Goal: Information Seeking & Learning: Ask a question

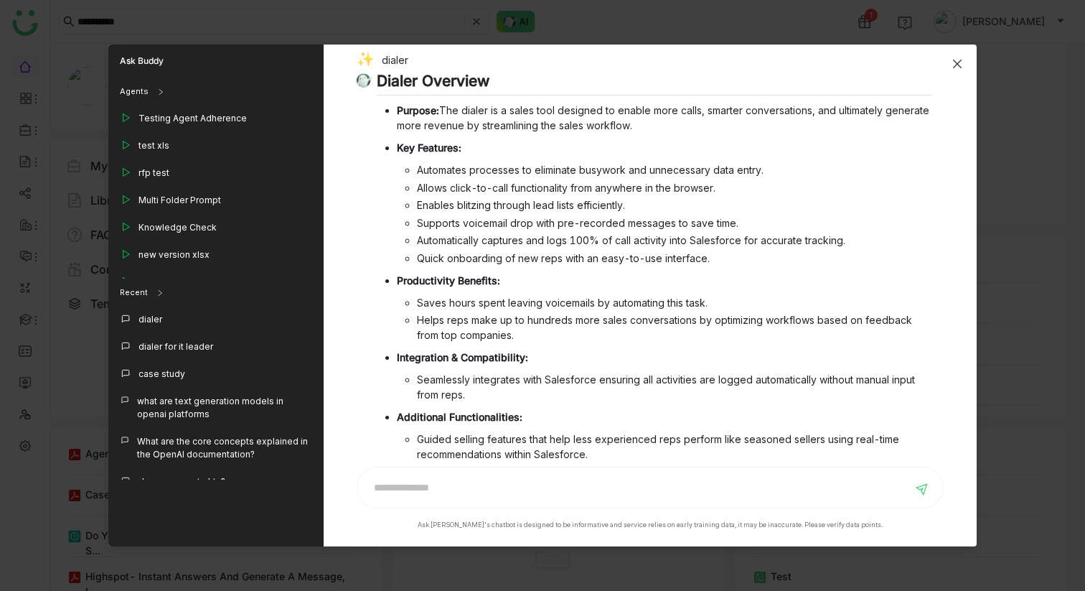
scroll to position [330, 0]
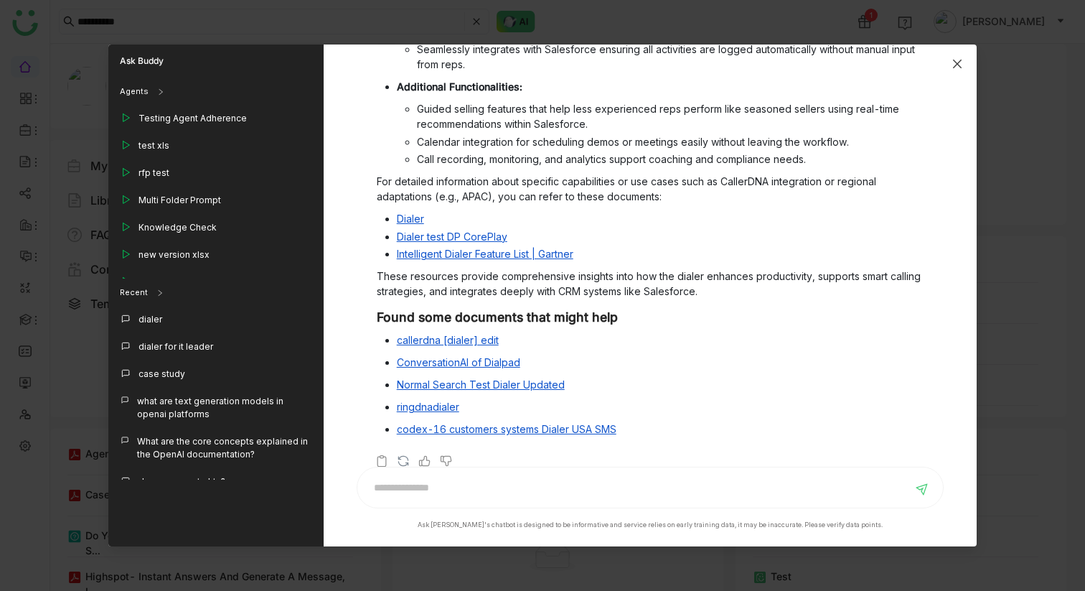
click at [958, 72] on span "Close" at bounding box center [957, 63] width 39 height 39
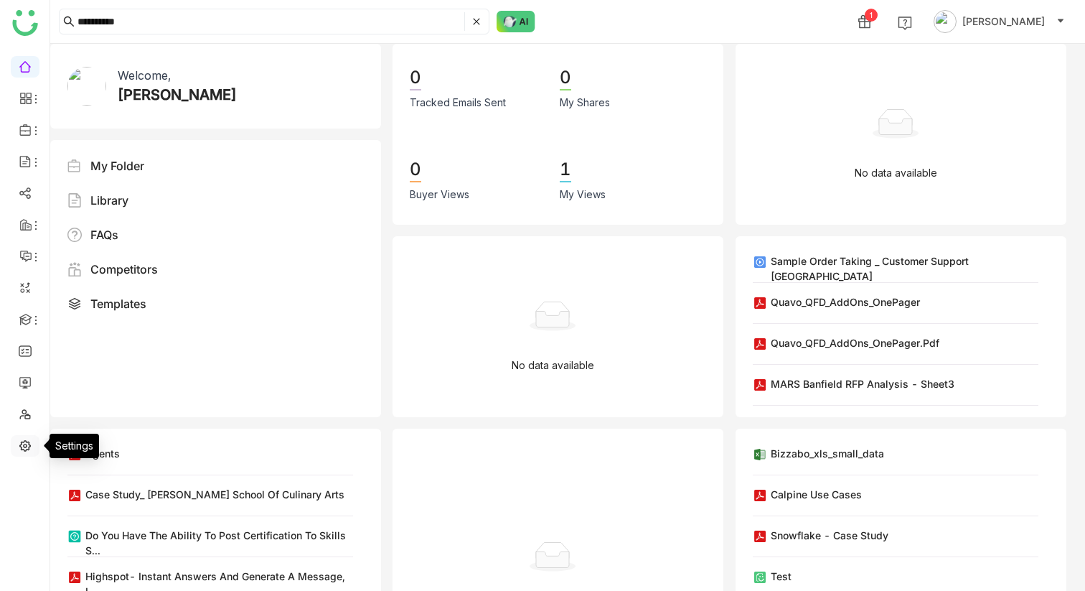
click at [19, 444] on link at bounding box center [25, 444] width 13 height 12
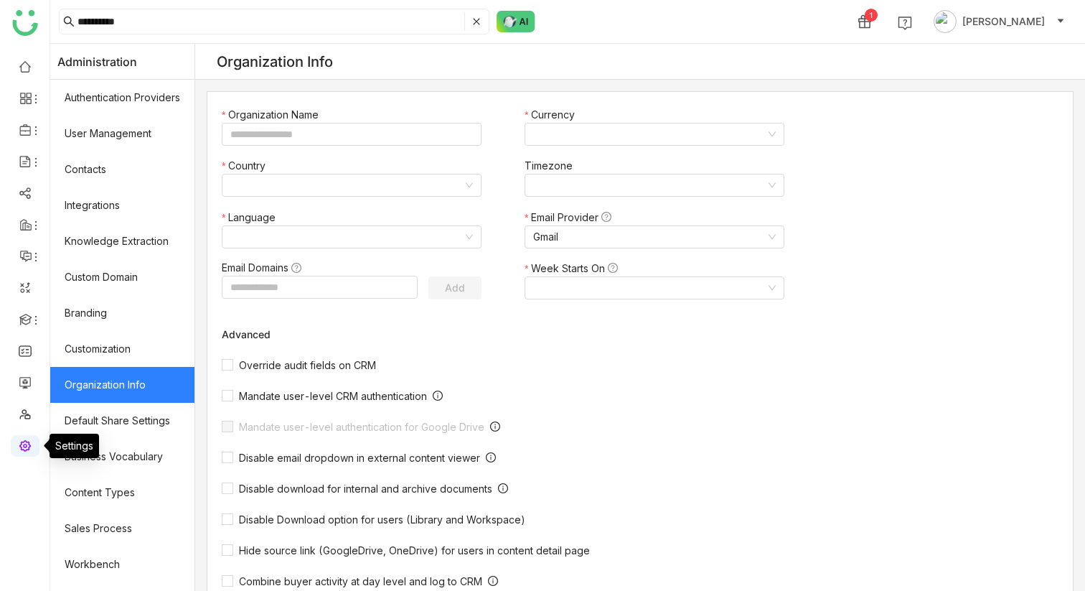
type input "*******"
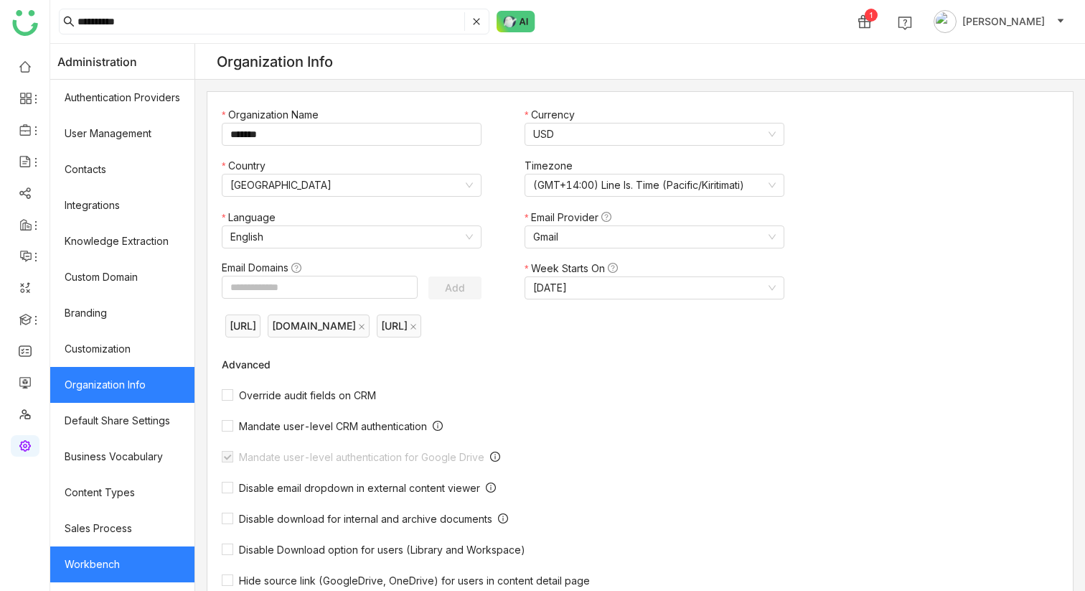
scroll to position [171, 0]
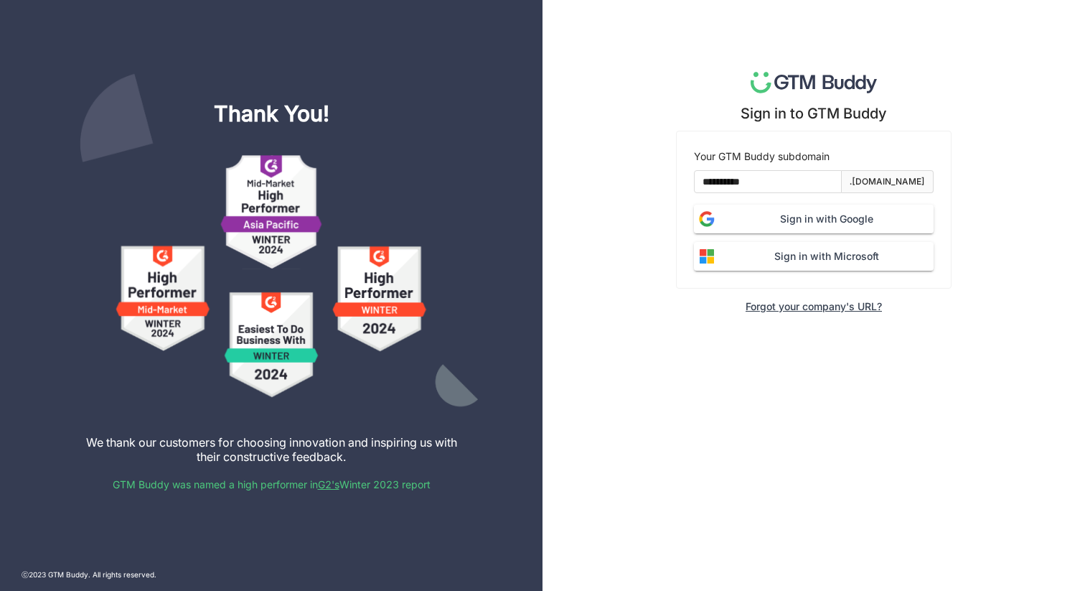
click at [797, 210] on button "Sign in with Google" at bounding box center [814, 219] width 240 height 29
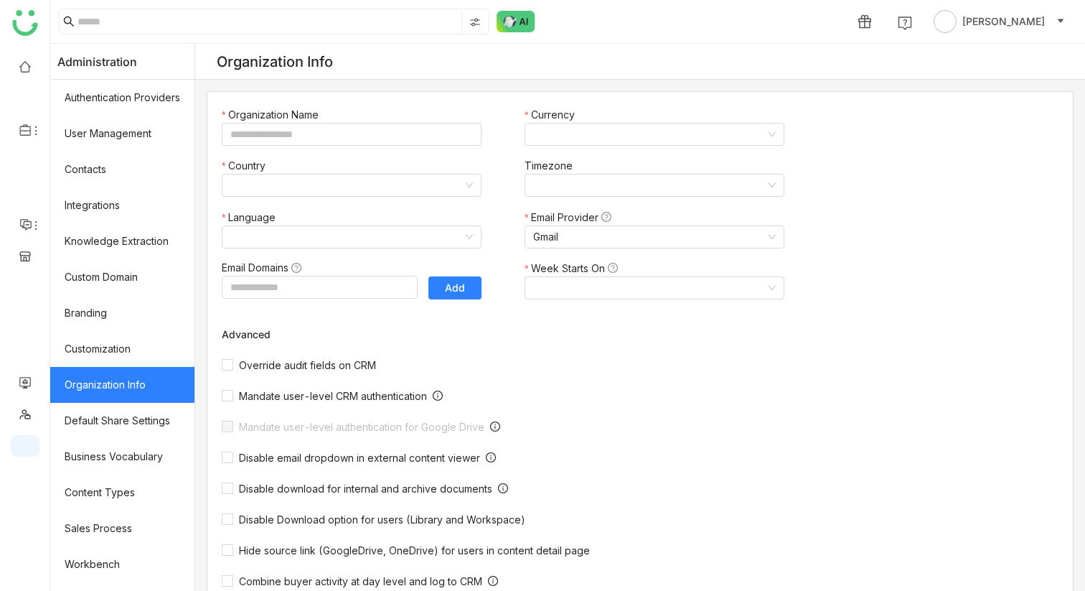
type input "**********"
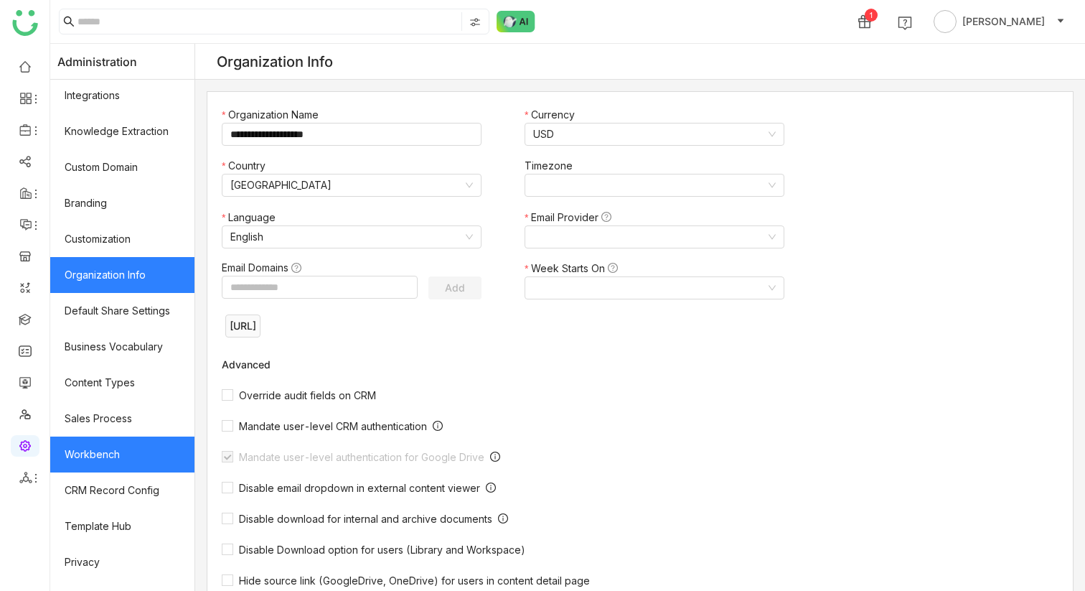
scroll to position [171, 0]
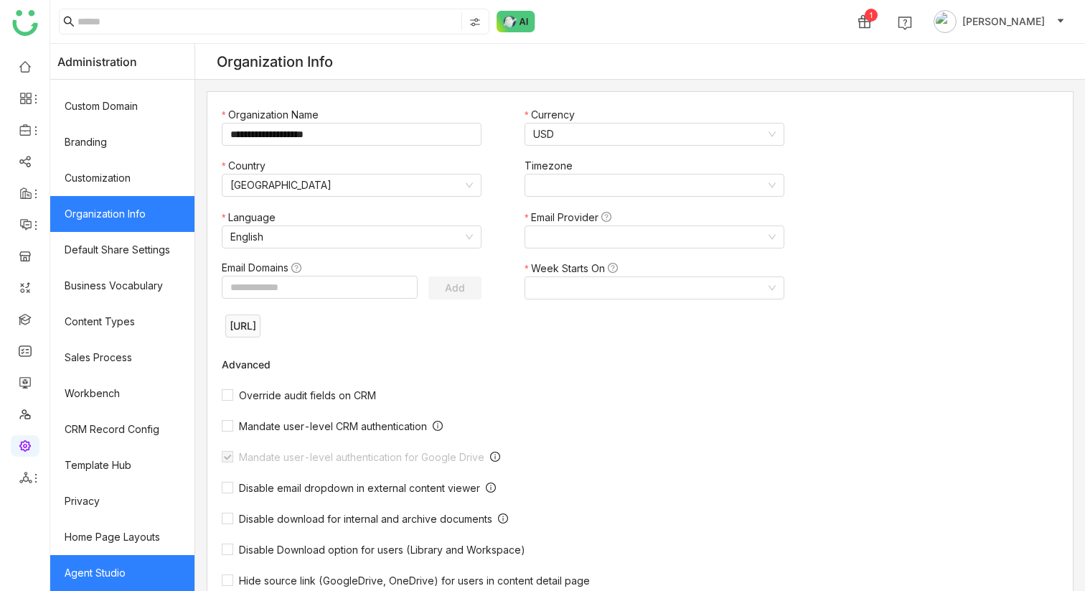
click at [118, 570] on link "Agent Studio" at bounding box center [122, 573] width 144 height 36
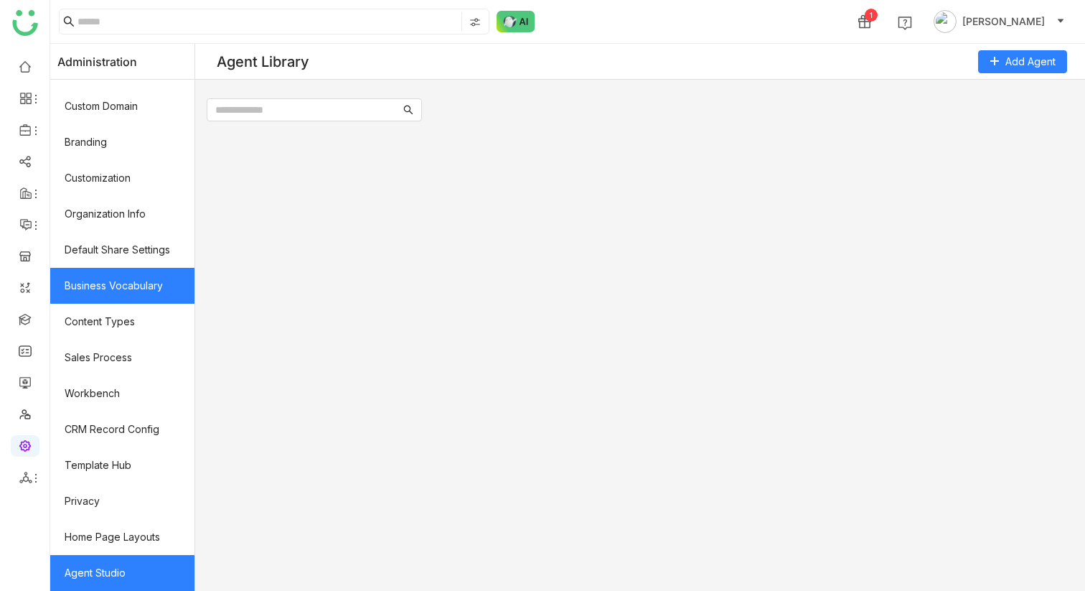
click at [144, 297] on link "Business Vocabulary" at bounding box center [122, 286] width 144 height 36
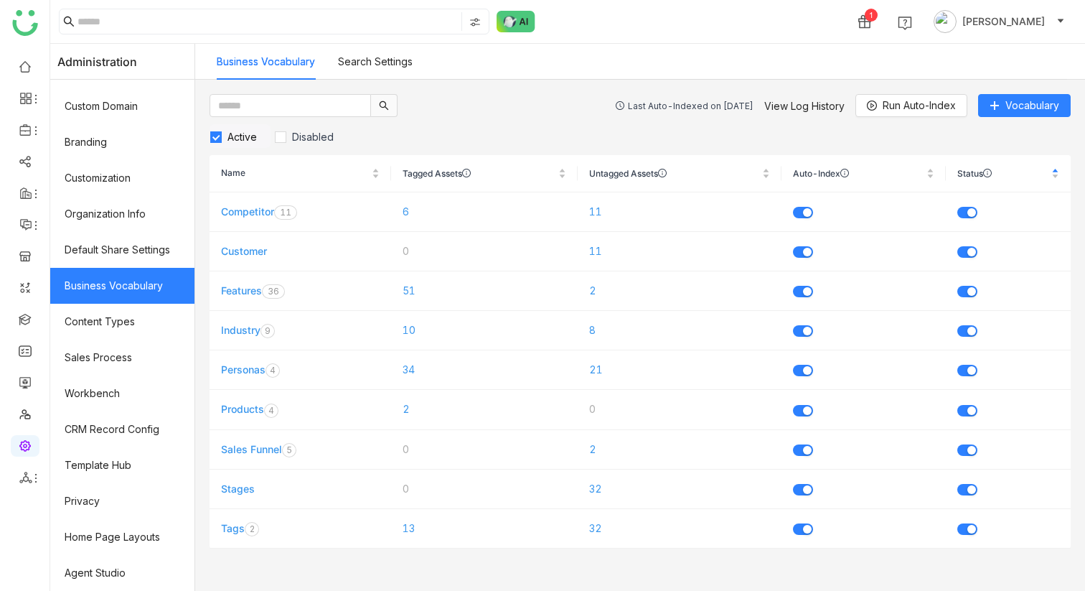
click at [688, 103] on div "Last Auto-Indexed on Aug 19, 2025" at bounding box center [691, 105] width 126 height 11
click at [880, 107] on button "Run Auto-Index" at bounding box center [911, 105] width 112 height 23
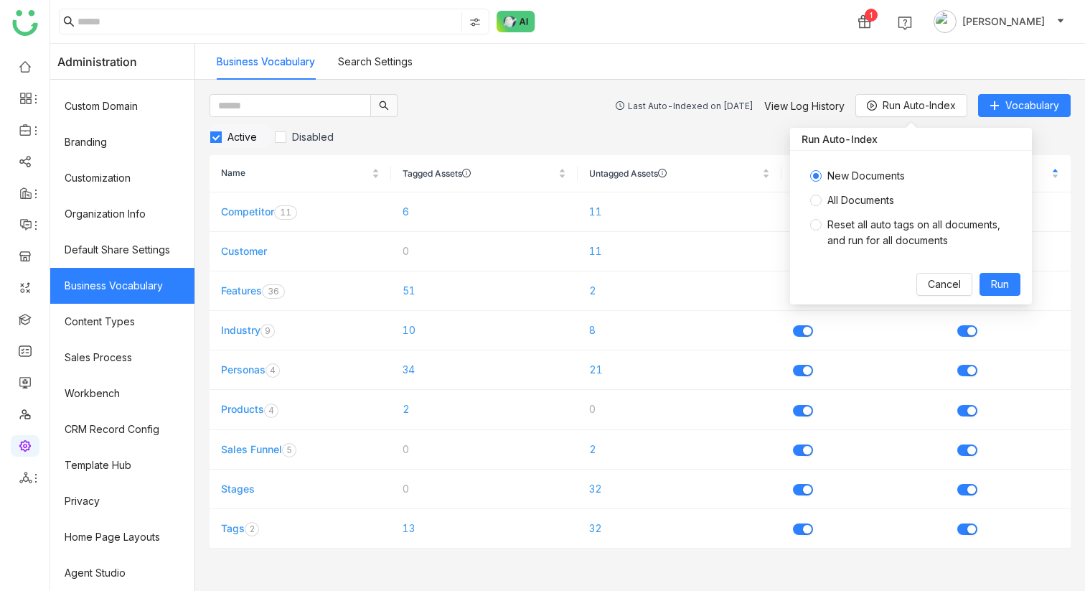
click at [855, 205] on span "All Documents" at bounding box center [861, 200] width 78 height 16
click at [997, 279] on span "Run" at bounding box center [1000, 284] width 18 height 16
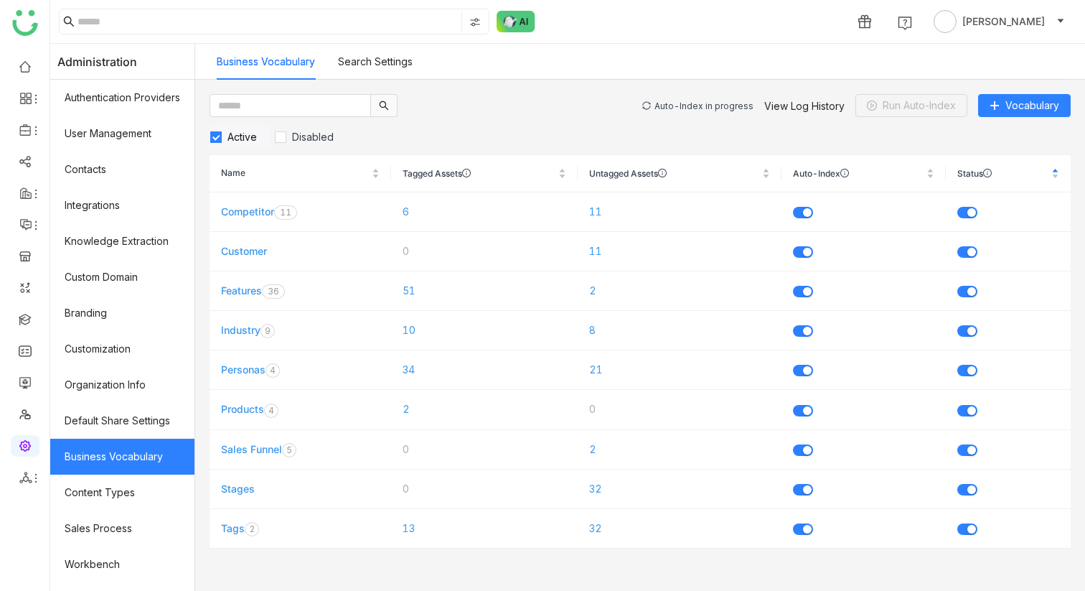
click at [718, 108] on div "Auto-Index in progress" at bounding box center [703, 105] width 99 height 11
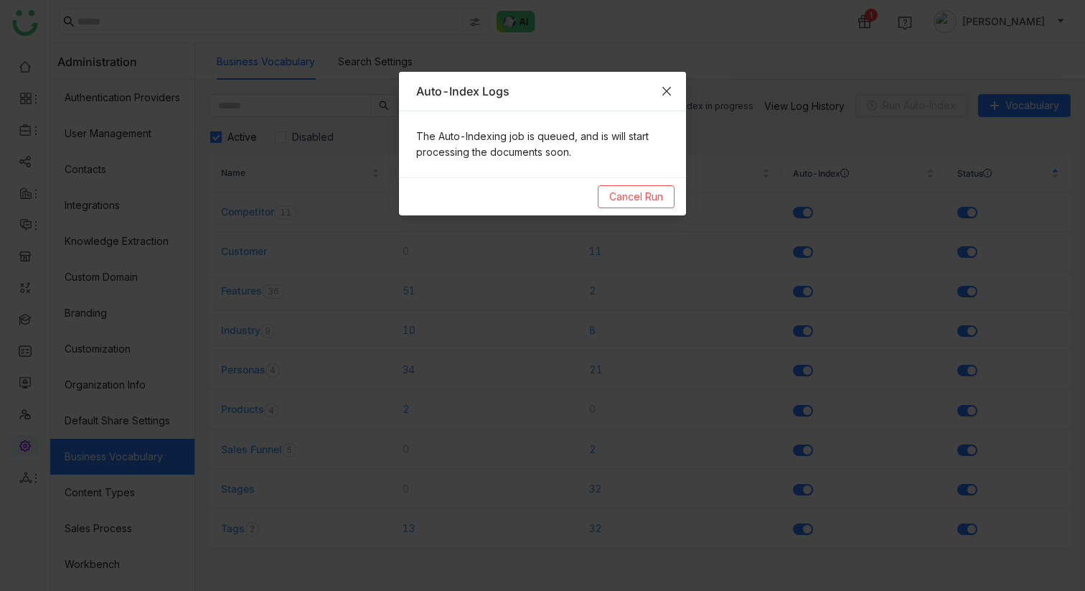
click at [674, 90] on span "Close" at bounding box center [666, 91] width 39 height 39
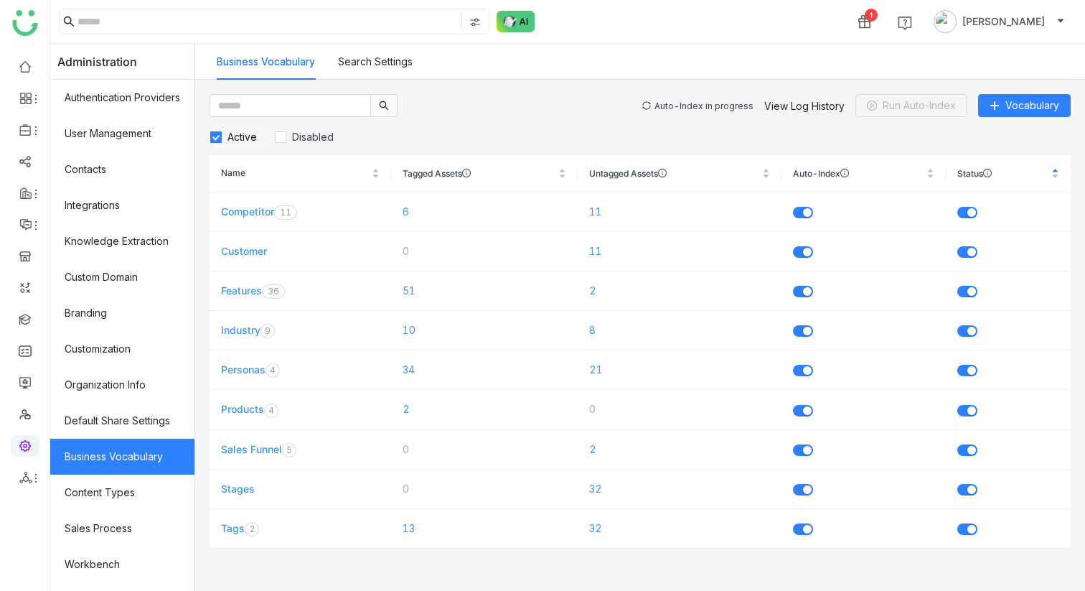
click at [697, 103] on div "Auto-Index in progress" at bounding box center [703, 105] width 99 height 11
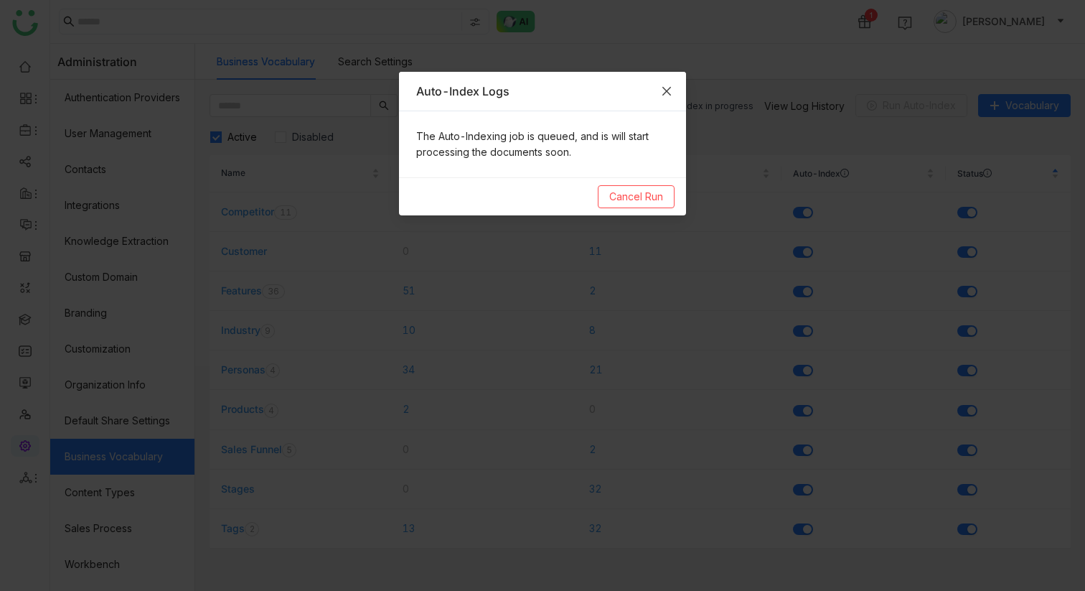
click at [669, 90] on icon "Close" at bounding box center [666, 90] width 11 height 11
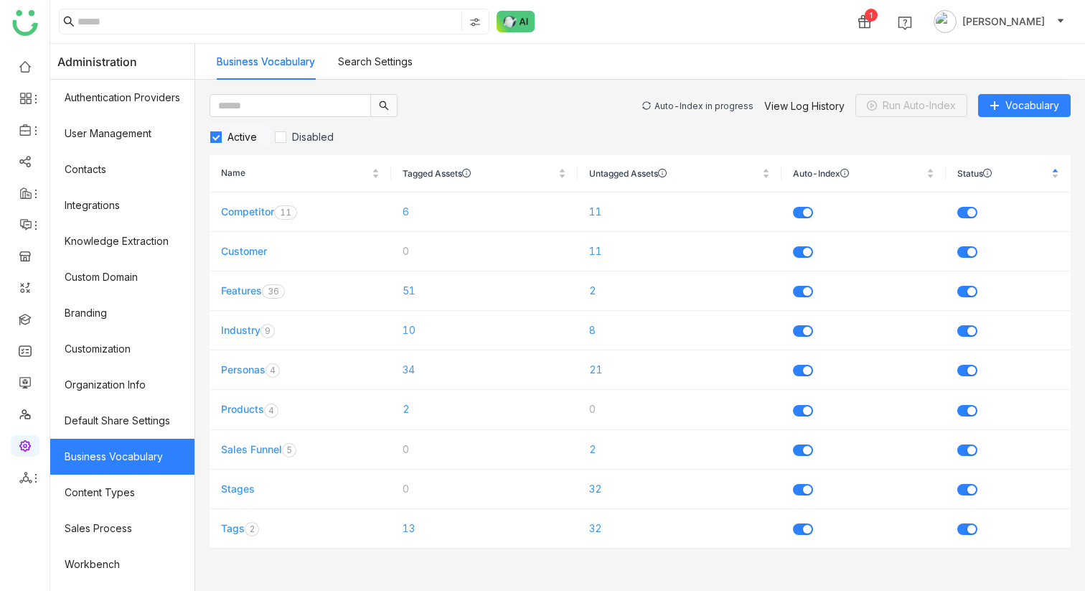
click at [706, 106] on div "Auto-Index in progress" at bounding box center [703, 105] width 99 height 11
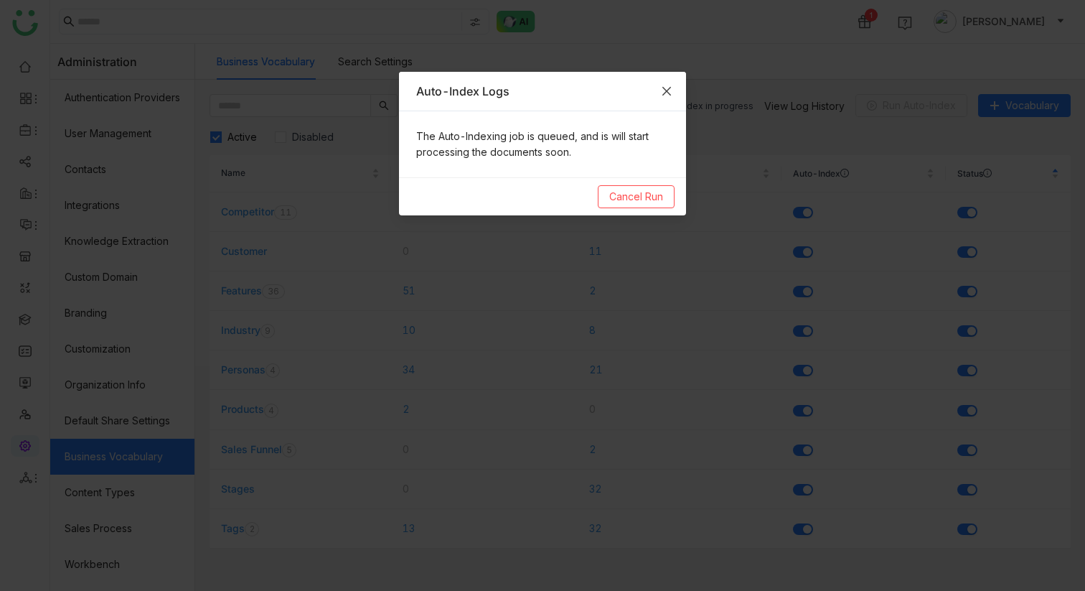
click at [672, 92] on icon "Close" at bounding box center [666, 90] width 11 height 11
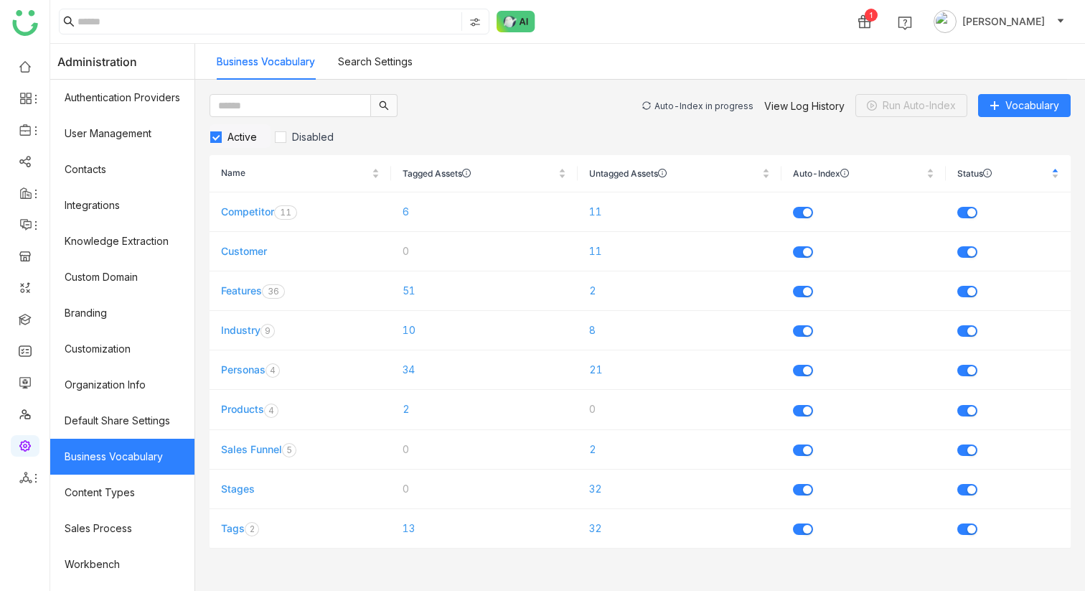
click at [700, 105] on div "Auto-Index in progress" at bounding box center [703, 105] width 99 height 11
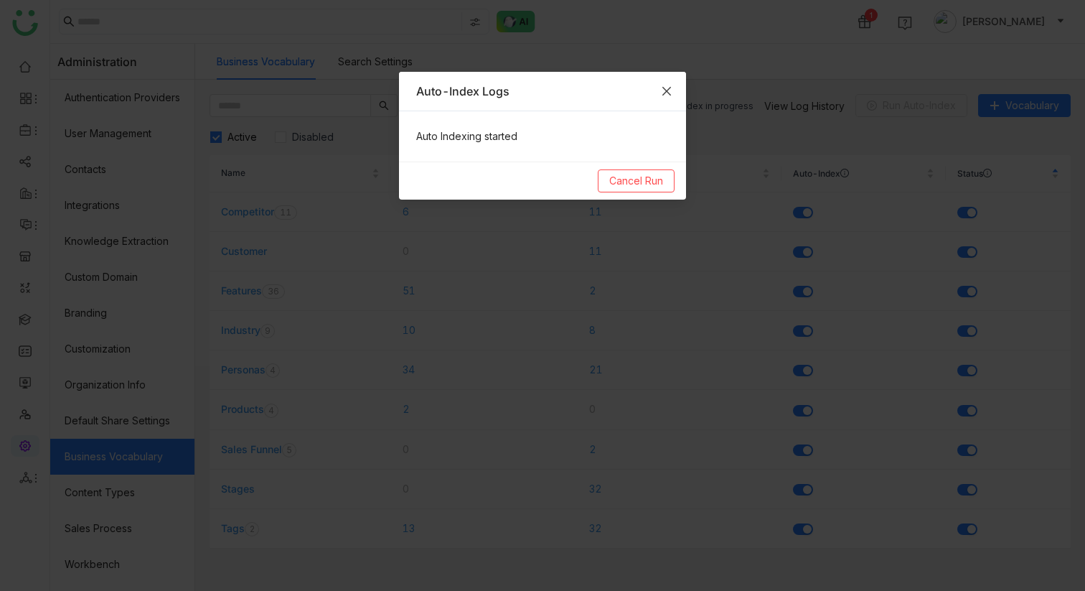
click at [659, 90] on span "Close" at bounding box center [666, 91] width 39 height 39
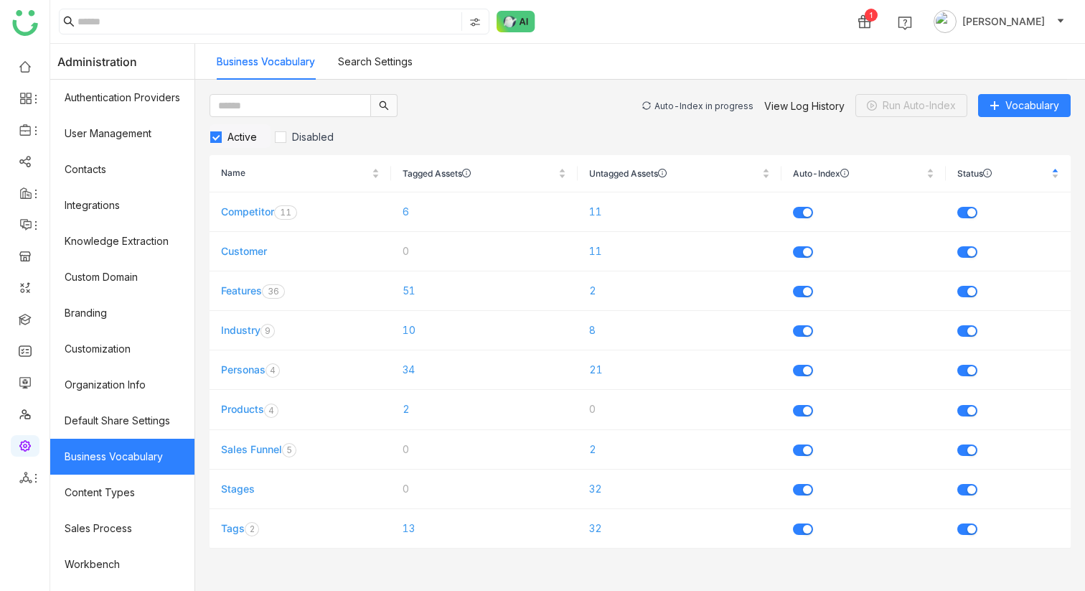
click at [689, 100] on div "Auto-Index in progress" at bounding box center [703, 105] width 99 height 11
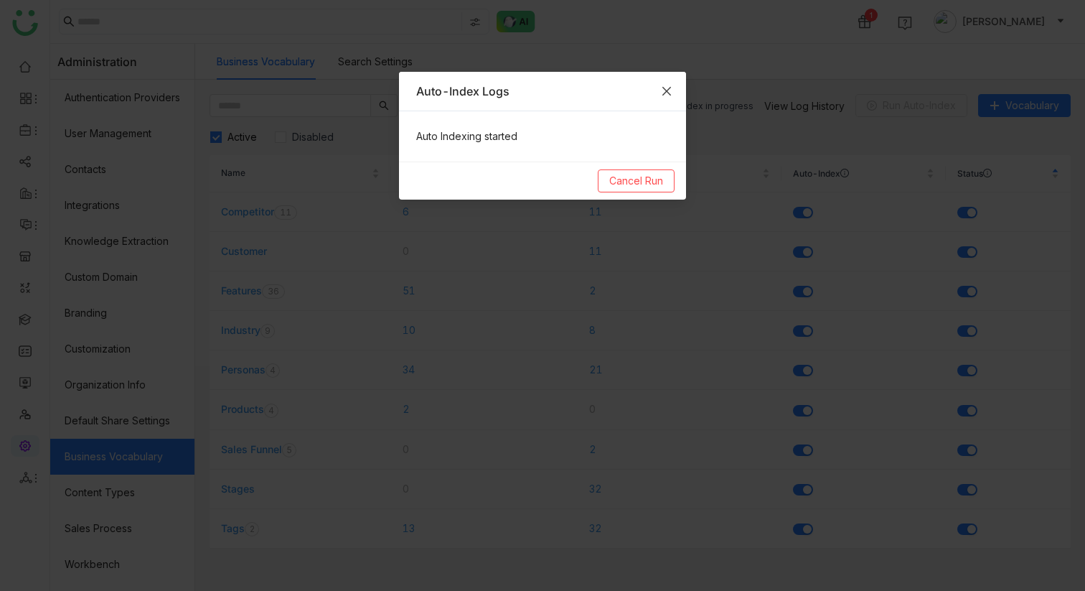
click at [670, 89] on icon "Close" at bounding box center [666, 90] width 11 height 11
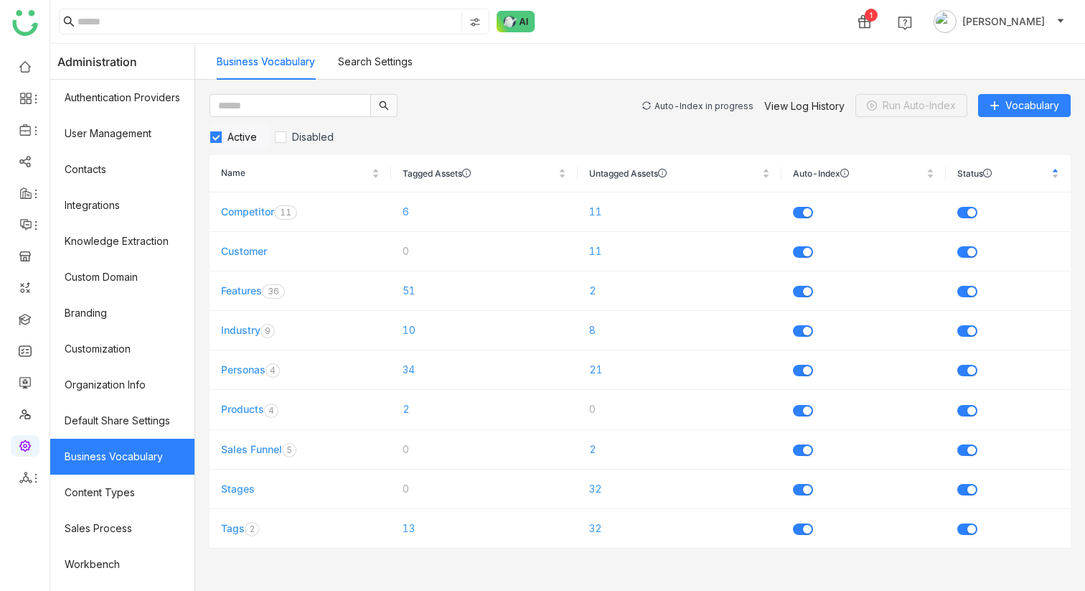
click at [702, 103] on div "Auto-Index in progress" at bounding box center [703, 105] width 99 height 11
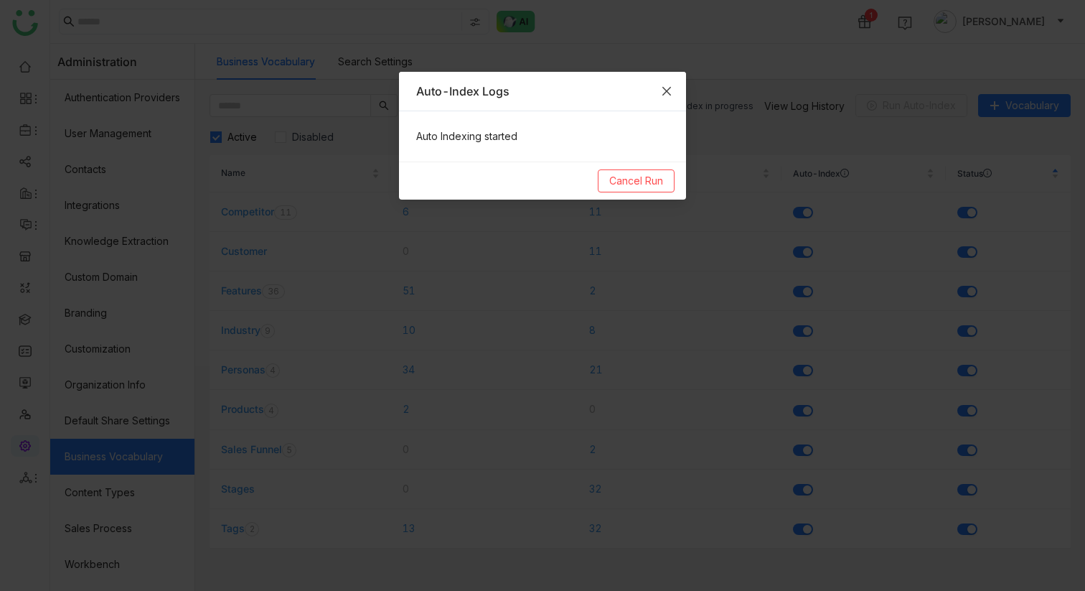
click at [668, 90] on icon "Close" at bounding box center [666, 90] width 11 height 11
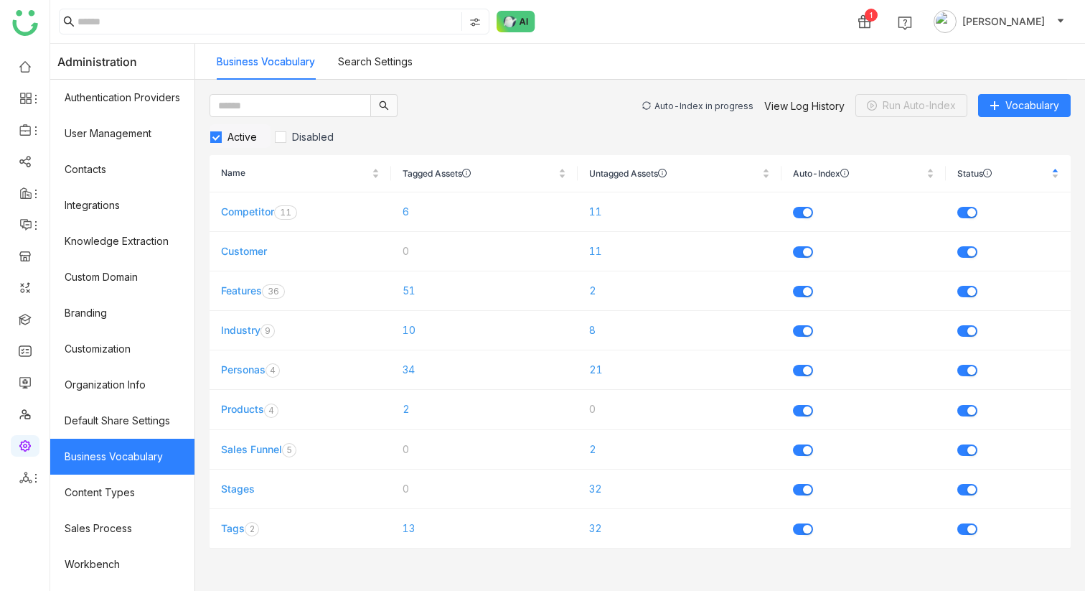
click at [739, 116] on div "Auto-Index in progress View Log History Run Auto-Index Vocabulary" at bounding box center [856, 105] width 428 height 23
click at [735, 107] on div "Auto-Index in progress" at bounding box center [703, 105] width 99 height 11
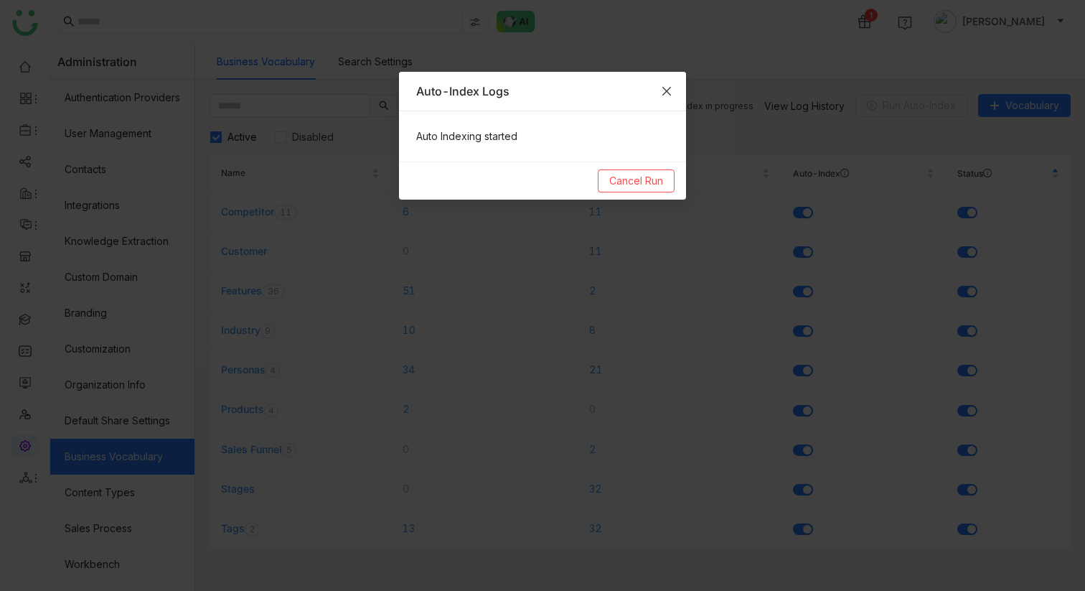
click at [677, 95] on span "Close" at bounding box center [666, 91] width 39 height 39
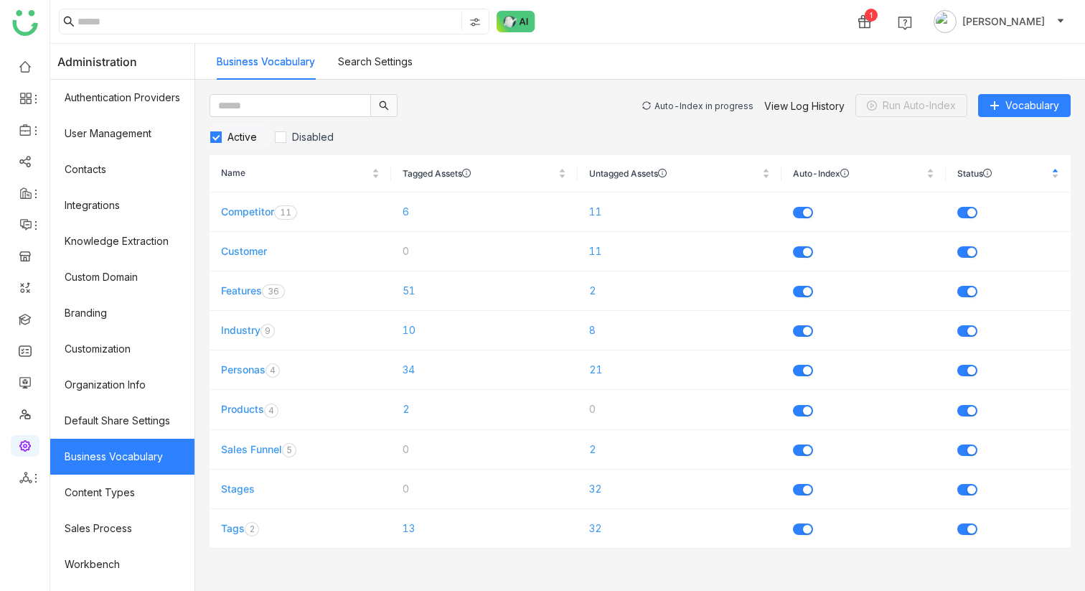
click at [705, 111] on div "Auto-Index in progress View Log History Run Auto-Index Vocabulary" at bounding box center [856, 105] width 428 height 23
click at [704, 105] on div "Auto-Index in progress" at bounding box center [703, 105] width 99 height 11
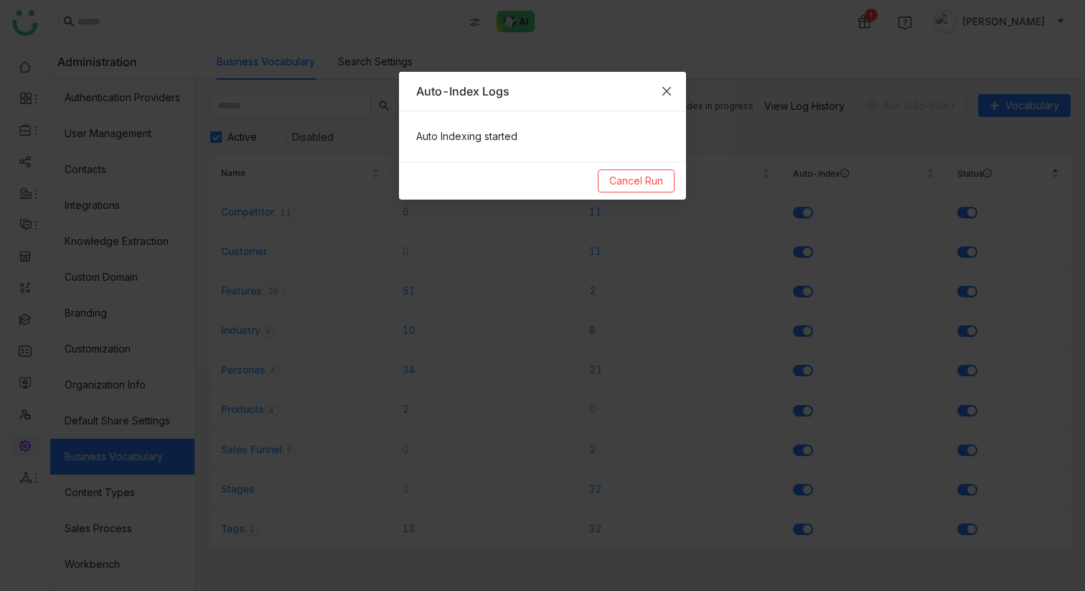
click at [669, 80] on span "Close" at bounding box center [666, 91] width 39 height 39
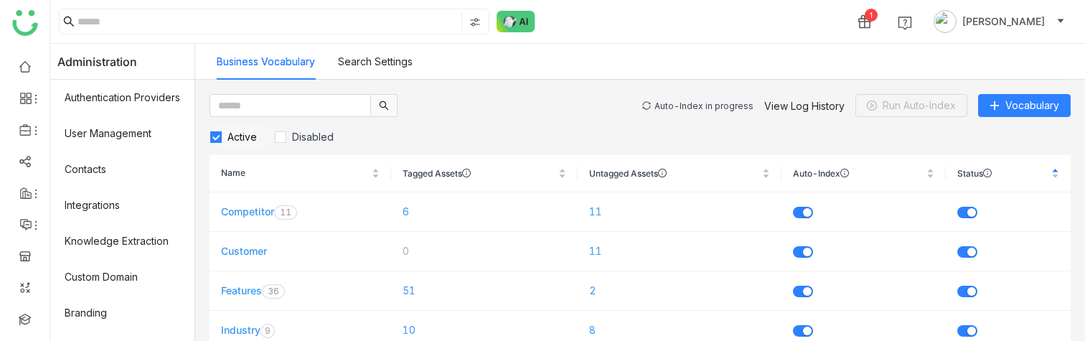
click at [690, 107] on div "Auto-Index in progress" at bounding box center [703, 105] width 99 height 11
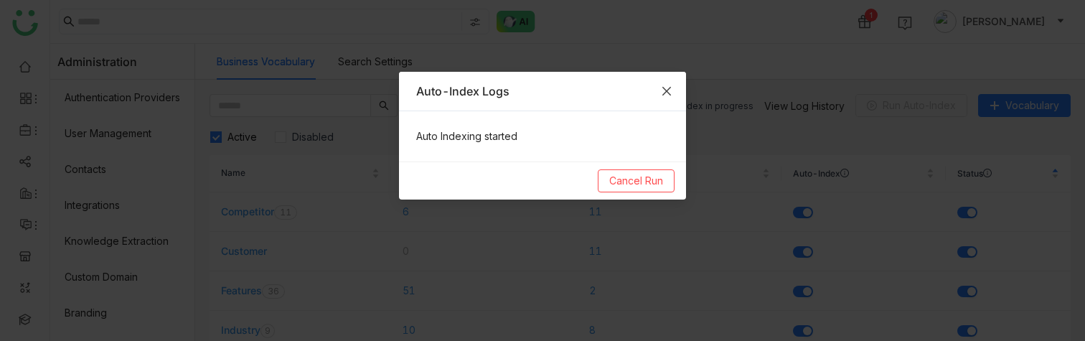
click at [670, 88] on icon "Close" at bounding box center [666, 90] width 11 height 11
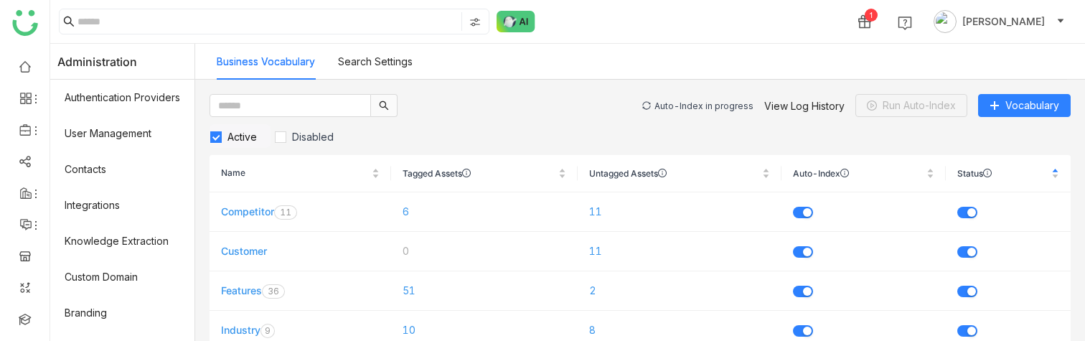
click at [670, 102] on div "Auto-Index in progress" at bounding box center [703, 105] width 99 height 11
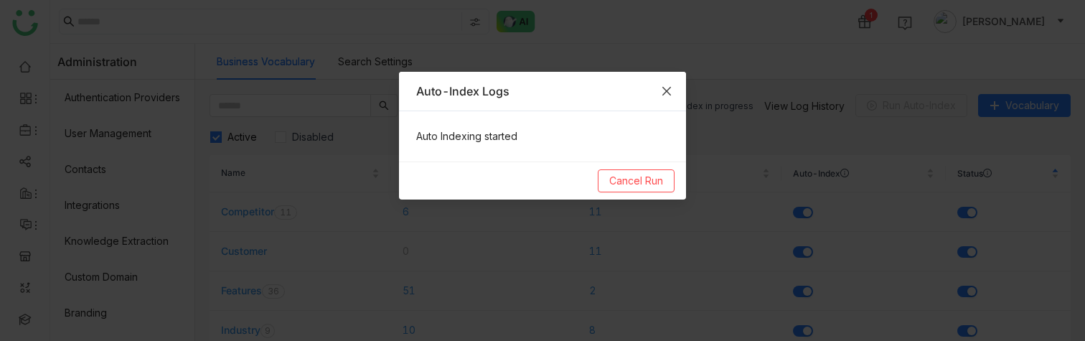
click at [661, 91] on icon "Close" at bounding box center [666, 90] width 11 height 11
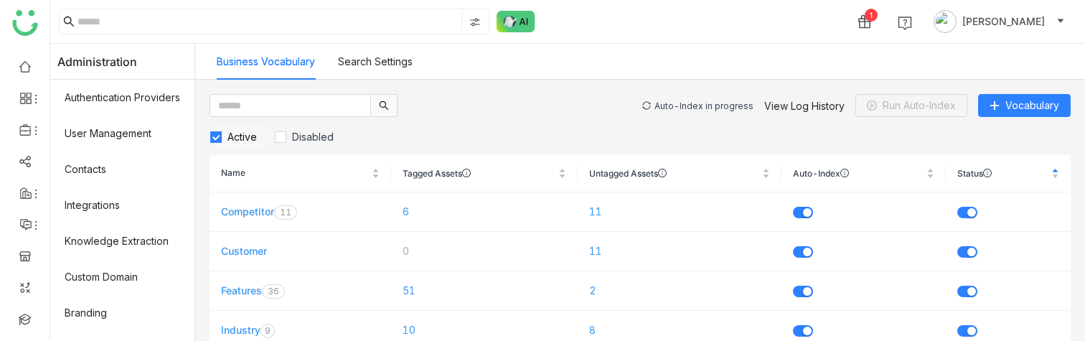
click at [693, 100] on div "Auto-Index in progress View Log History Run Auto-Index Vocabulary" at bounding box center [856, 105] width 428 height 23
click at [690, 103] on div "Auto-Index in progress" at bounding box center [703, 105] width 99 height 11
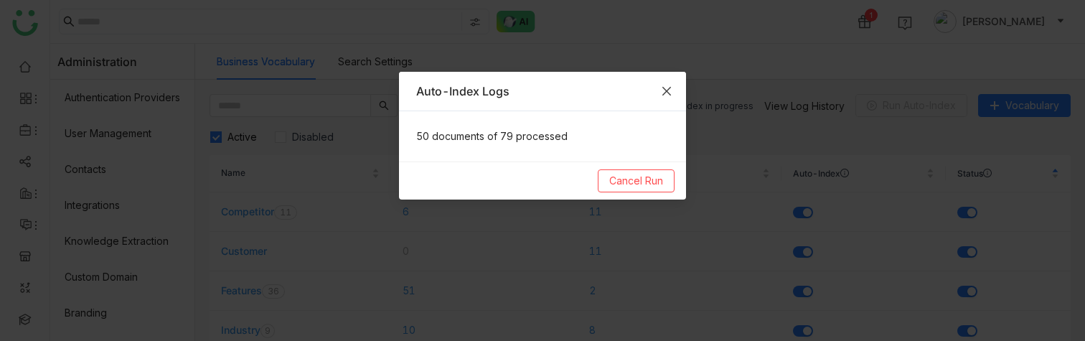
click at [664, 95] on icon "Close" at bounding box center [666, 90] width 11 height 11
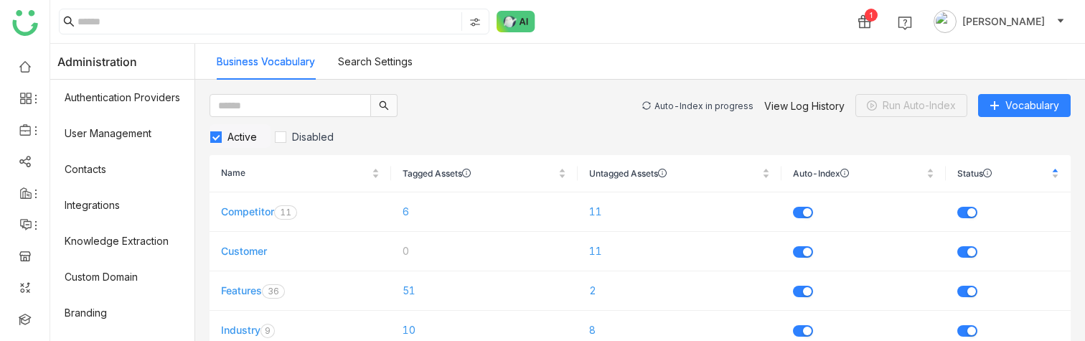
click at [685, 111] on div "Auto-Index in progress View Log History Run Auto-Index Vocabulary" at bounding box center [856, 105] width 428 height 23
click at [683, 106] on div "Auto-Index in progress" at bounding box center [703, 105] width 99 height 11
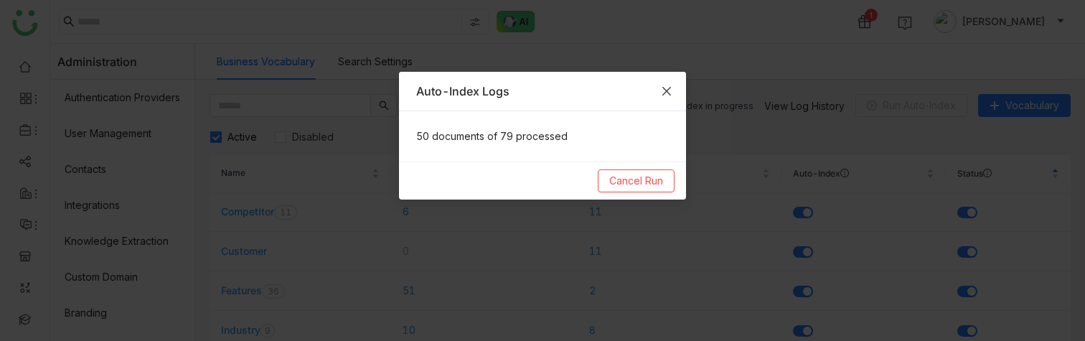
click at [663, 91] on icon "Close" at bounding box center [666, 90] width 11 height 11
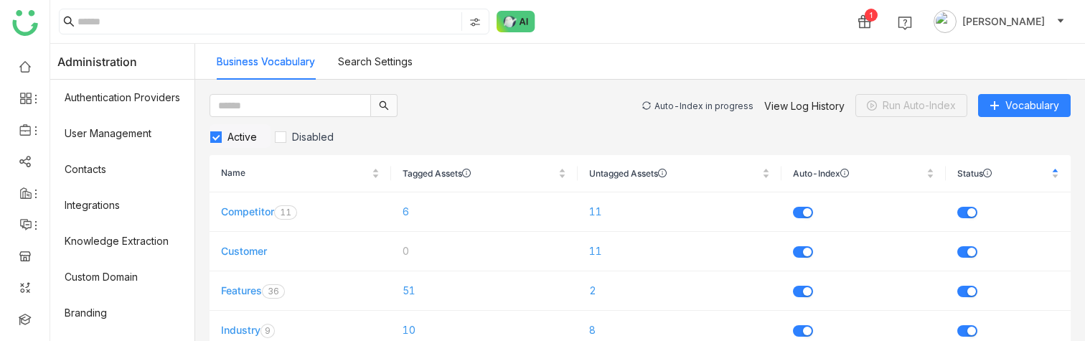
click at [698, 106] on div "Auto-Index in progress" at bounding box center [703, 105] width 99 height 11
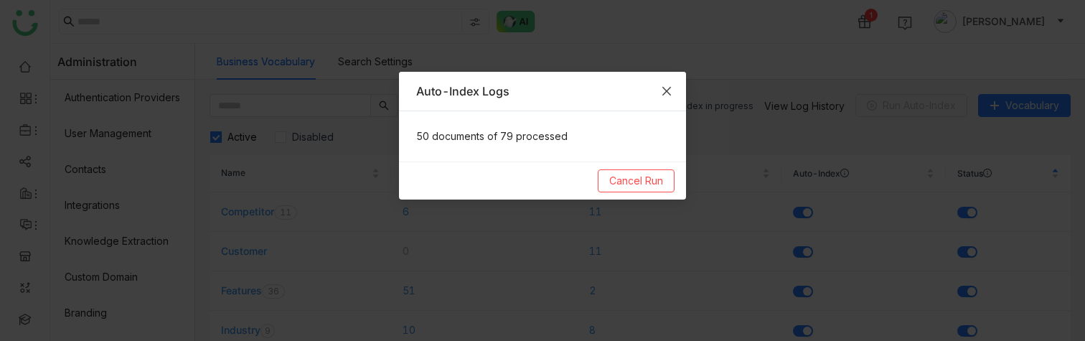
click at [670, 93] on icon "Close" at bounding box center [666, 90] width 11 height 11
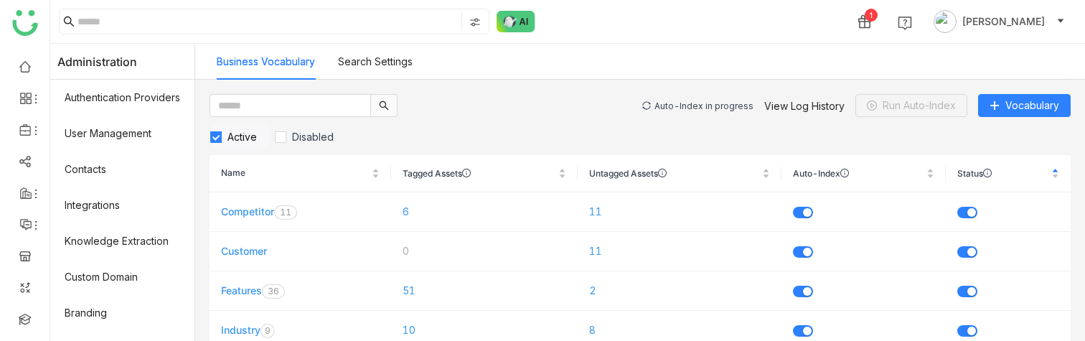
click at [706, 108] on div "Auto-Index in progress" at bounding box center [703, 105] width 99 height 11
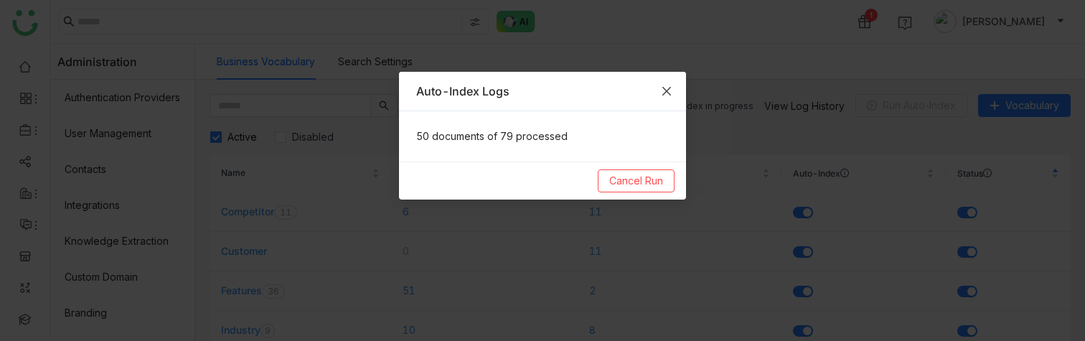
click at [667, 92] on icon "Close" at bounding box center [666, 91] width 9 height 9
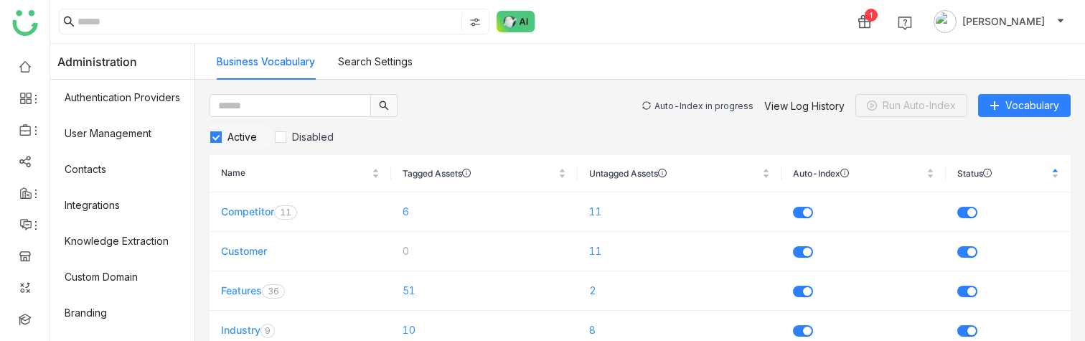
click at [693, 108] on div "Auto-Index in progress" at bounding box center [703, 105] width 99 height 11
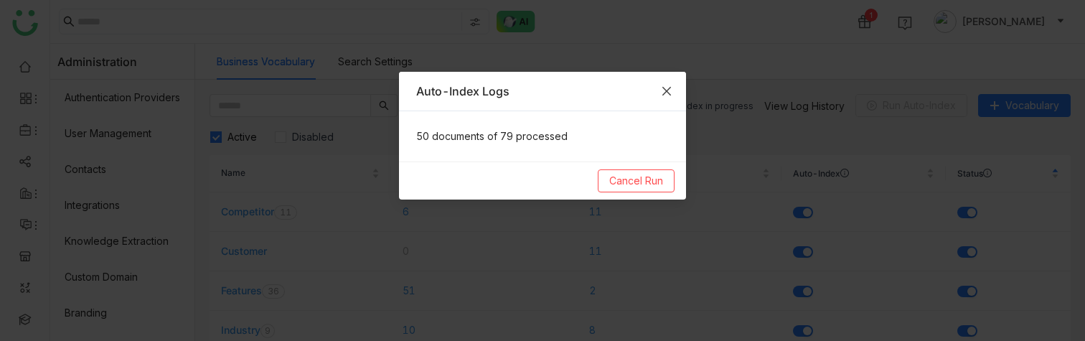
click at [670, 95] on icon "Close" at bounding box center [666, 90] width 11 height 11
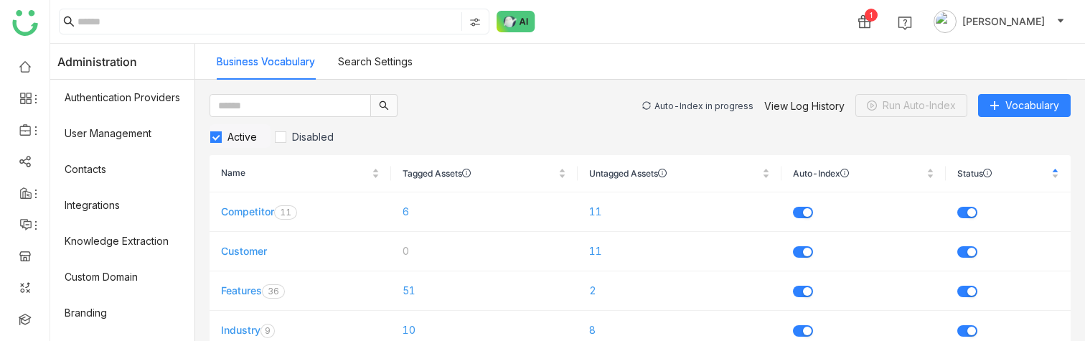
click at [695, 107] on div "Auto-Index in progress" at bounding box center [703, 105] width 99 height 11
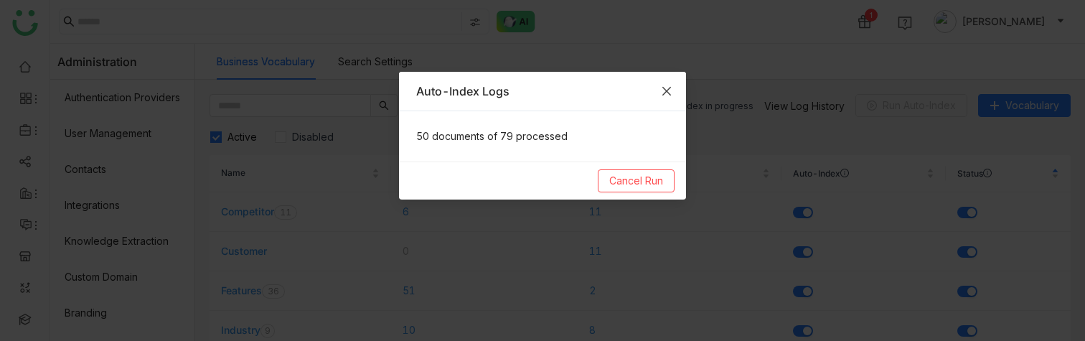
click at [667, 91] on icon "Close" at bounding box center [666, 91] width 9 height 9
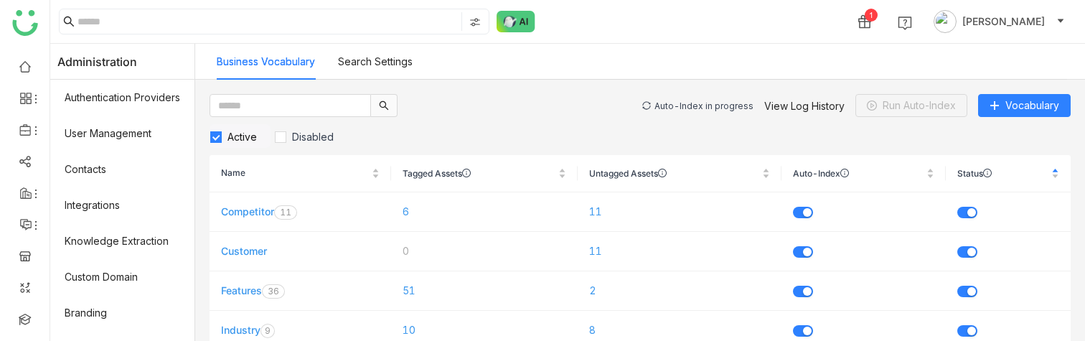
click at [695, 107] on div "Auto-Index in progress" at bounding box center [703, 105] width 99 height 11
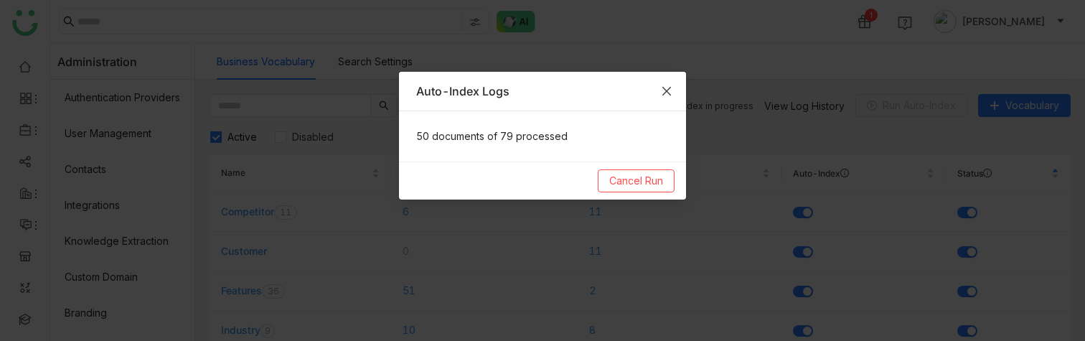
click at [672, 98] on span "Close" at bounding box center [666, 91] width 39 height 39
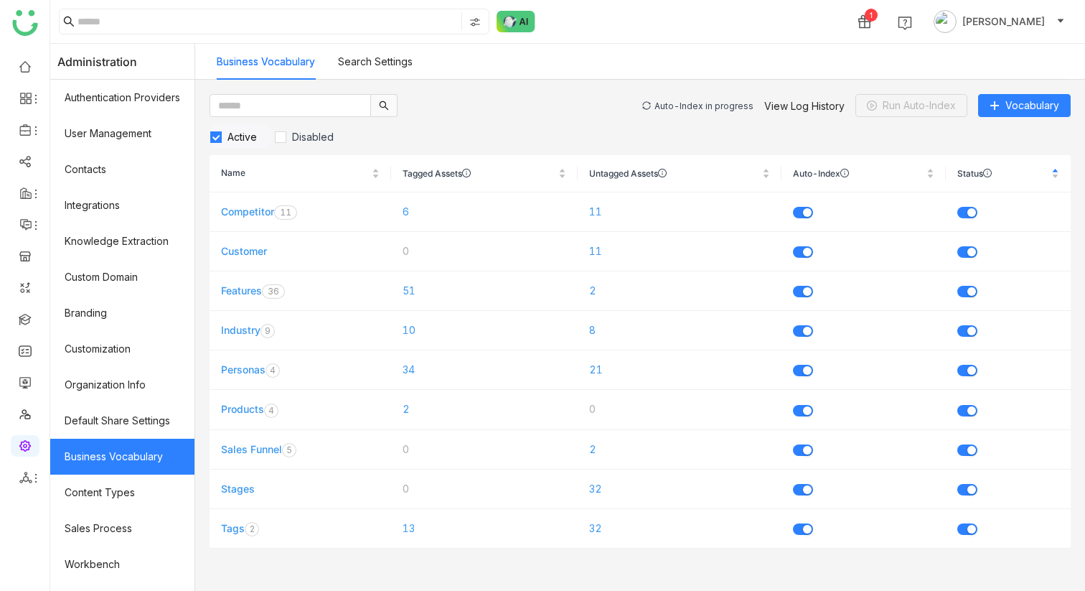
click at [717, 93] on div "Auto-Index in progress View Log History Run Auto-Index Vocabulary Active Disabl…" at bounding box center [640, 335] width 890 height 511
click at [717, 99] on div "Auto-Index in progress View Log History Run Auto-Index Vocabulary" at bounding box center [856, 105] width 428 height 23
click at [717, 110] on div "Auto-Index in progress" at bounding box center [703, 105] width 99 height 11
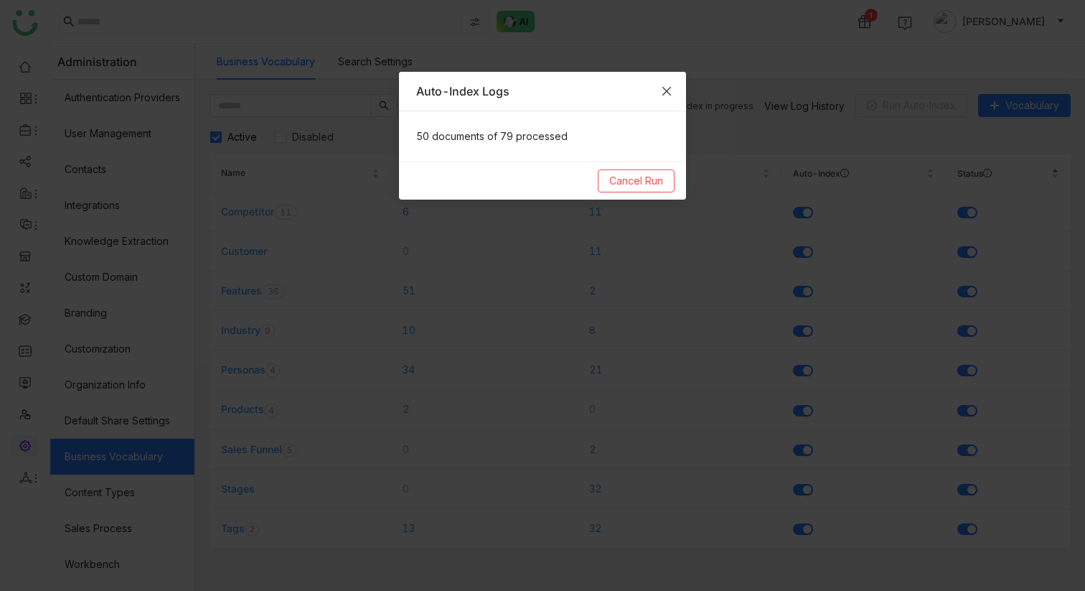
click at [680, 89] on span "Close" at bounding box center [666, 91] width 39 height 39
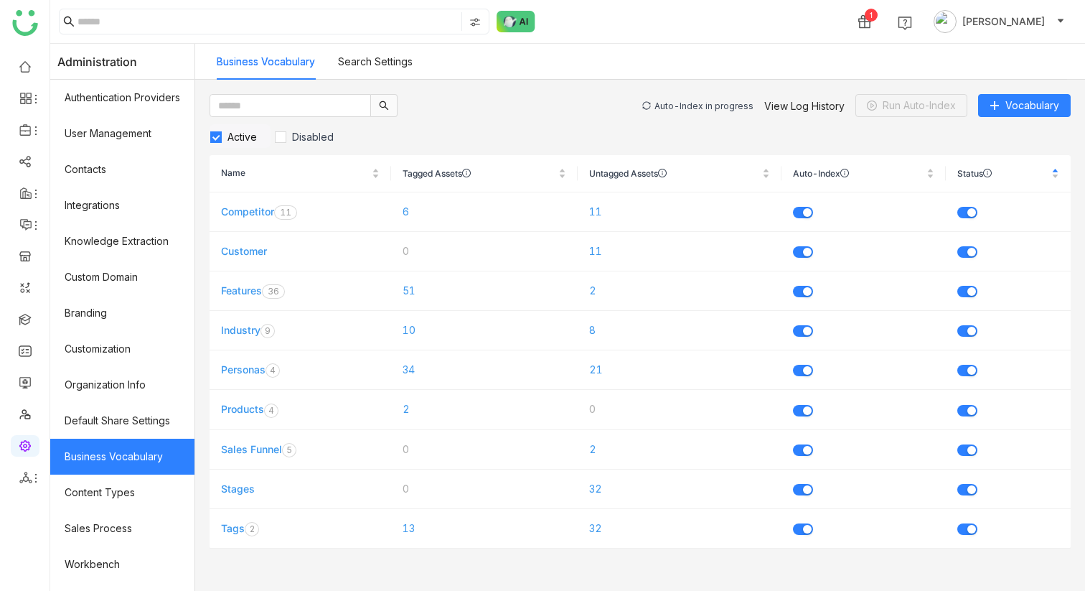
click at [701, 107] on div "Auto-Index in progress" at bounding box center [703, 105] width 99 height 11
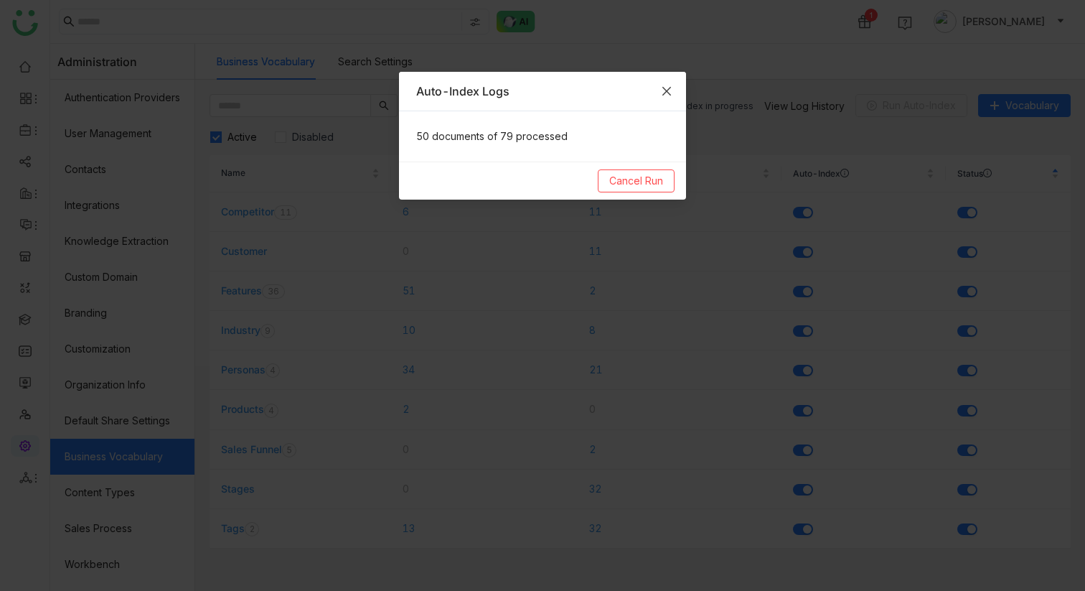
click at [677, 97] on span "Close" at bounding box center [666, 91] width 39 height 39
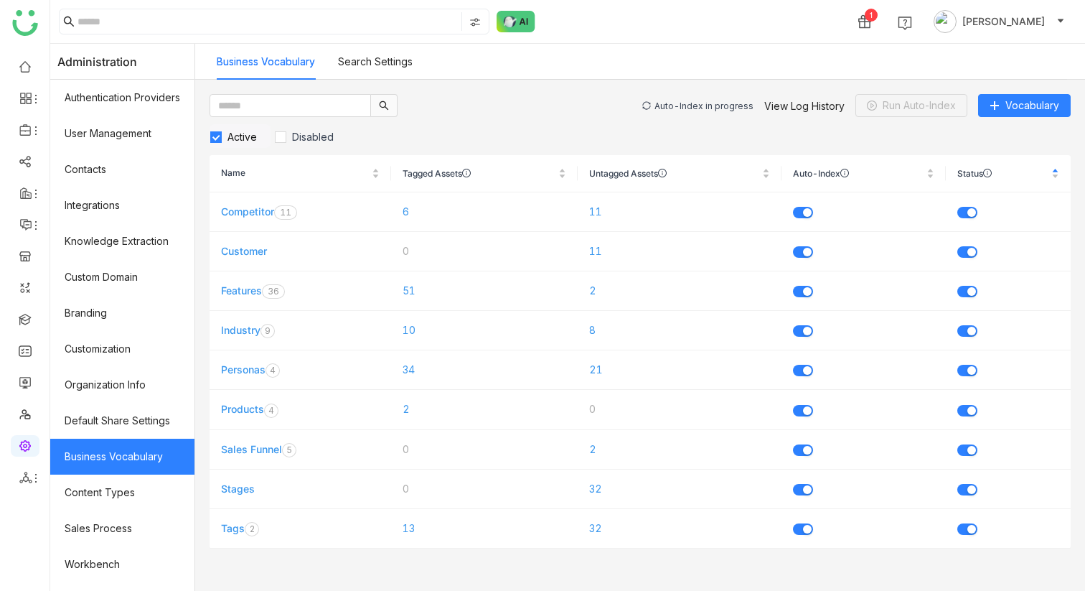
click at [686, 105] on div "Auto-Index in progress" at bounding box center [703, 105] width 99 height 11
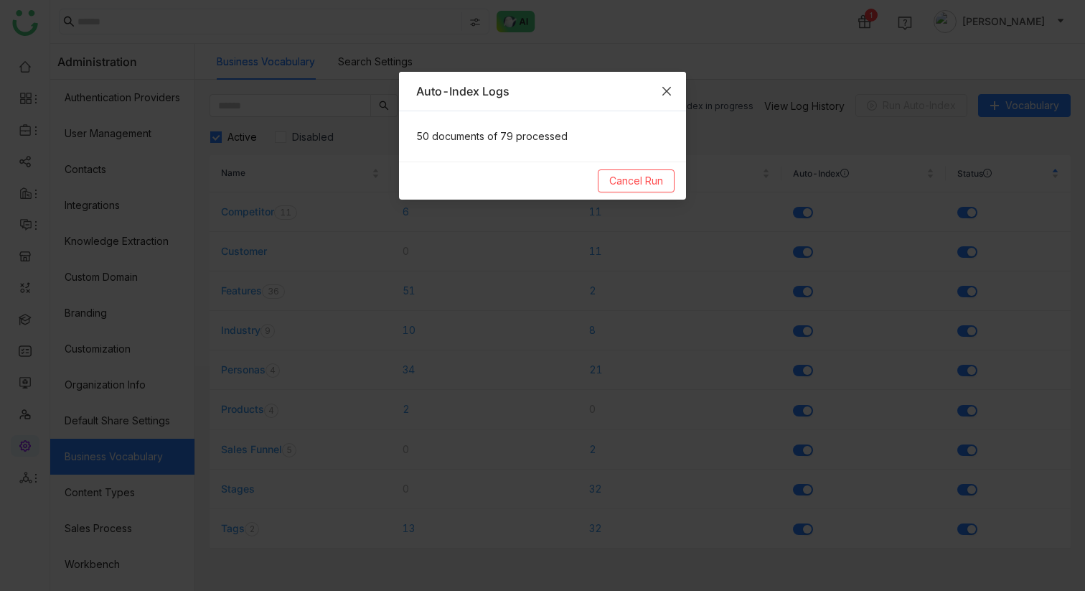
click at [667, 87] on icon "Close" at bounding box center [666, 90] width 11 height 11
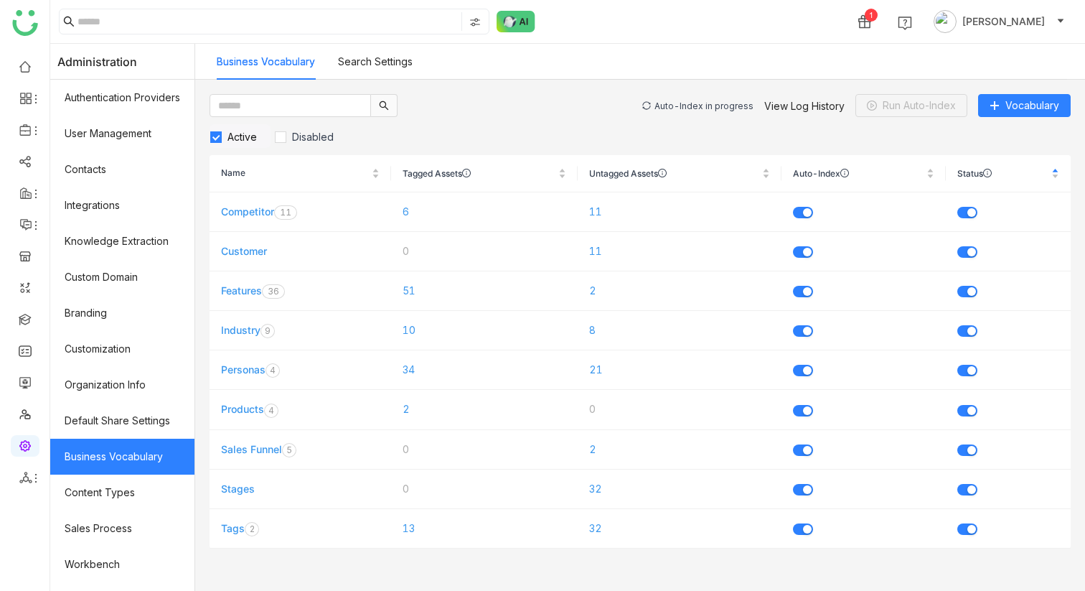
click at [682, 105] on div "Auto-Index in progress" at bounding box center [703, 105] width 99 height 11
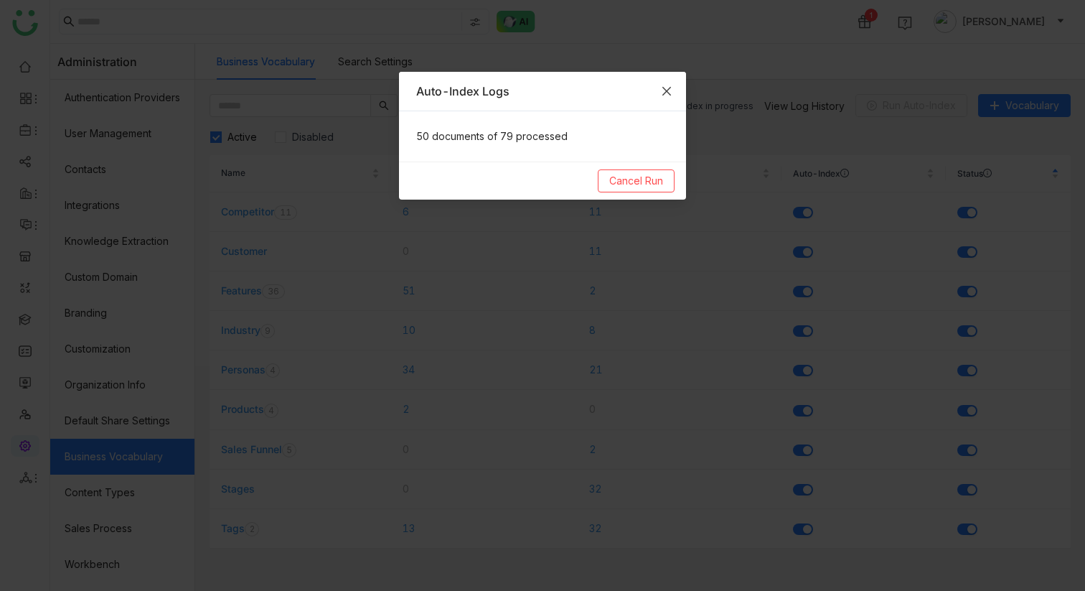
click at [662, 88] on icon "Close" at bounding box center [666, 90] width 11 height 11
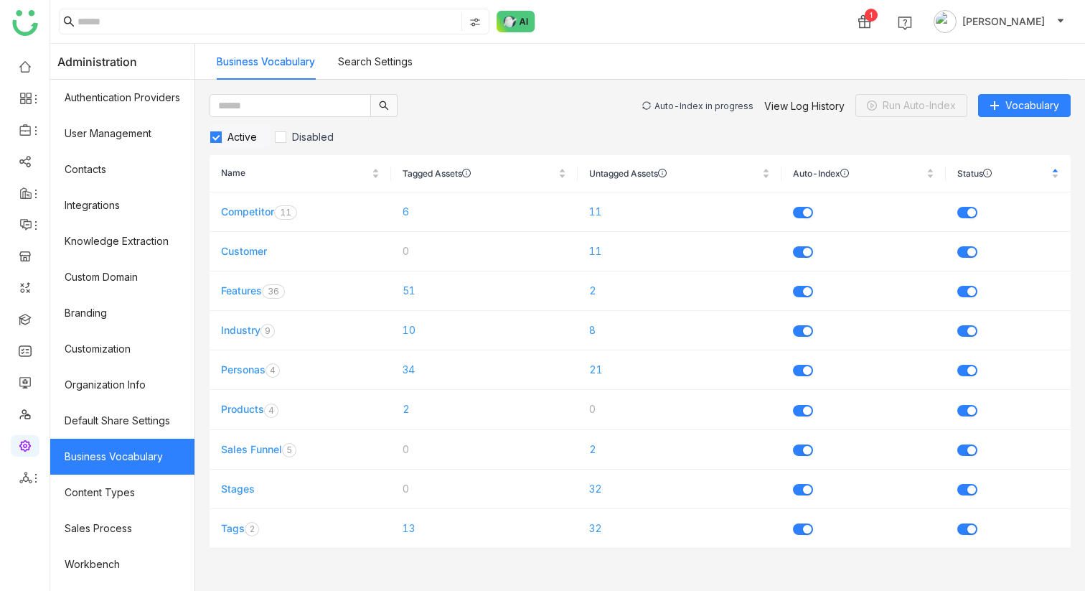
click at [675, 109] on div "Auto-Index in progress" at bounding box center [703, 105] width 99 height 11
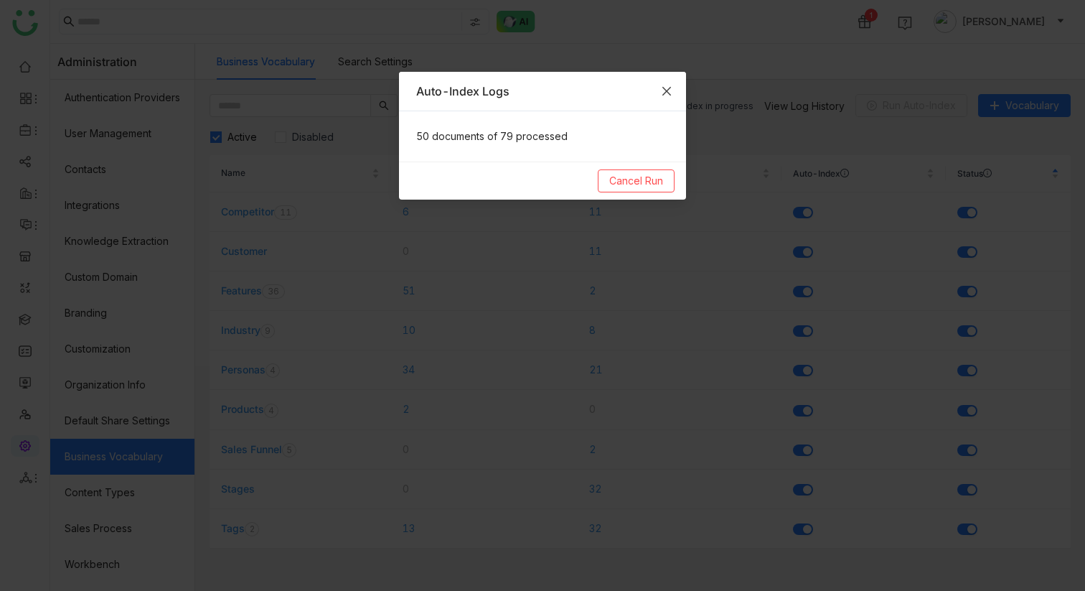
click at [667, 92] on icon "Close" at bounding box center [666, 90] width 11 height 11
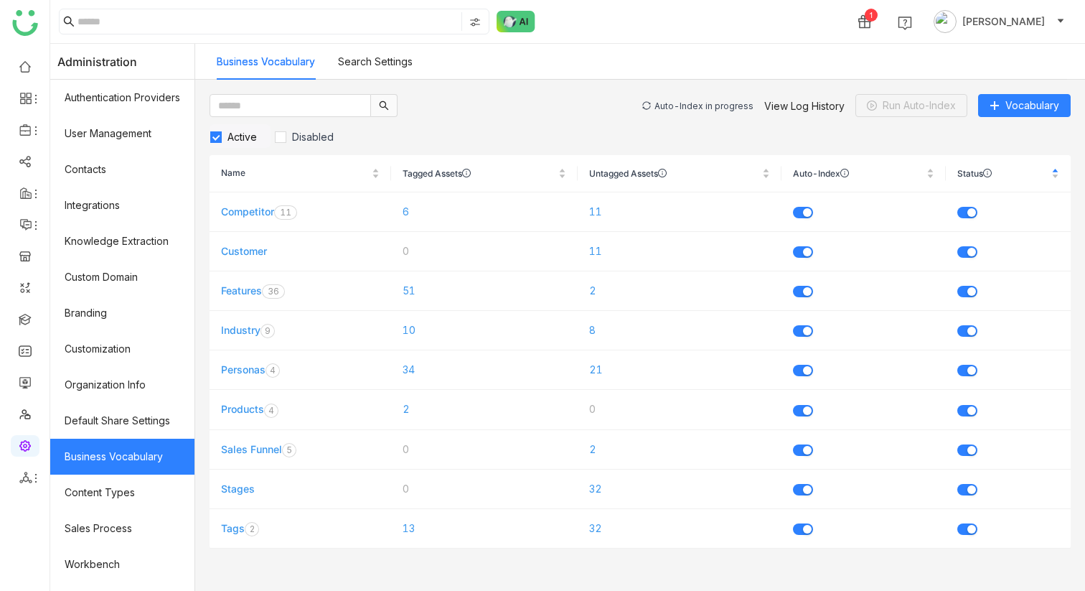
click at [675, 105] on div "Auto-Index in progress" at bounding box center [703, 105] width 99 height 11
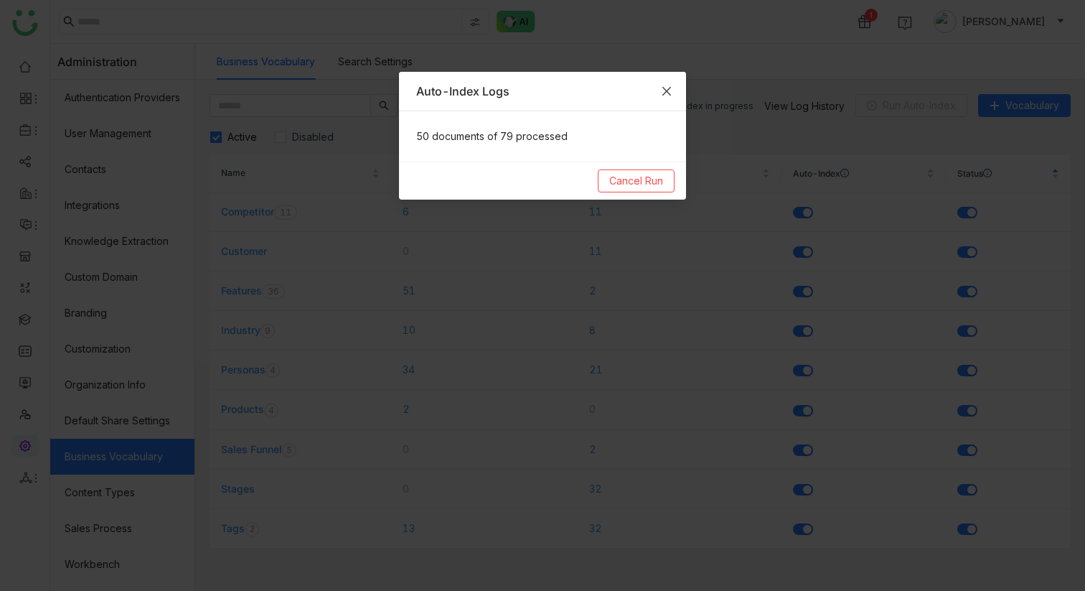
click at [664, 92] on icon "Close" at bounding box center [666, 90] width 11 height 11
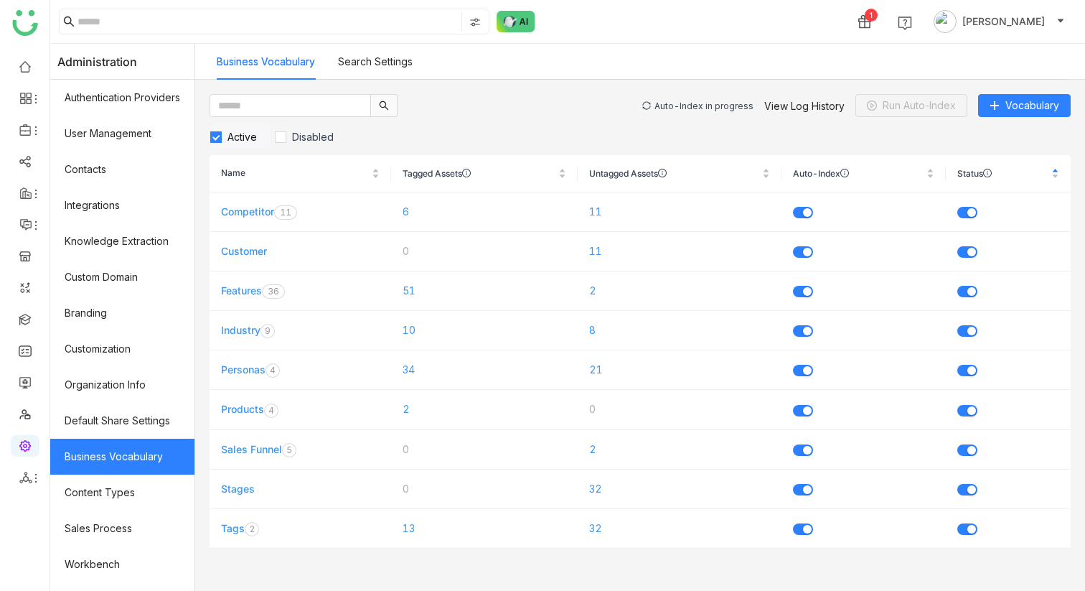
click at [675, 107] on div "Auto-Index in progress" at bounding box center [703, 105] width 99 height 11
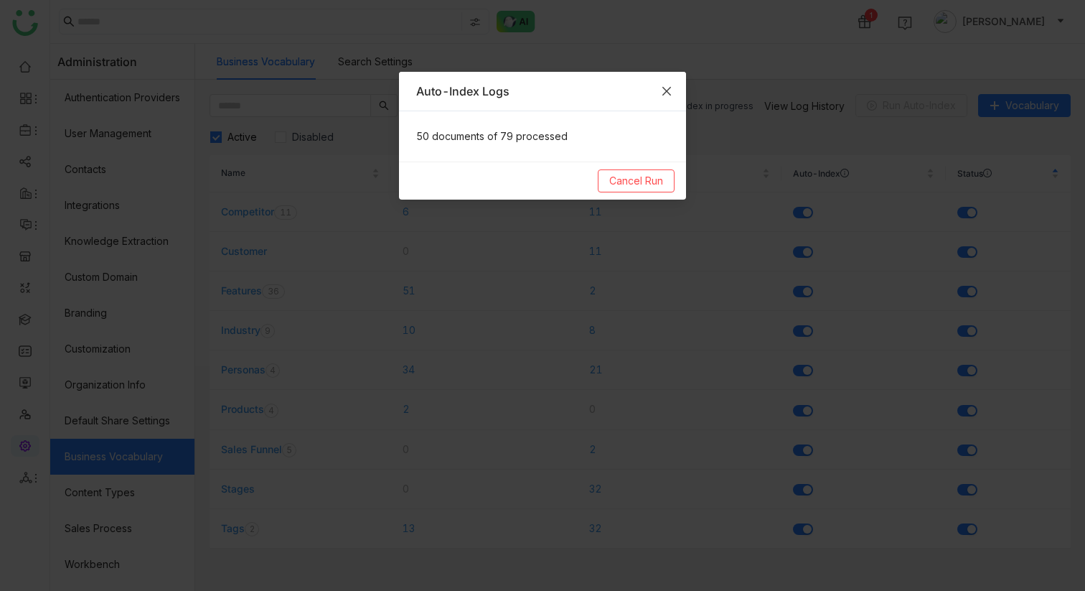
click at [664, 92] on icon "Close" at bounding box center [666, 90] width 11 height 11
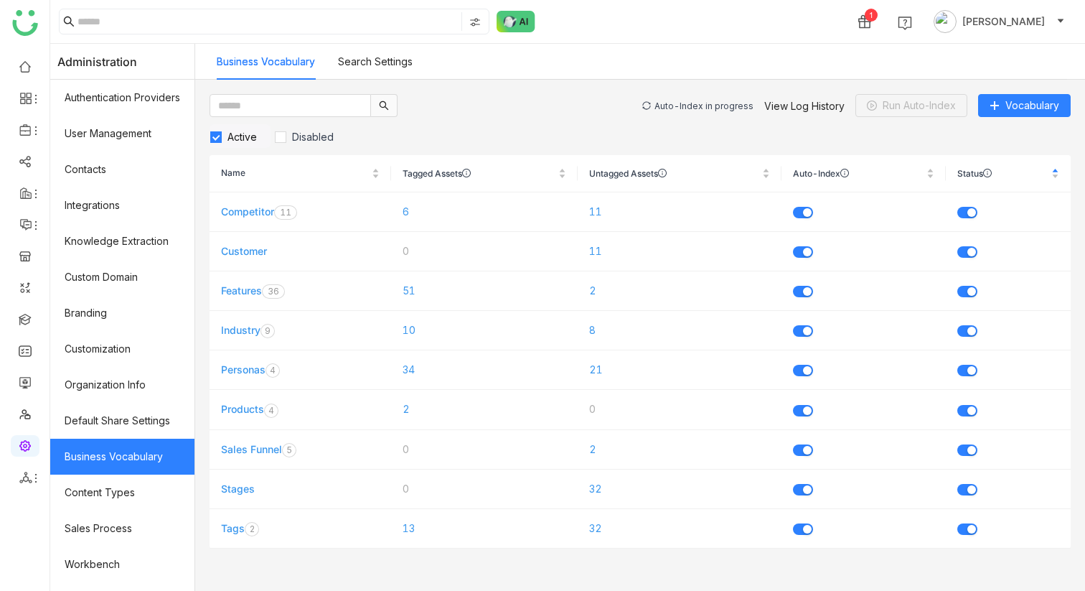
click at [684, 107] on div "Auto-Index in progress" at bounding box center [703, 105] width 99 height 11
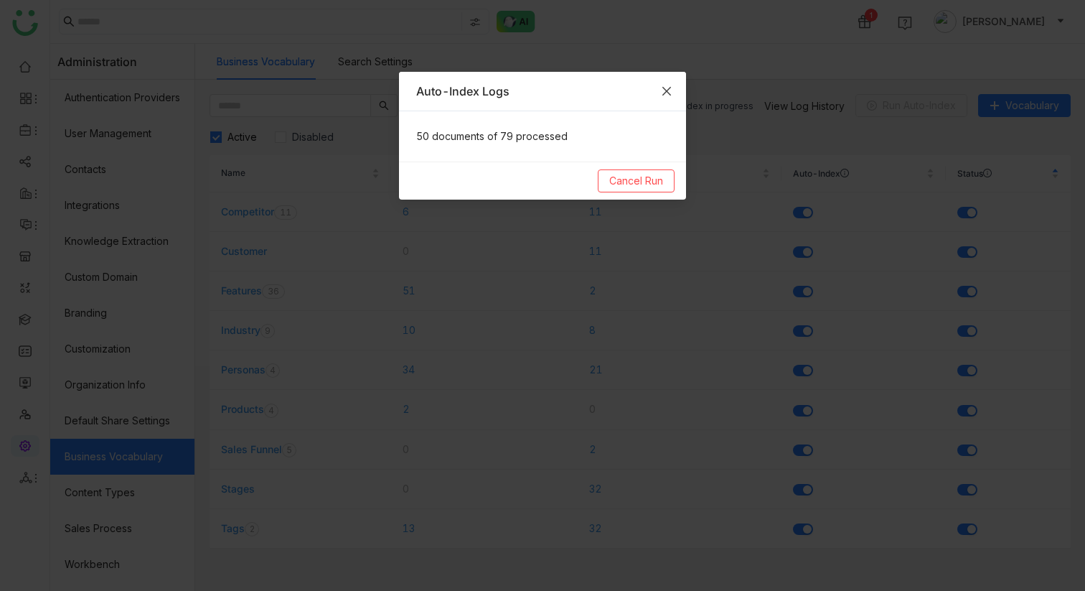
click at [667, 89] on icon "Close" at bounding box center [666, 91] width 9 height 9
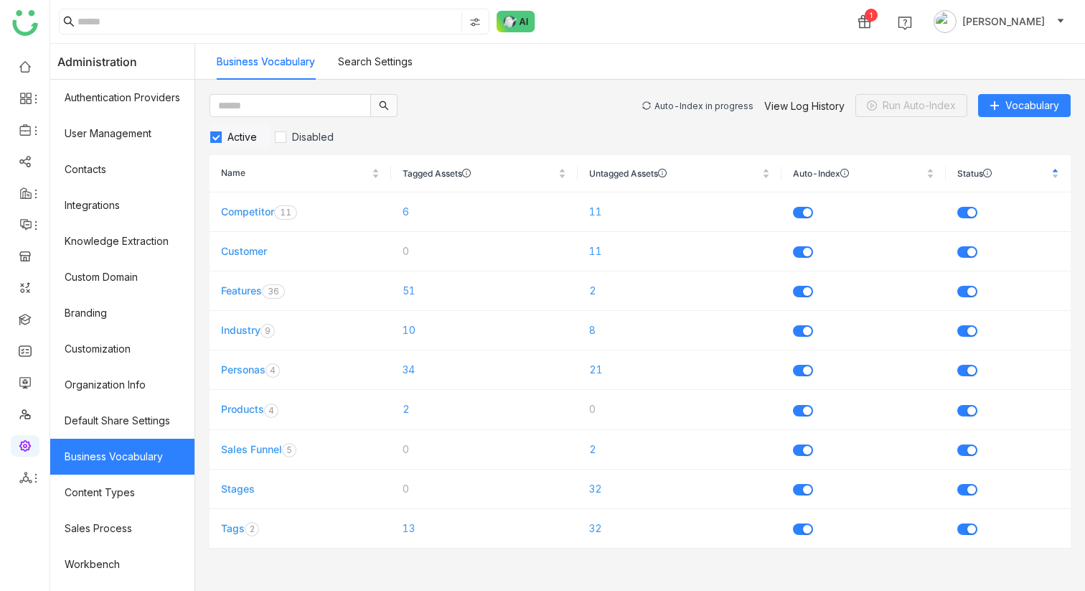
click at [685, 103] on div "Auto-Index in progress" at bounding box center [703, 105] width 99 height 11
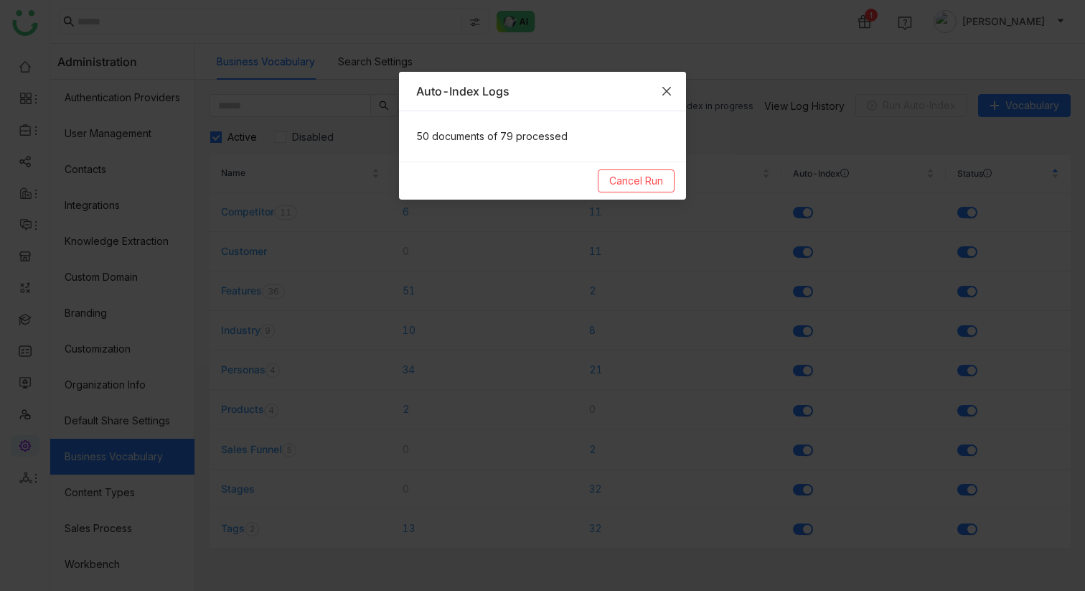
click at [657, 88] on span "Close" at bounding box center [666, 91] width 39 height 39
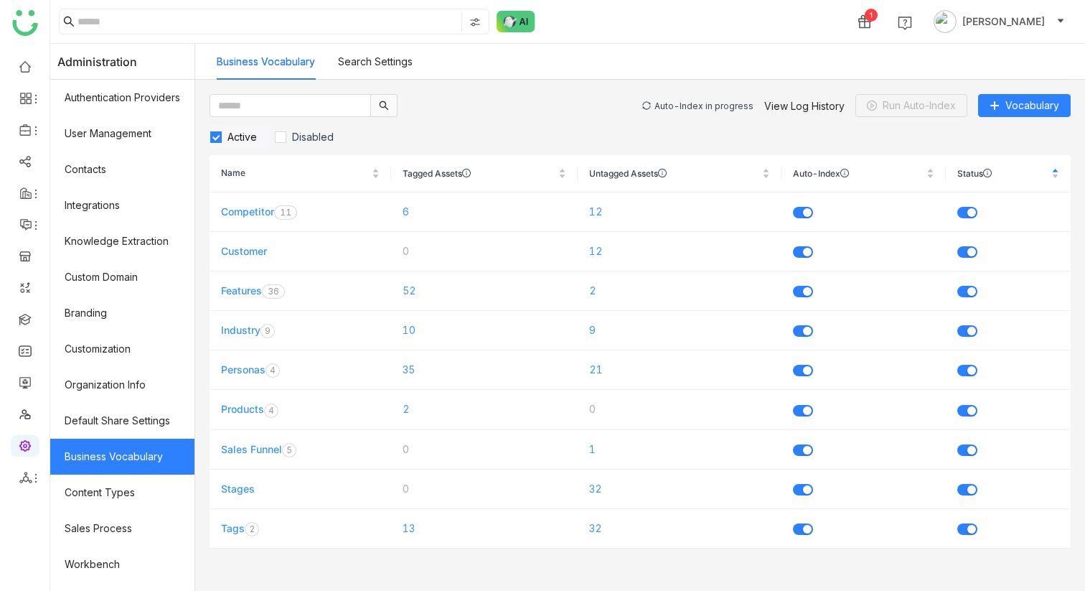
click at [719, 103] on div "Auto-Index in progress" at bounding box center [703, 105] width 99 height 11
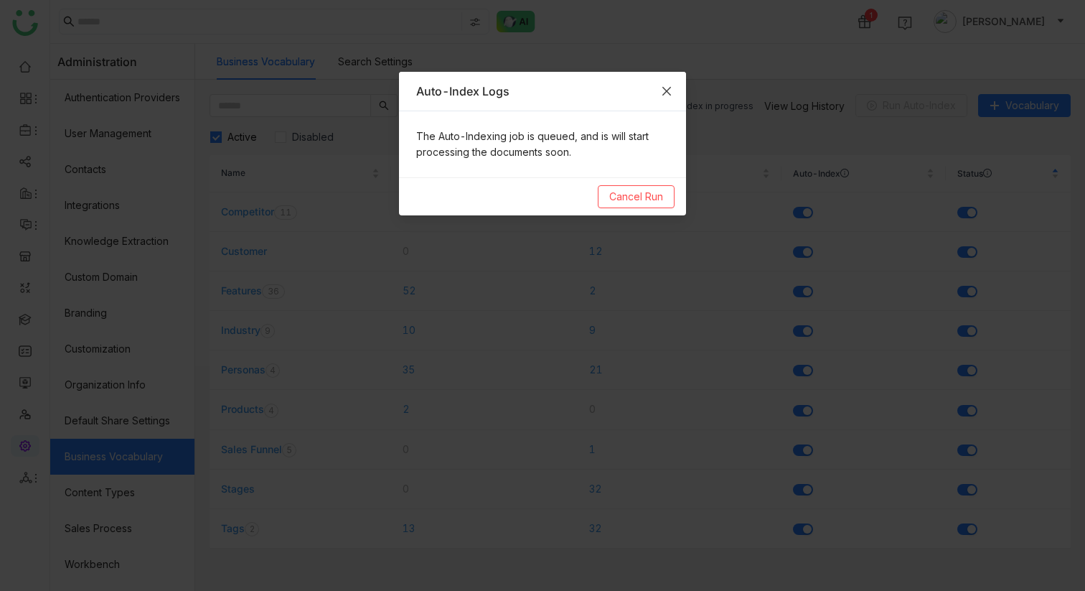
click at [674, 86] on span "Close" at bounding box center [666, 91] width 39 height 39
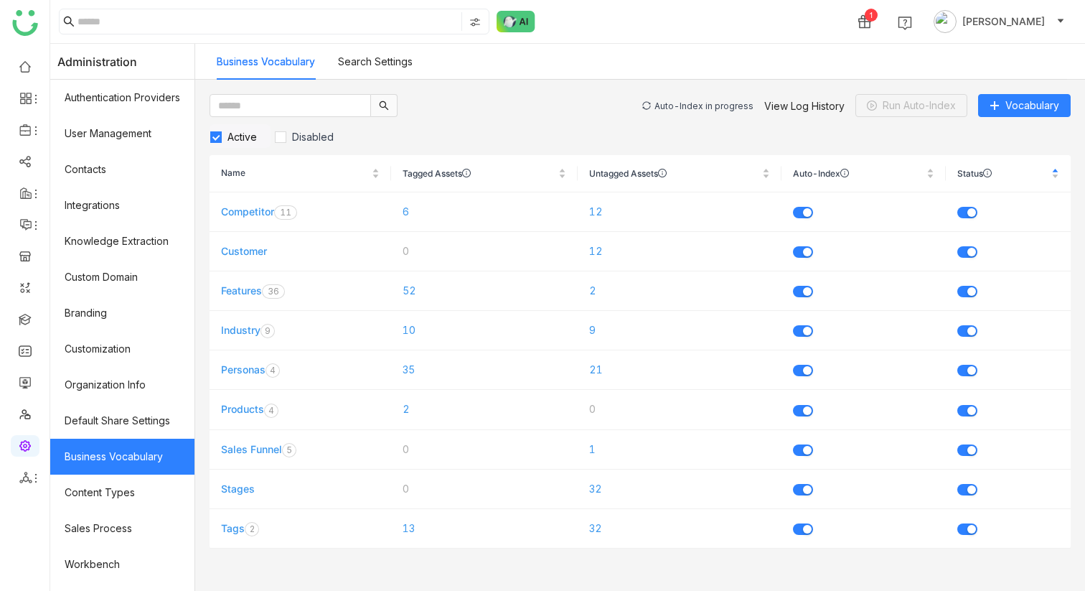
click at [692, 103] on div "Auto-Index in progress" at bounding box center [703, 105] width 99 height 11
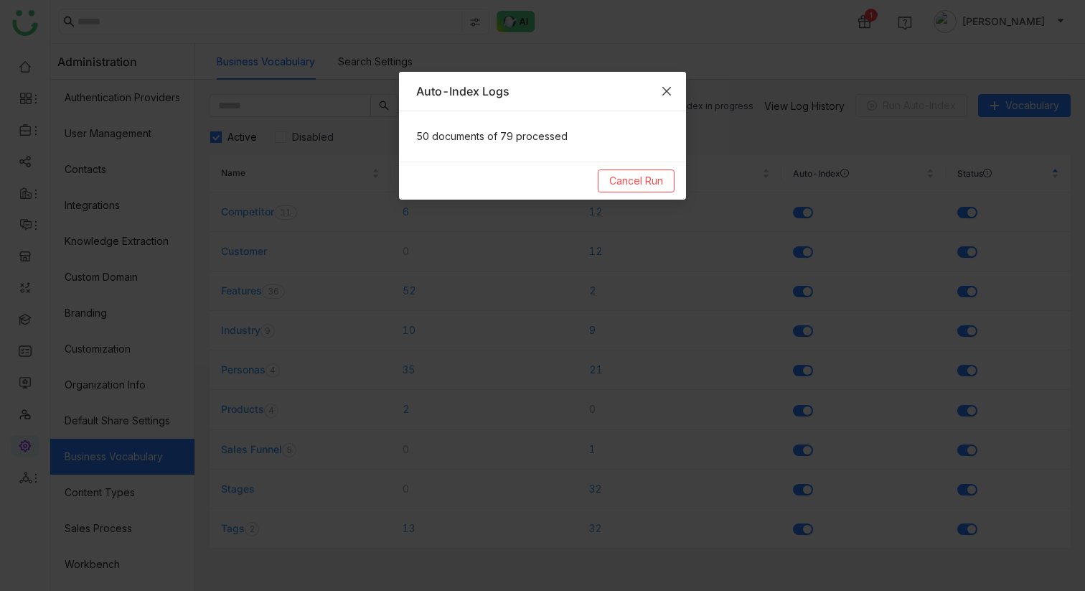
click at [670, 90] on icon "Close" at bounding box center [666, 90] width 11 height 11
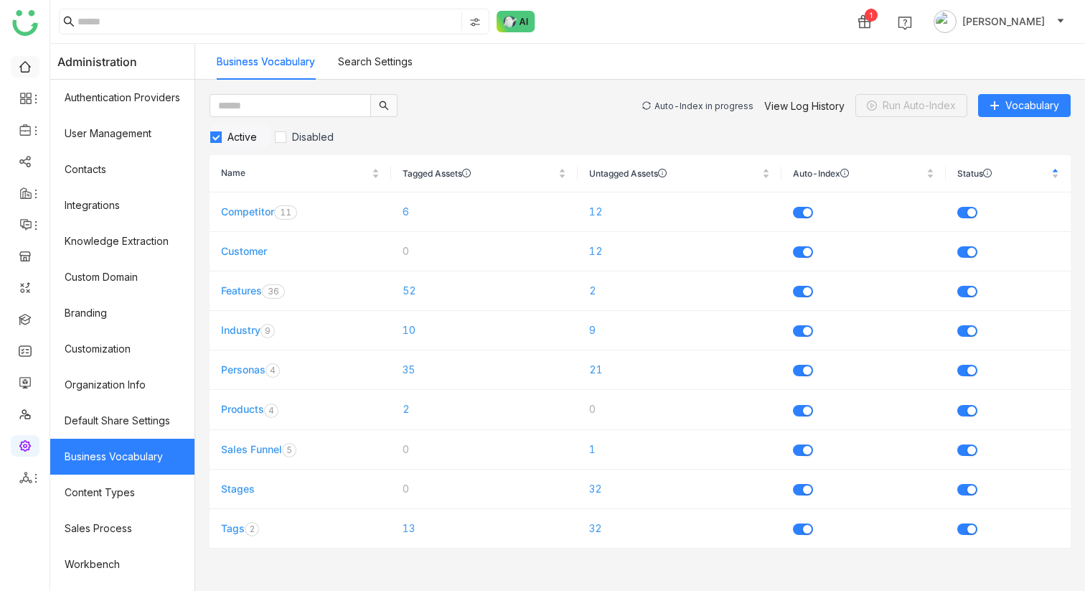
click at [32, 70] on link at bounding box center [25, 66] width 13 height 12
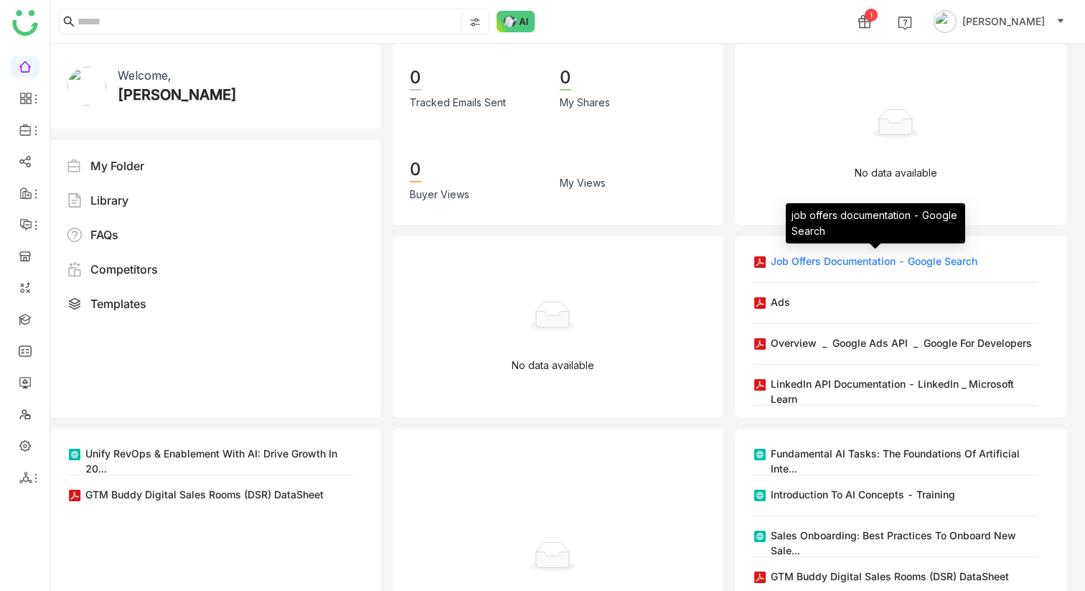
click at [807, 261] on div "job offers documentation - Google Search" at bounding box center [874, 260] width 207 height 15
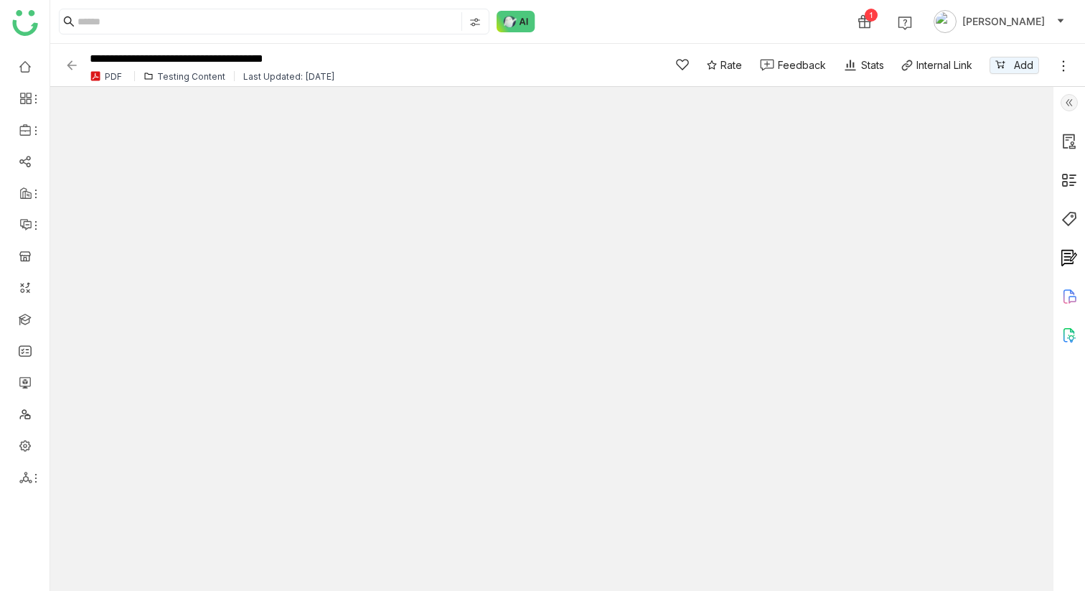
click at [1069, 332] on img at bounding box center [1069, 335] width 17 height 17
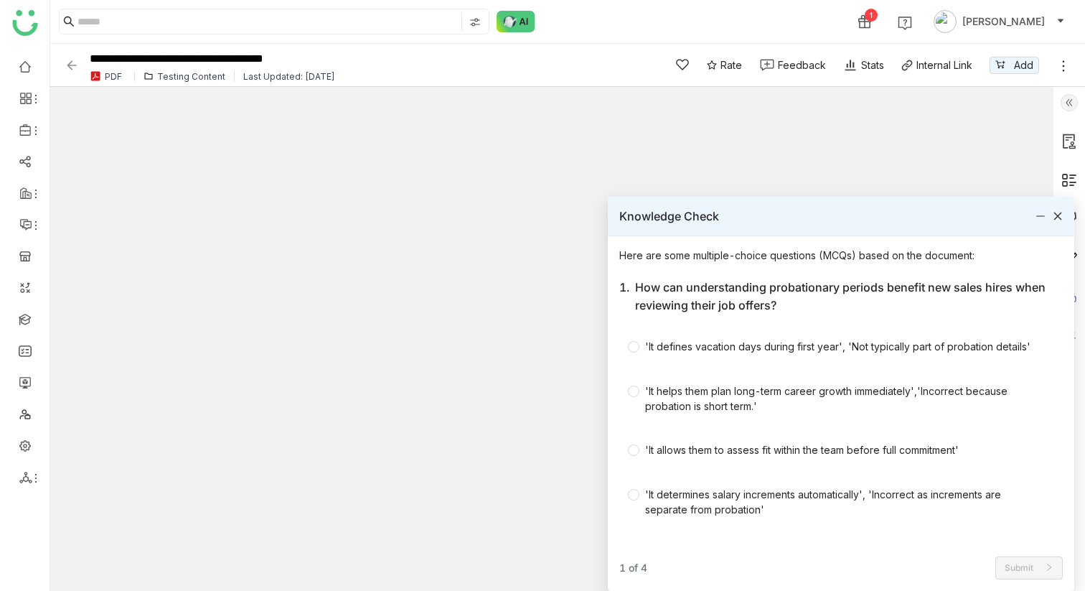
click at [1059, 214] on icon at bounding box center [1058, 216] width 8 height 8
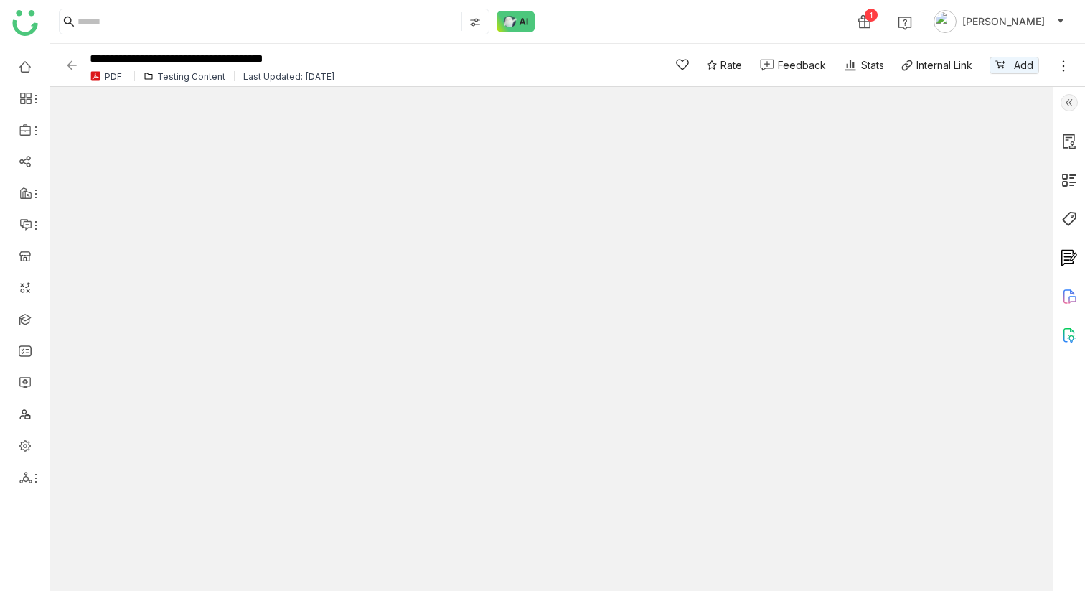
click at [1071, 339] on img at bounding box center [1069, 335] width 17 height 17
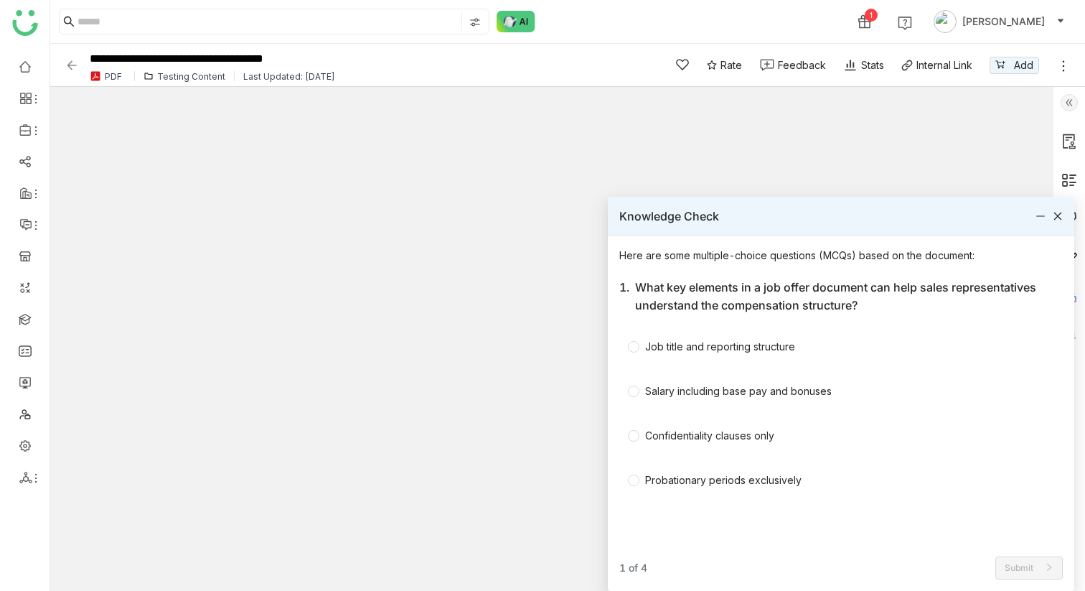
click at [1059, 217] on icon at bounding box center [1058, 216] width 8 height 8
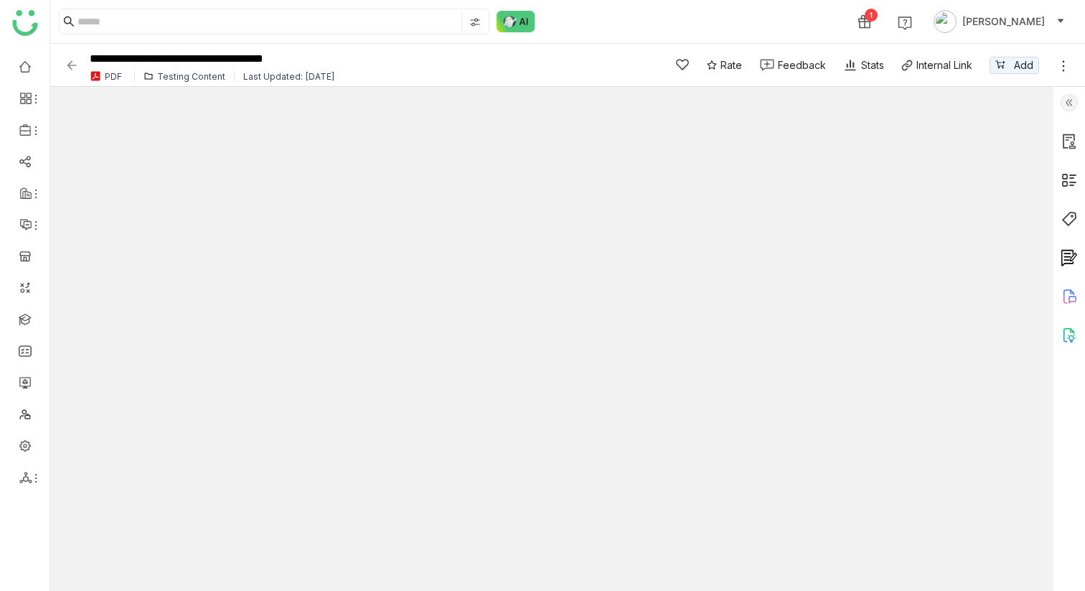
click at [72, 60] on img at bounding box center [72, 65] width 14 height 14
click at [70, 60] on img at bounding box center [72, 65] width 14 height 14
click at [72, 64] on img at bounding box center [72, 65] width 14 height 14
click at [187, 72] on div "Testing Content" at bounding box center [191, 76] width 68 height 11
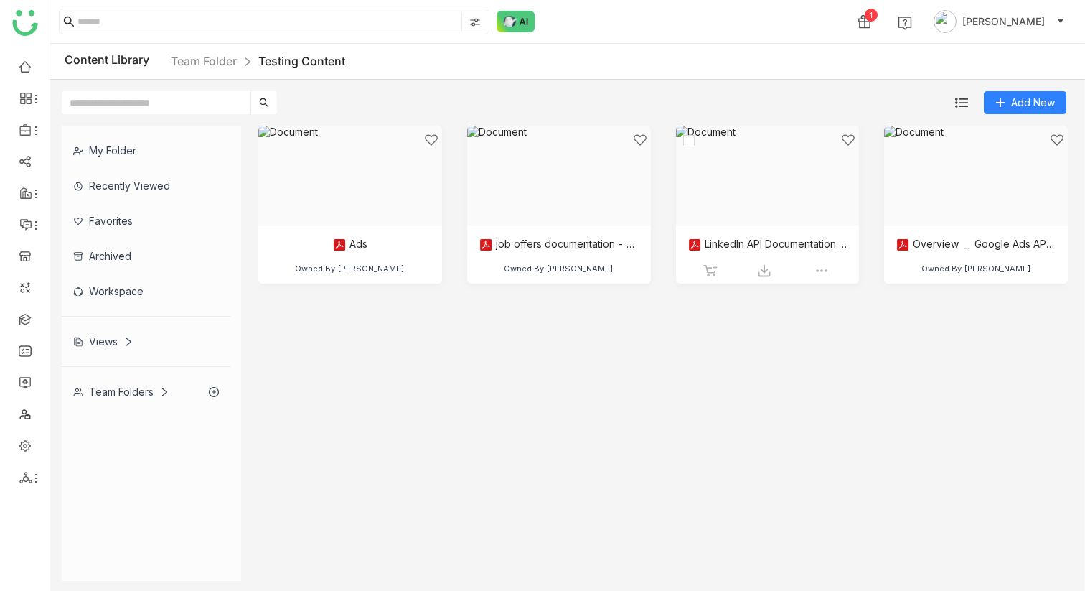
click at [731, 248] on div at bounding box center [762, 194] width 159 height 122
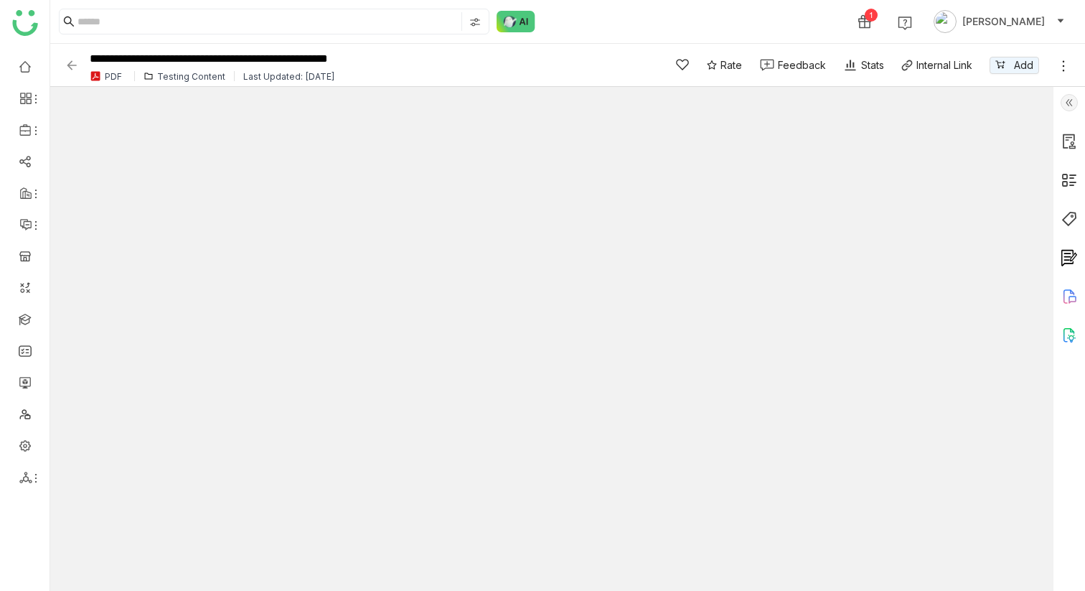
click at [1065, 337] on img at bounding box center [1069, 335] width 17 height 17
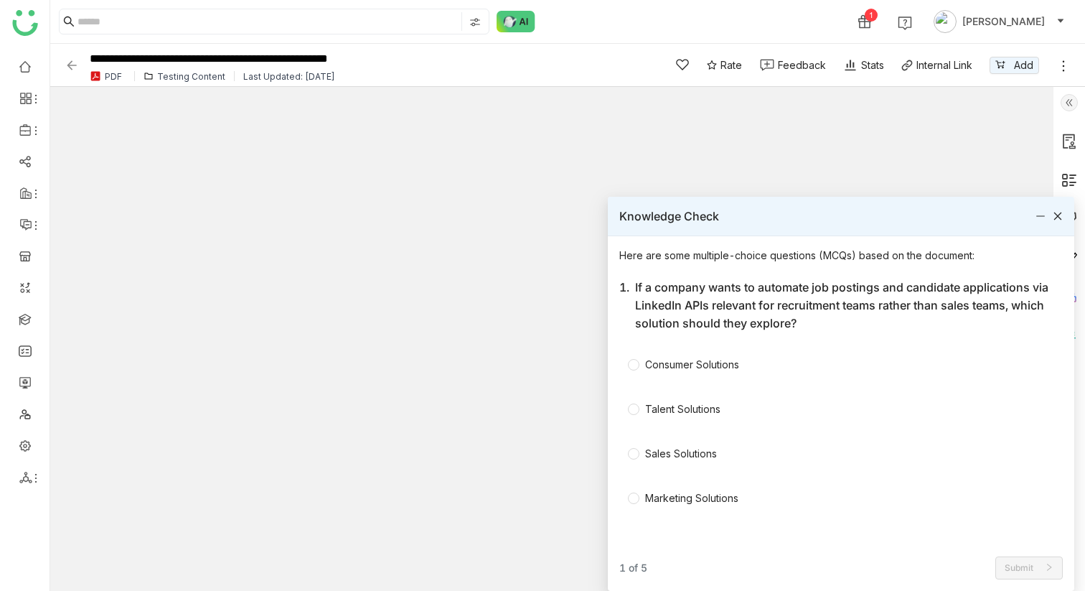
click at [1059, 215] on icon at bounding box center [1058, 216] width 10 height 10
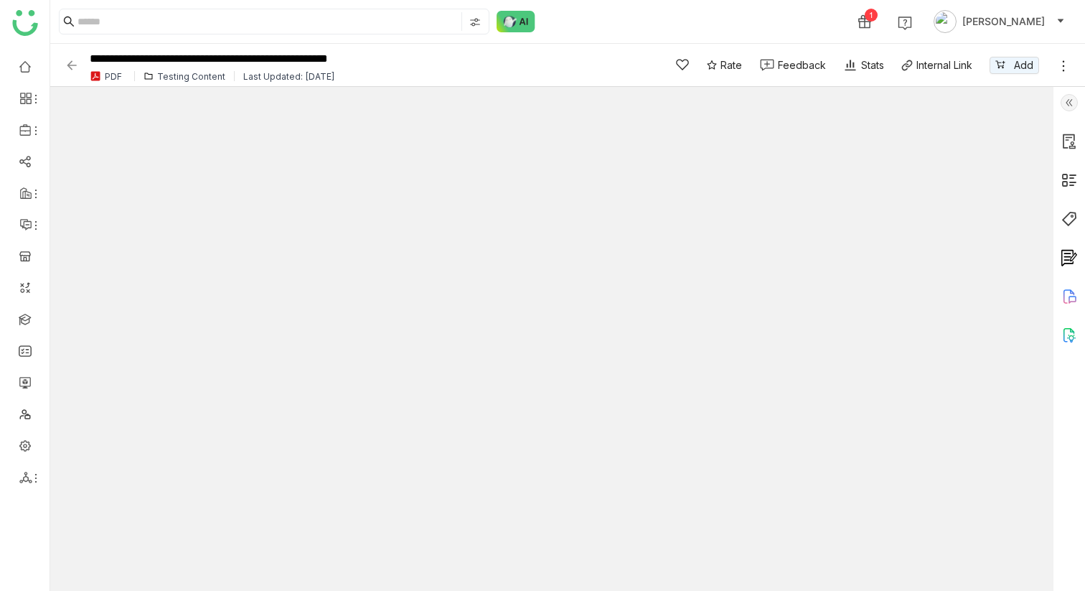
click at [1065, 299] on icon at bounding box center [1069, 296] width 17 height 17
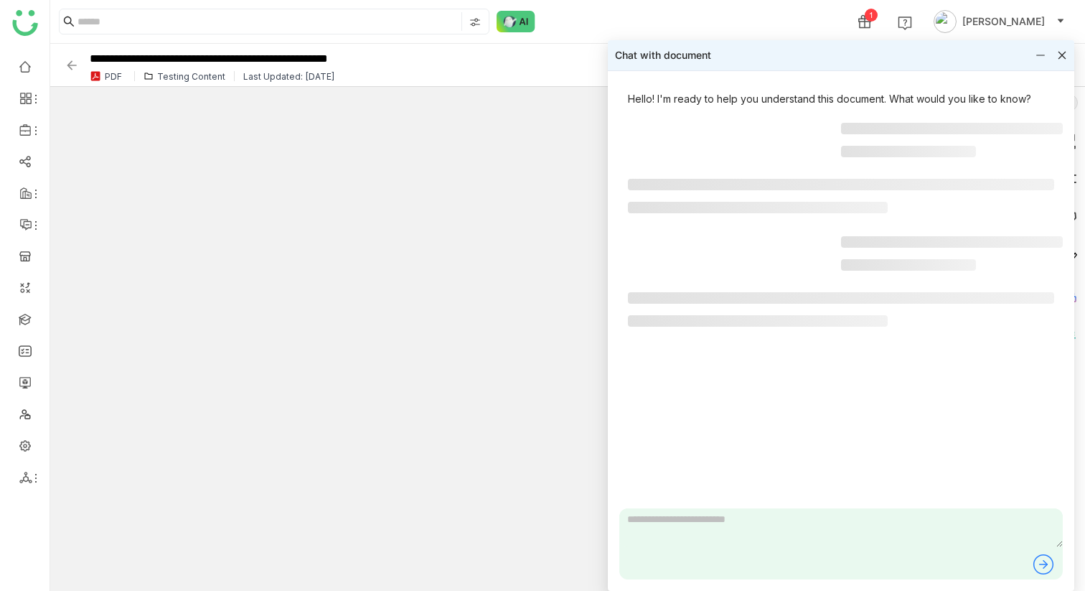
click at [1060, 80] on div "Hello! I'm ready to help you understand this document. What would you like to k…" at bounding box center [841, 331] width 466 height 520
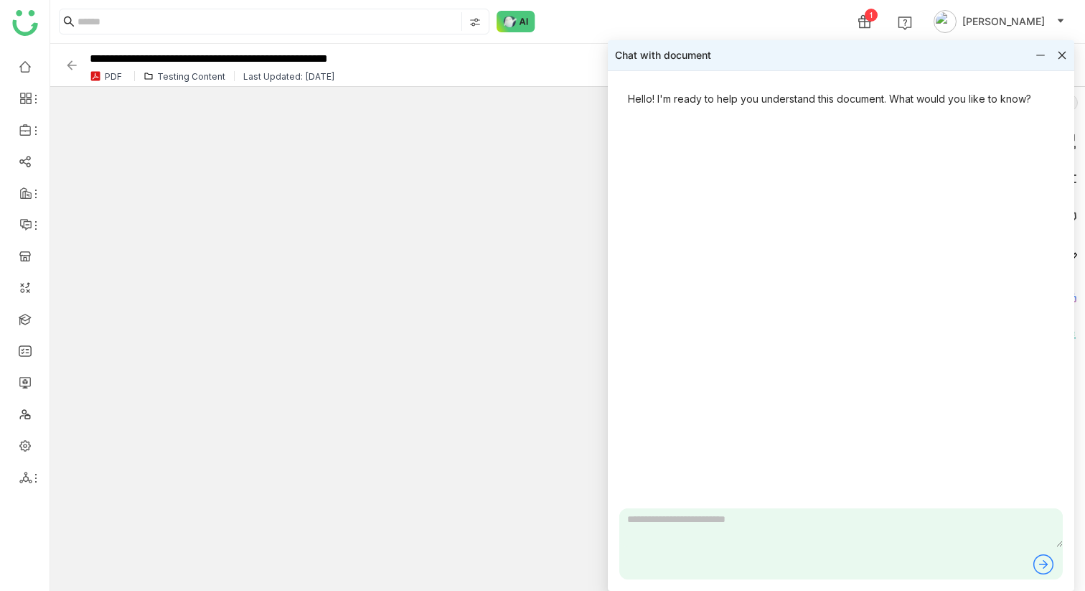
click at [1065, 57] on icon at bounding box center [1062, 55] width 10 height 10
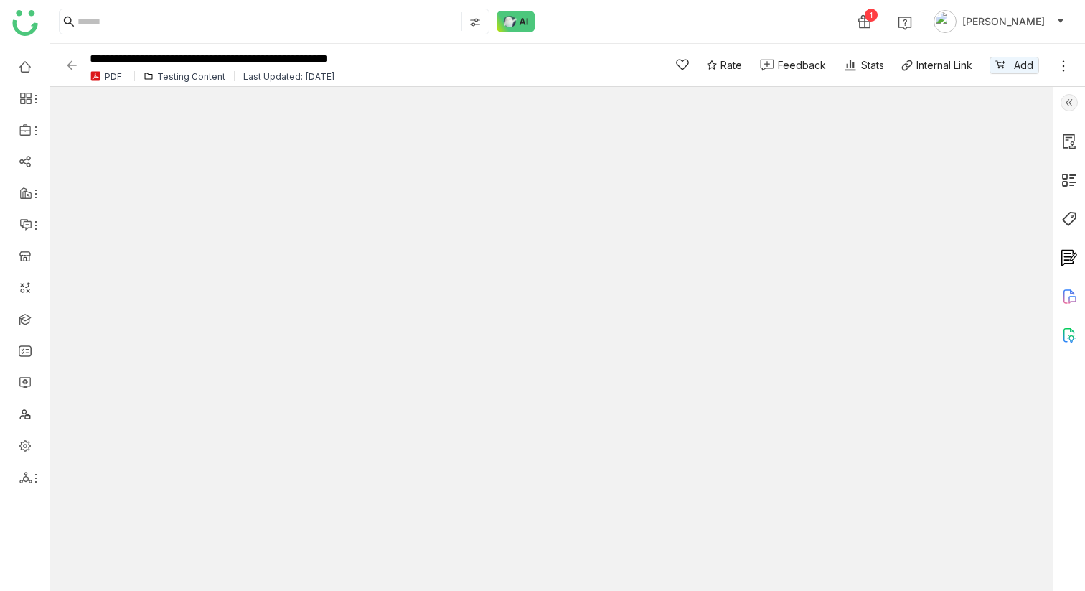
click at [1072, 106] on img at bounding box center [1069, 102] width 17 height 17
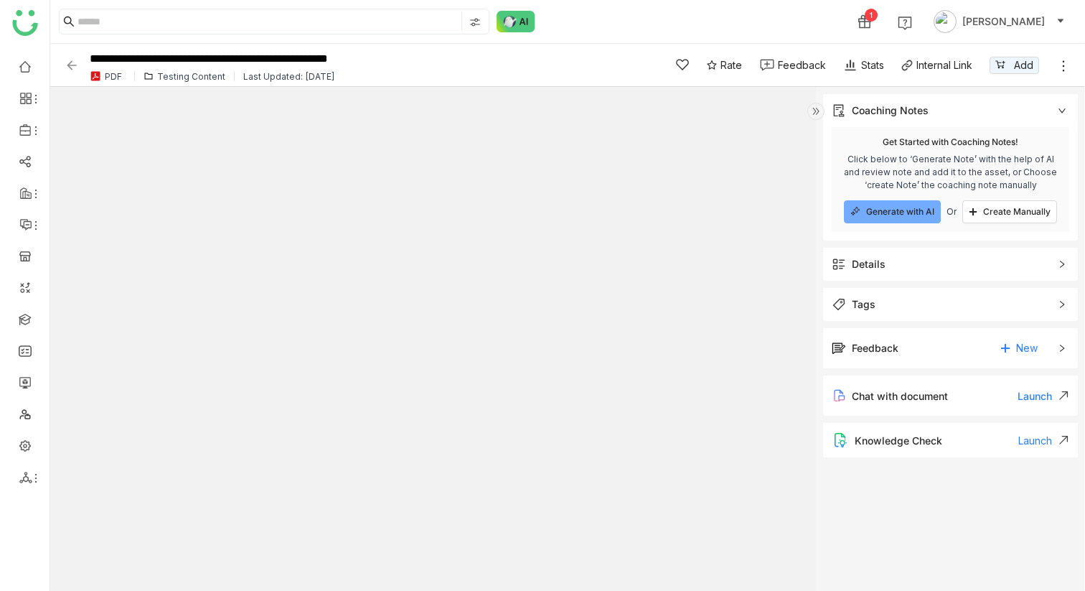
click at [913, 428] on div "Knowledge Check Launch" at bounding box center [950, 440] width 255 height 34
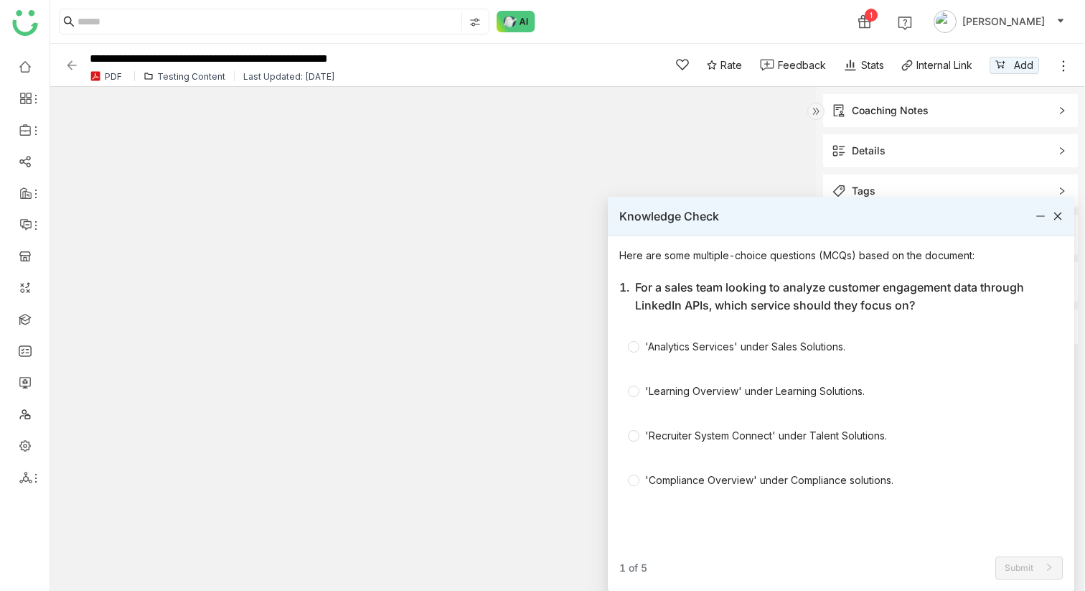
click at [1059, 216] on icon at bounding box center [1058, 216] width 10 height 10
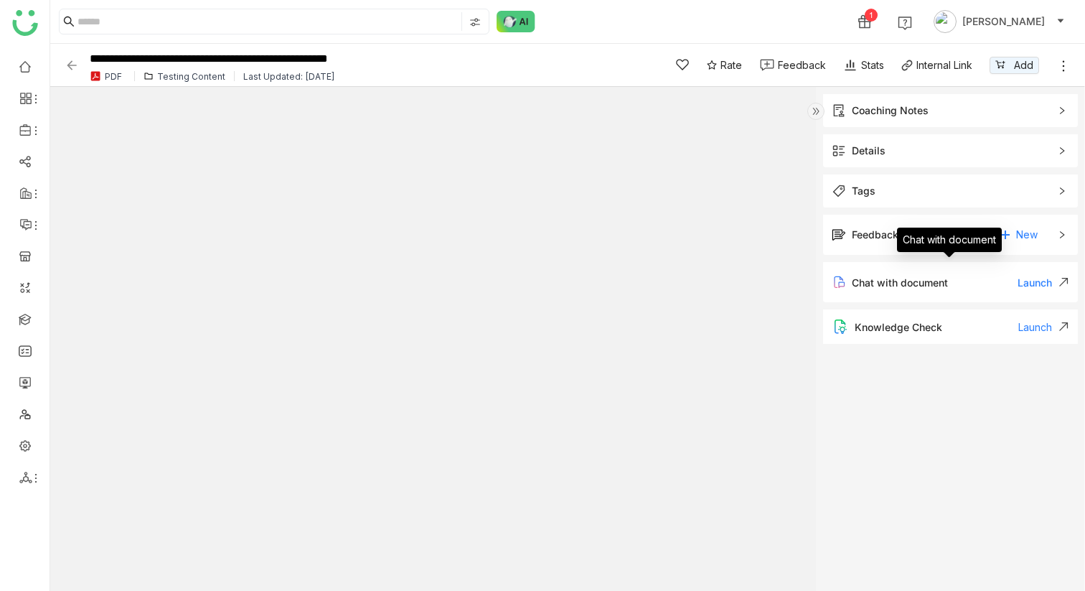
click at [945, 289] on div "Chat with document Launch" at bounding box center [950, 282] width 255 height 40
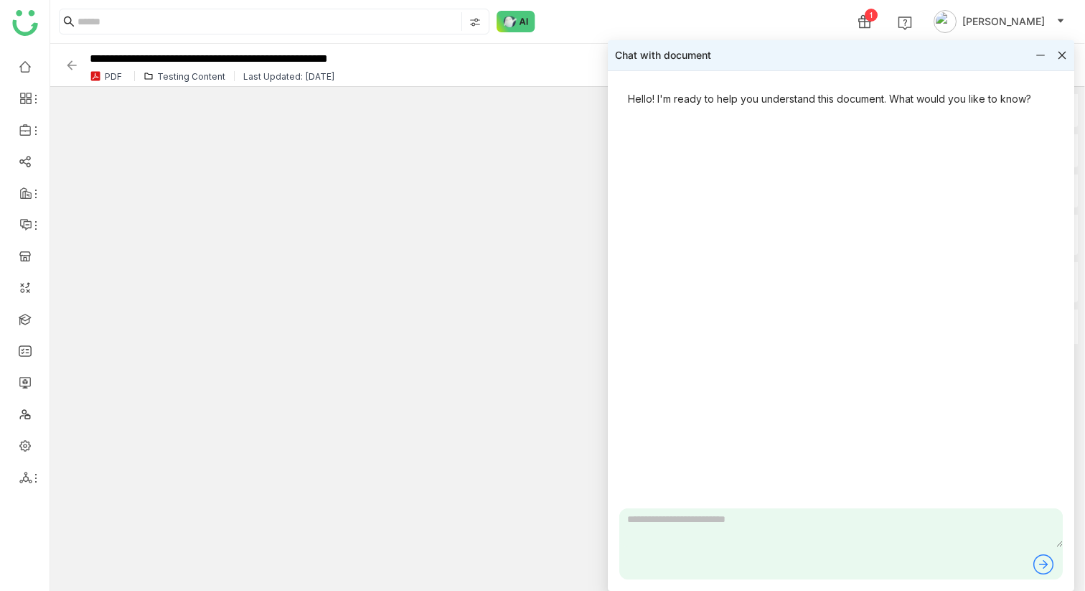
click at [1067, 57] on div "Chat with document" at bounding box center [841, 55] width 466 height 30
click at [1063, 54] on icon at bounding box center [1062, 55] width 10 height 10
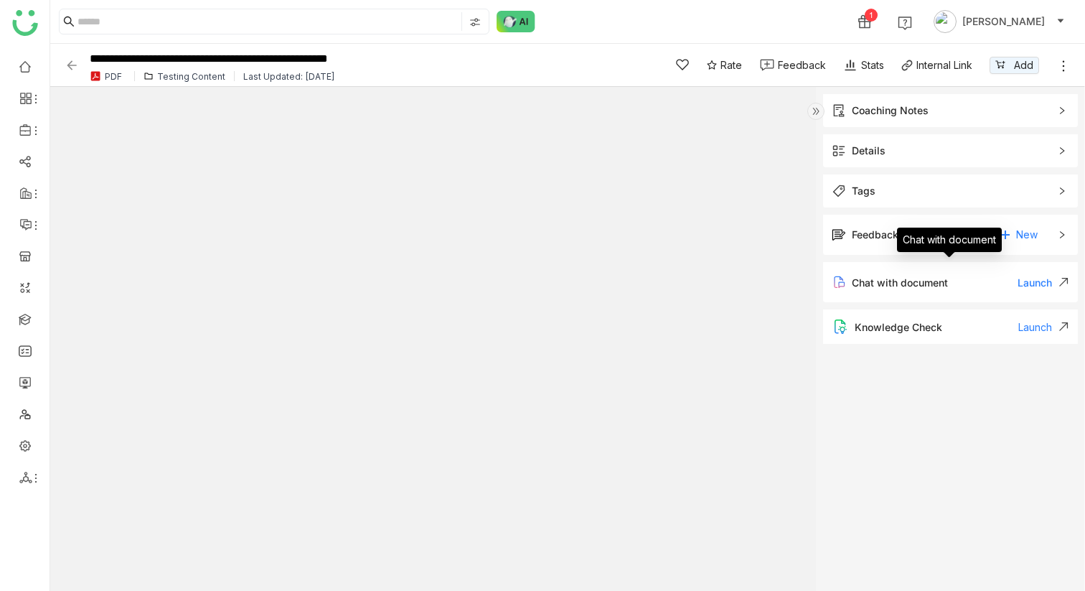
click at [1050, 278] on div "Launch" at bounding box center [1044, 282] width 52 height 12
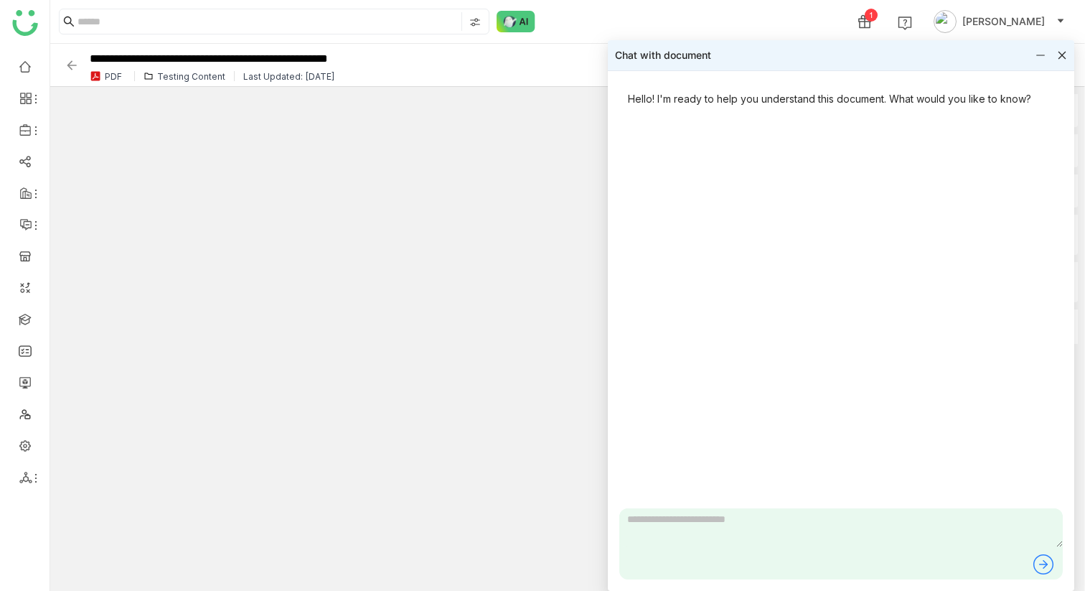
click at [1066, 57] on icon at bounding box center [1062, 55] width 10 height 10
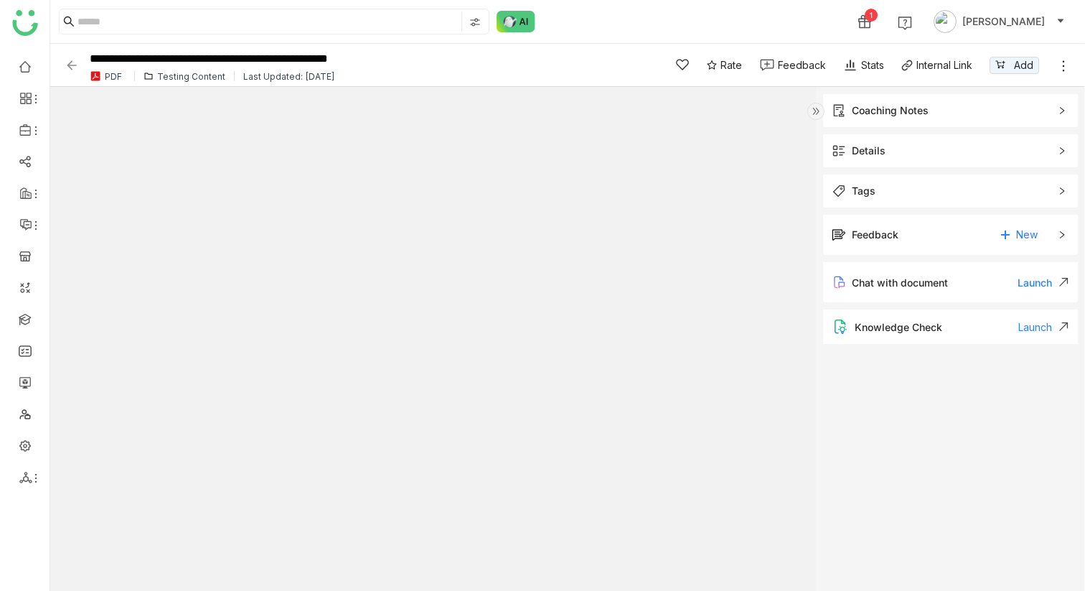
click at [860, 114] on div "Coaching Notes" at bounding box center [890, 111] width 77 height 16
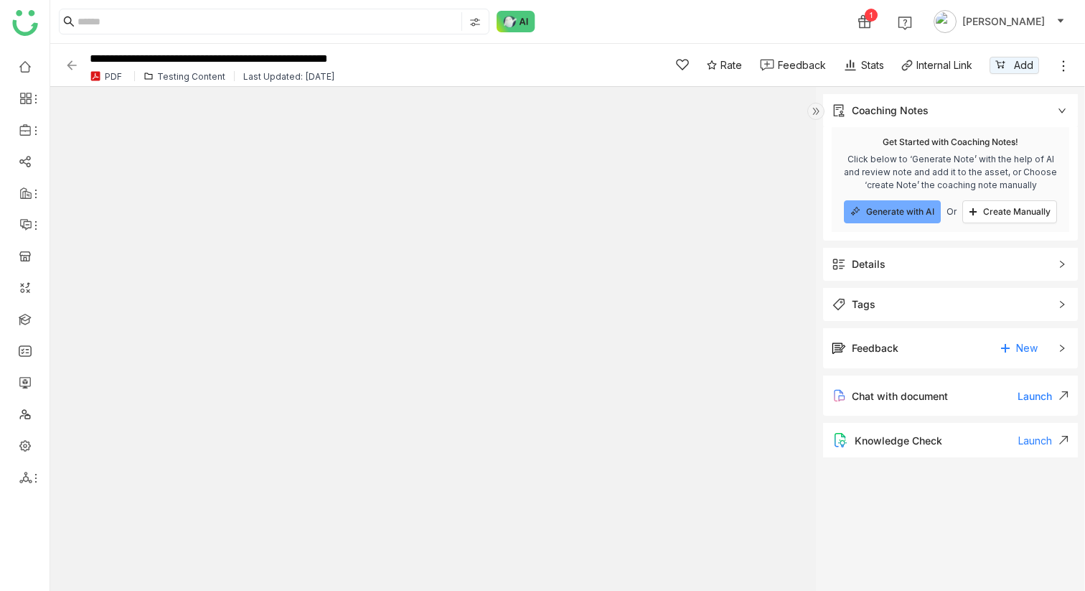
click at [906, 434] on div "Knowledge Check" at bounding box center [899, 440] width 88 height 12
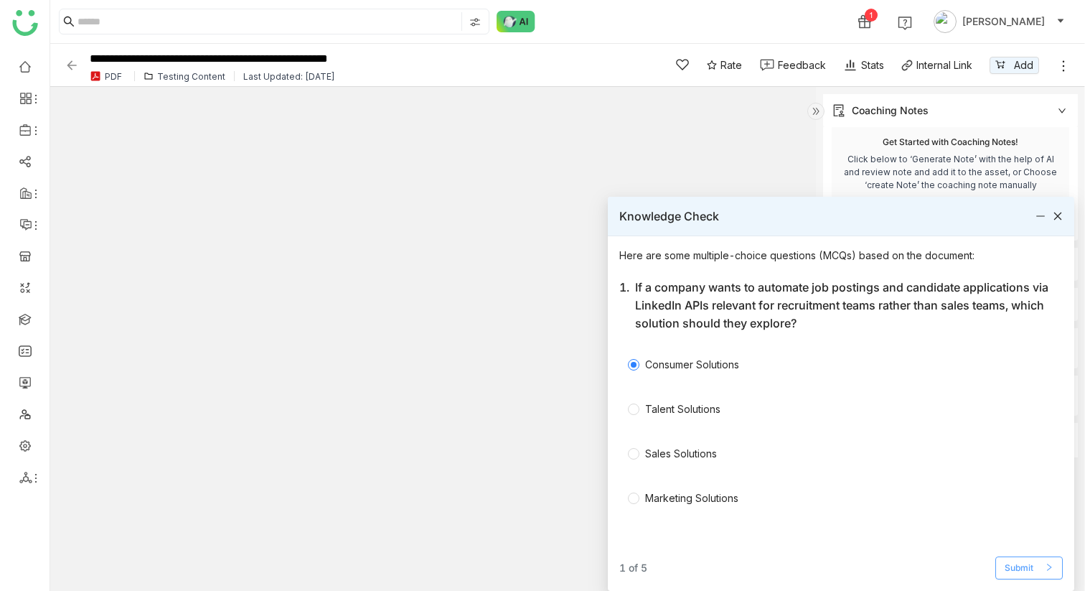
click at [1017, 564] on span "Submit" at bounding box center [1019, 568] width 29 height 14
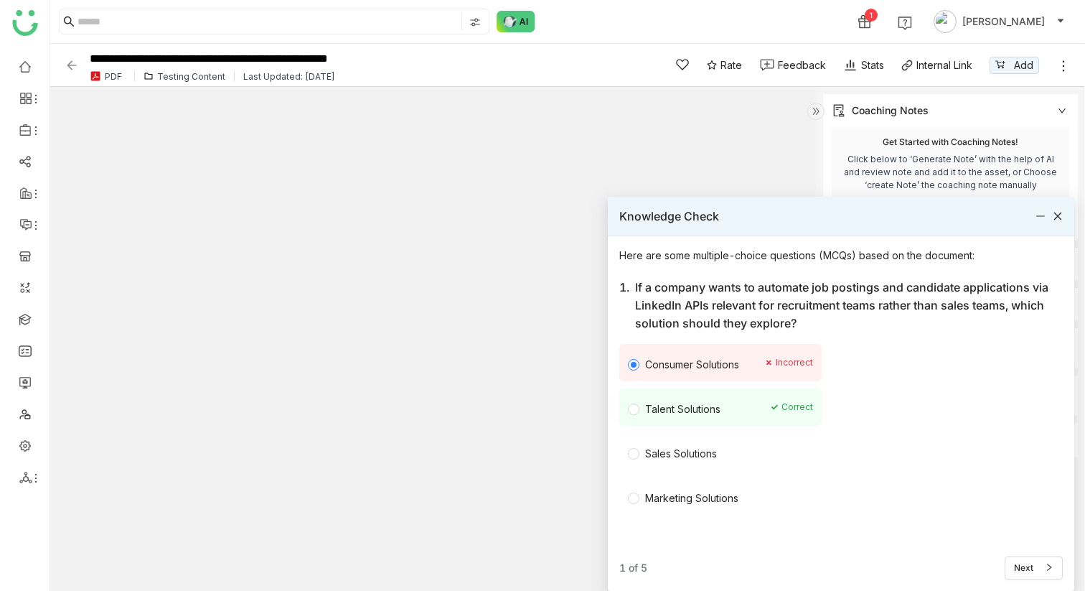
click at [642, 416] on div "Talent Solutions ✓ Correct" at bounding box center [720, 406] width 202 height 37
click at [634, 403] on div "Talent Solutions" at bounding box center [692, 407] width 128 height 20
click at [632, 410] on div "Talent Solutions" at bounding box center [692, 407] width 128 height 20
click at [1035, 562] on button "Next" at bounding box center [1034, 567] width 58 height 23
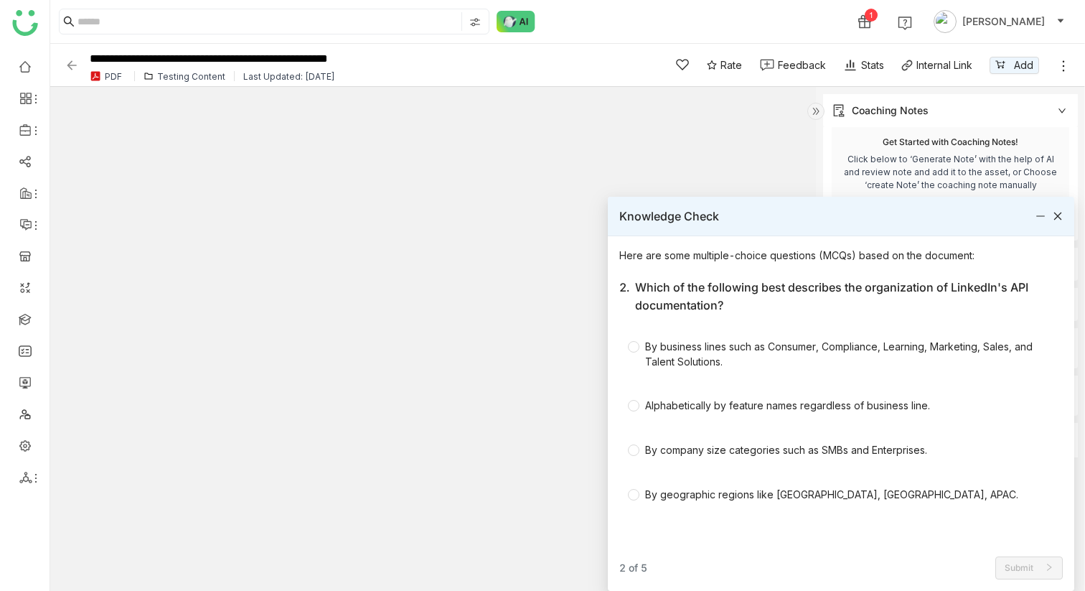
click at [1053, 215] on icon at bounding box center [1058, 216] width 10 height 10
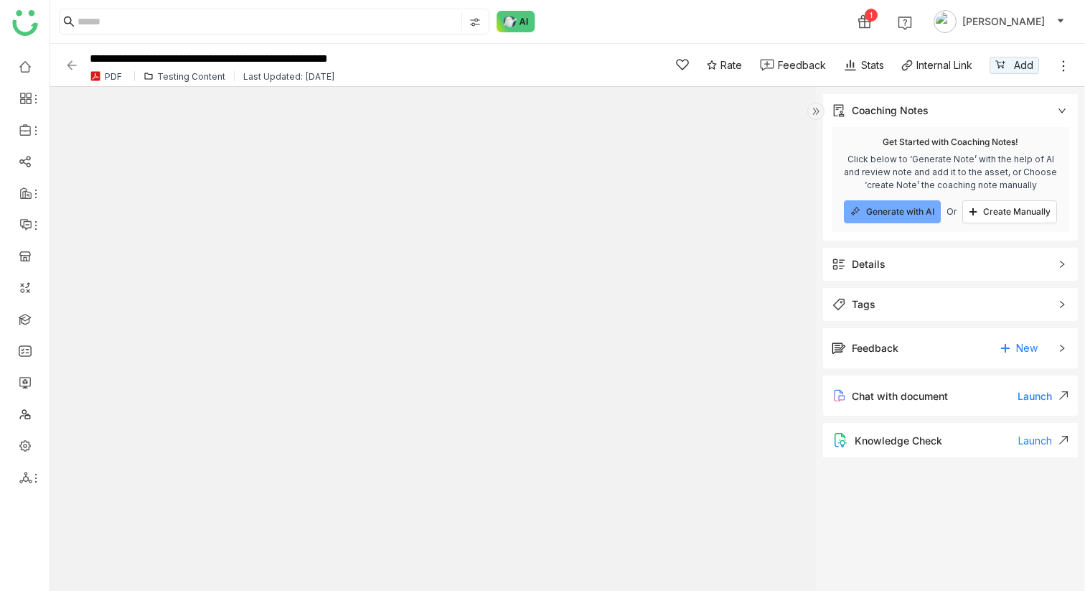
click at [921, 400] on span "Chat with document" at bounding box center [900, 396] width 96 height 12
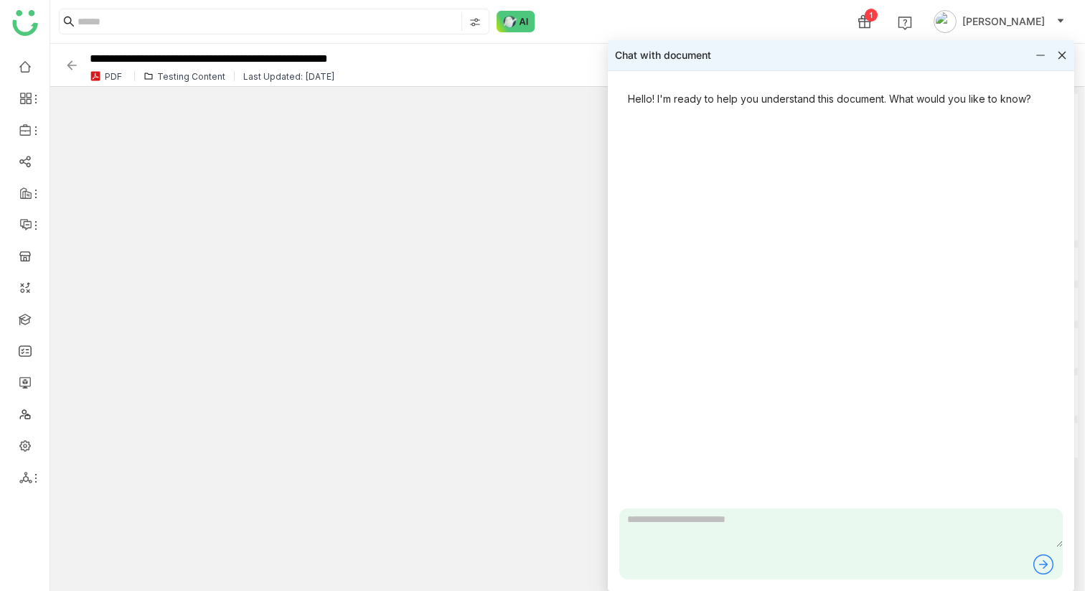
click at [1056, 62] on div "Chat with document" at bounding box center [841, 55] width 466 height 30
click at [1064, 56] on icon at bounding box center [1062, 55] width 10 height 10
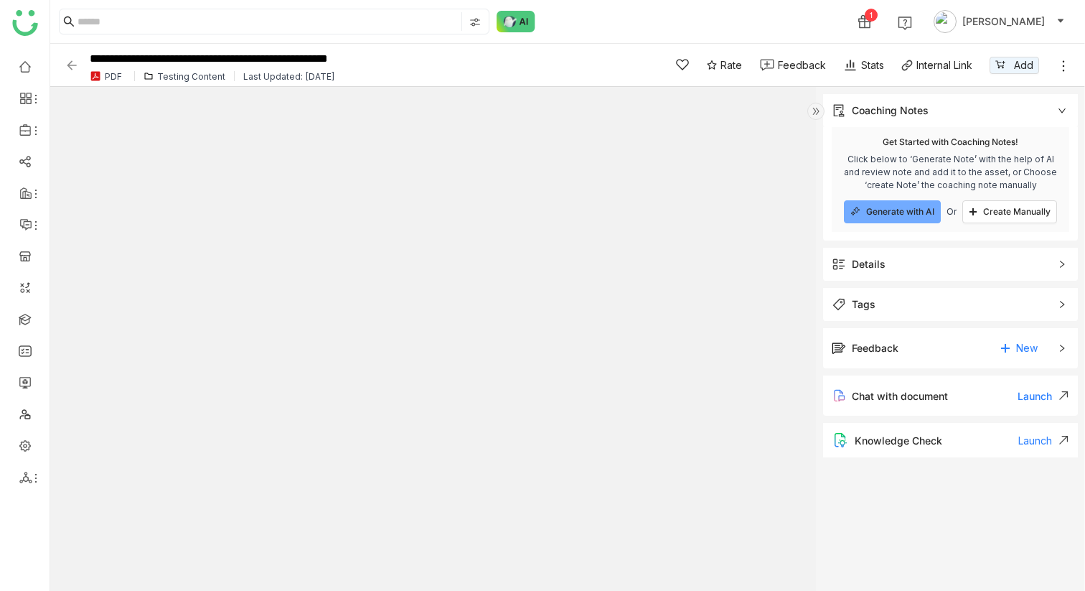
click at [1032, 400] on div "Launch" at bounding box center [1044, 396] width 52 height 12
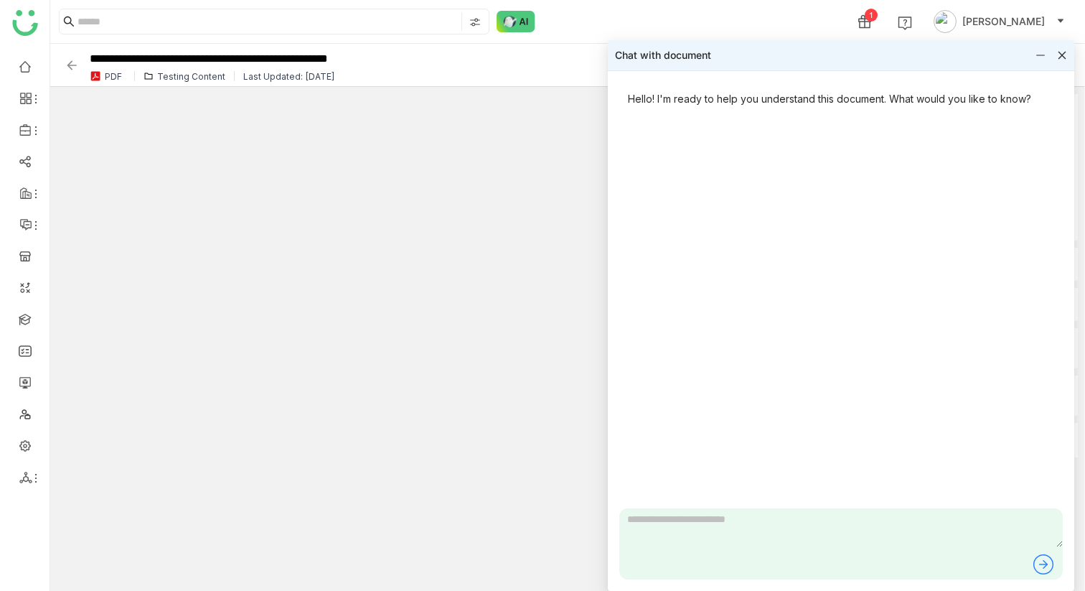
click at [687, 543] on textarea at bounding box center [840, 527] width 443 height 39
type textarea "**********"
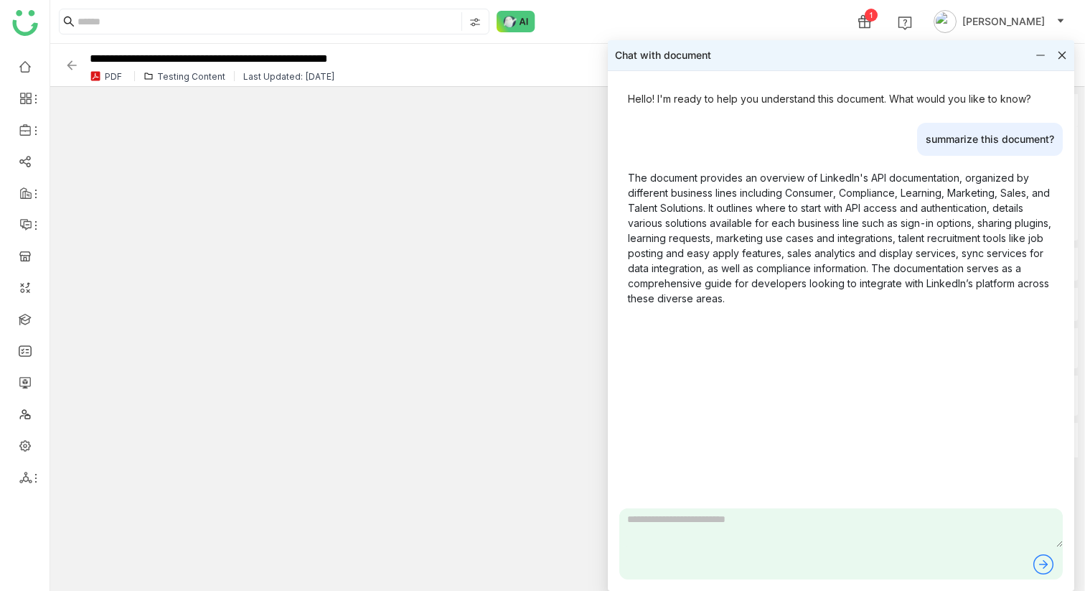
click at [1066, 48] on div "Chat with document" at bounding box center [841, 55] width 466 height 30
click at [1065, 53] on icon at bounding box center [1062, 55] width 10 height 10
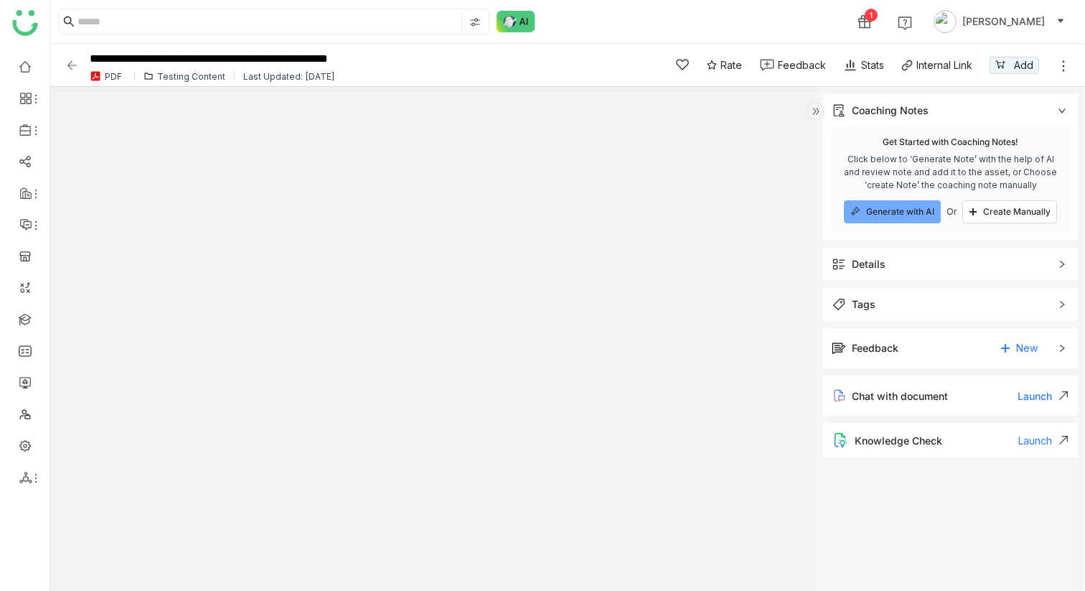
click at [910, 302] on span "Tags" at bounding box center [940, 304] width 217 height 16
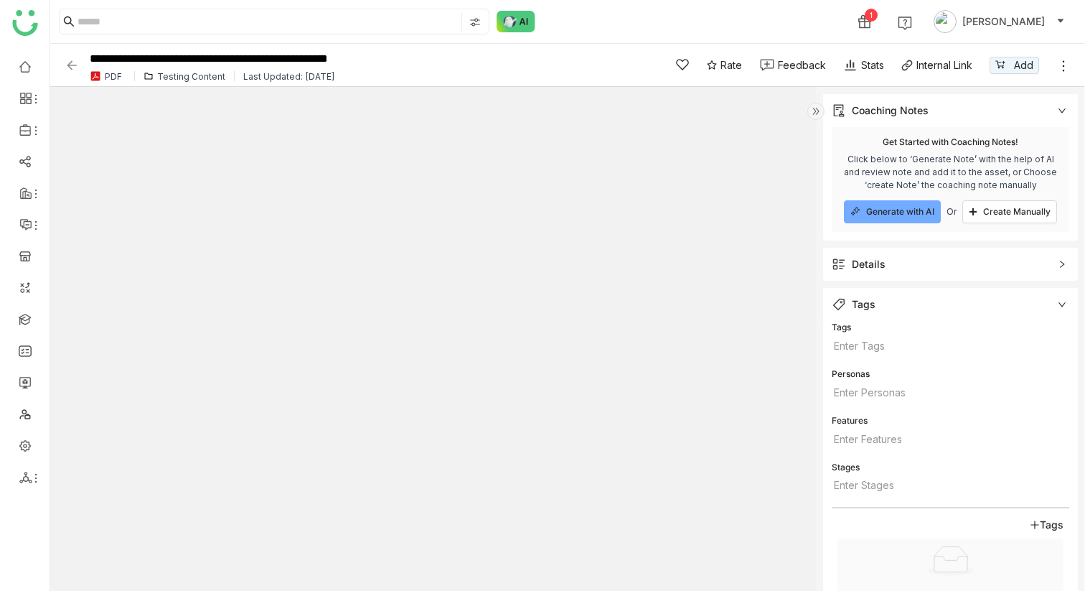
click at [868, 304] on div "Tags" at bounding box center [864, 304] width 24 height 16
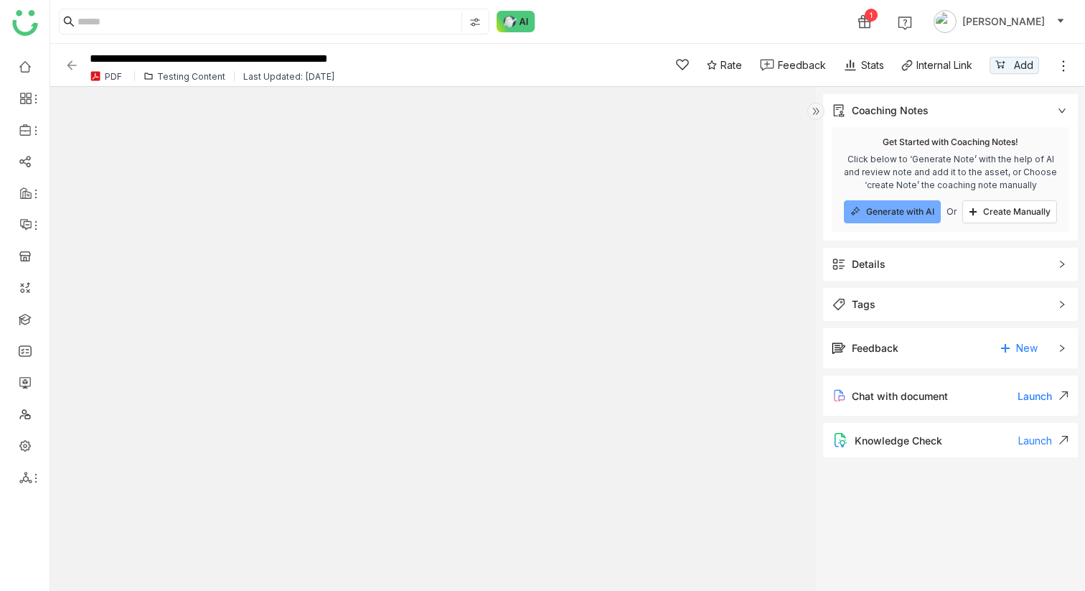
click at [528, 4] on div "1 Chandramani Tiwary" at bounding box center [567, 21] width 1035 height 43
click at [520, 6] on div "1 Chandramani Tiwary" at bounding box center [567, 21] width 1035 height 43
click at [518, 15] on img at bounding box center [516, 22] width 39 height 22
click at [522, 14] on img at bounding box center [516, 22] width 39 height 22
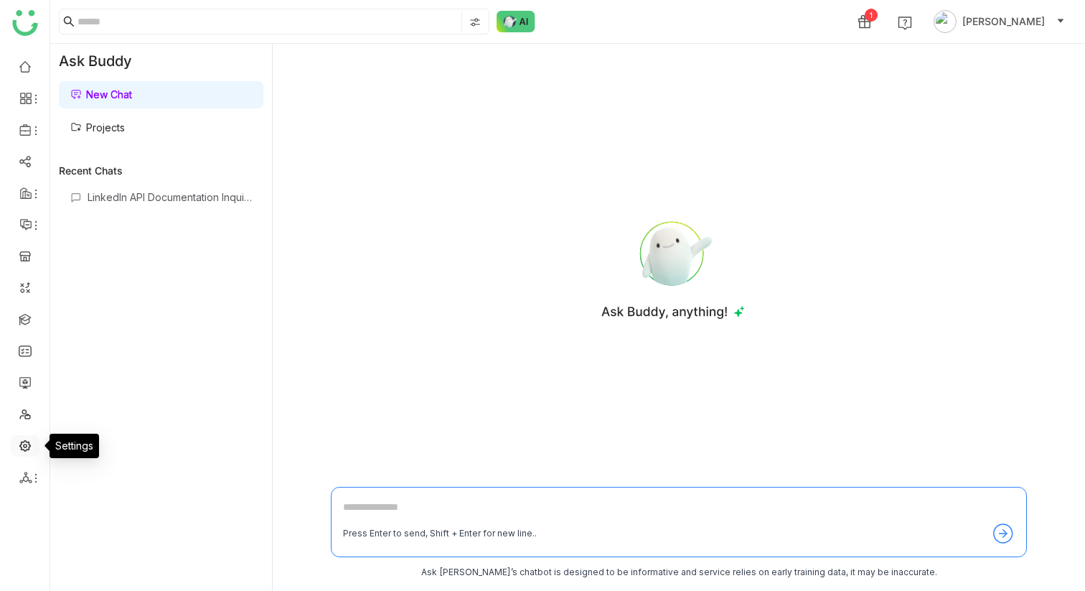
click at [24, 450] on link at bounding box center [25, 444] width 13 height 12
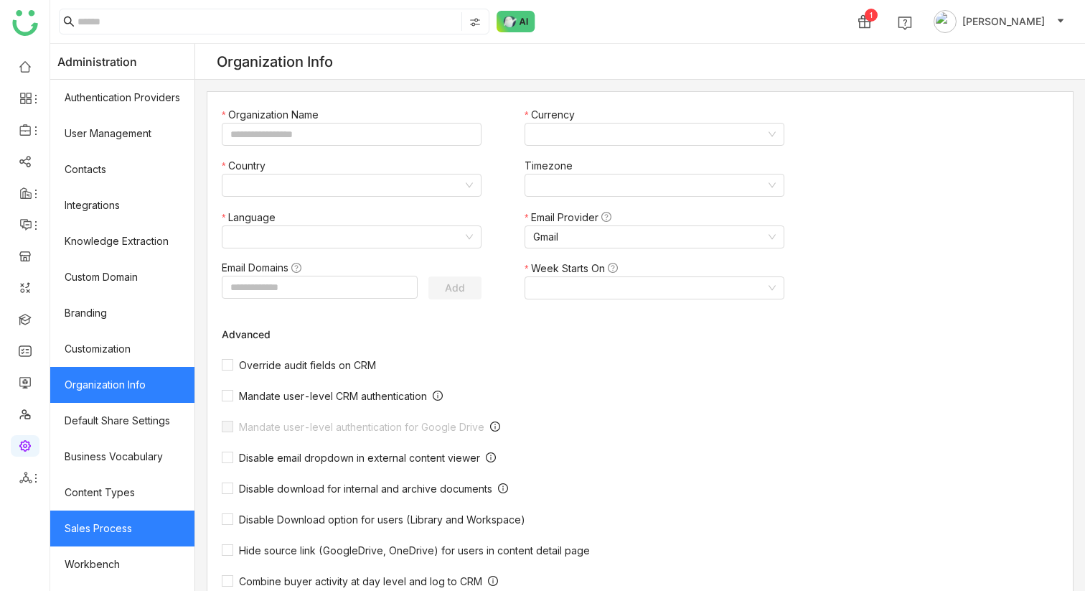
type input "**********"
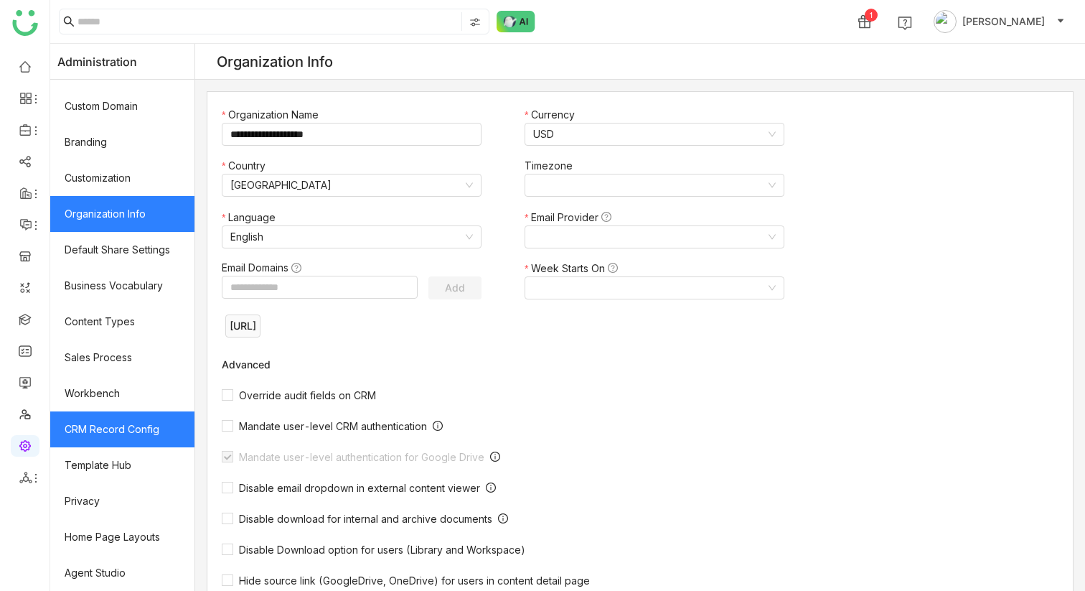
scroll to position [148, 0]
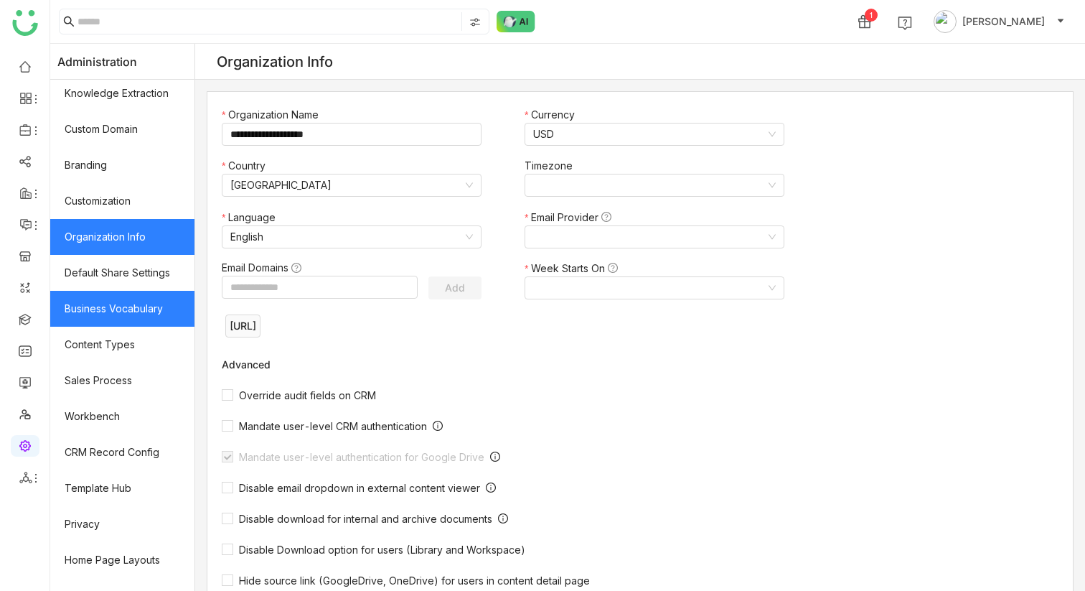
click at [138, 314] on link "Business Vocabulary" at bounding box center [122, 309] width 144 height 36
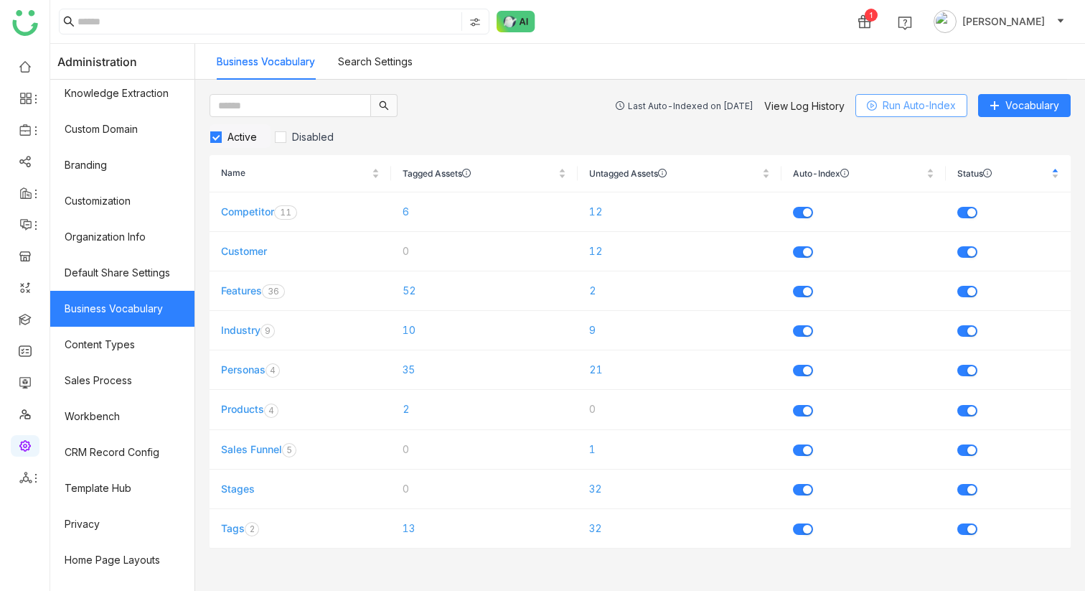
click at [917, 96] on button "Run Auto-Index" at bounding box center [911, 105] width 112 height 23
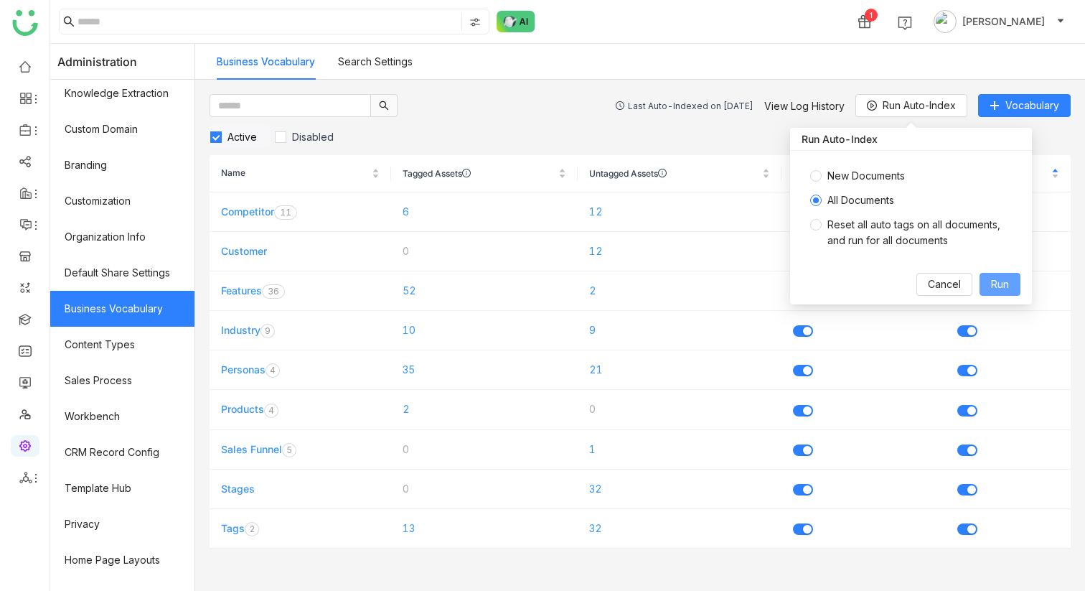
click at [992, 277] on span "Run" at bounding box center [1000, 284] width 18 height 16
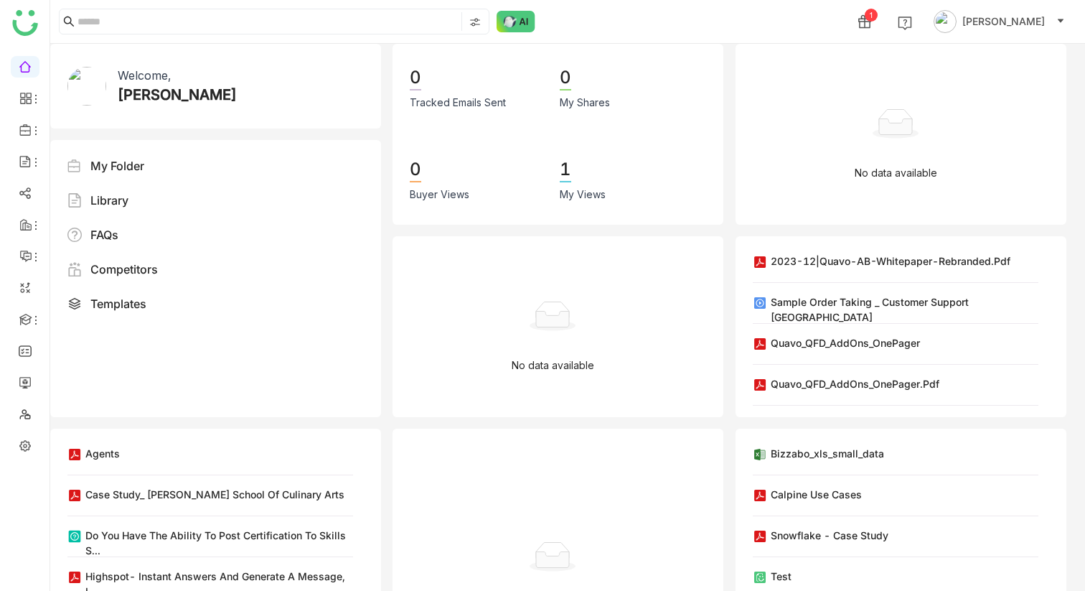
click at [505, 27] on img at bounding box center [516, 22] width 39 height 22
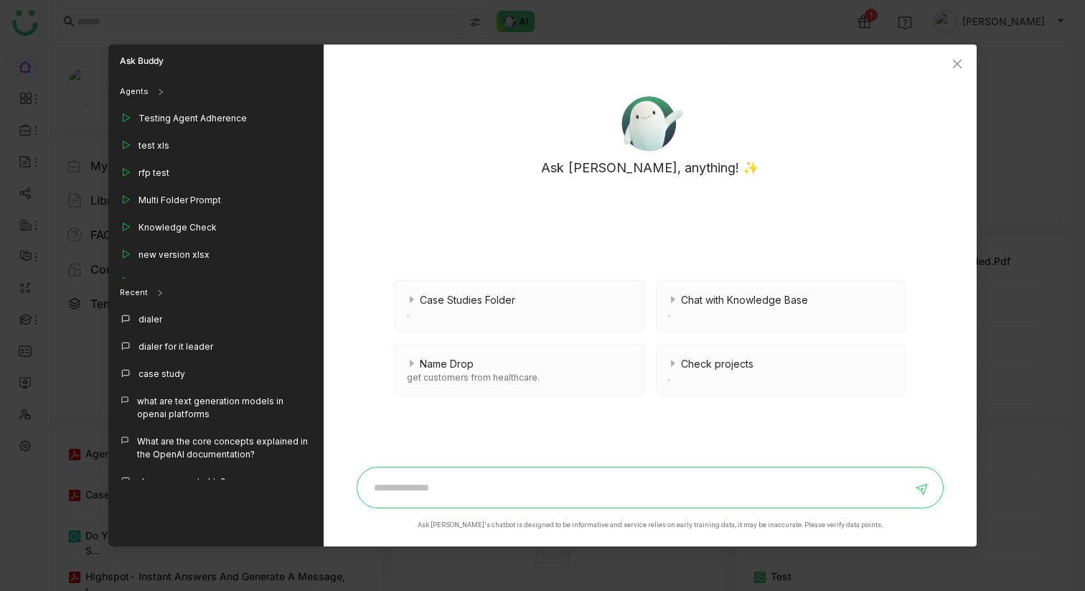
click at [423, 483] on input at bounding box center [639, 487] width 547 height 23
type input "*"
type input "**********"
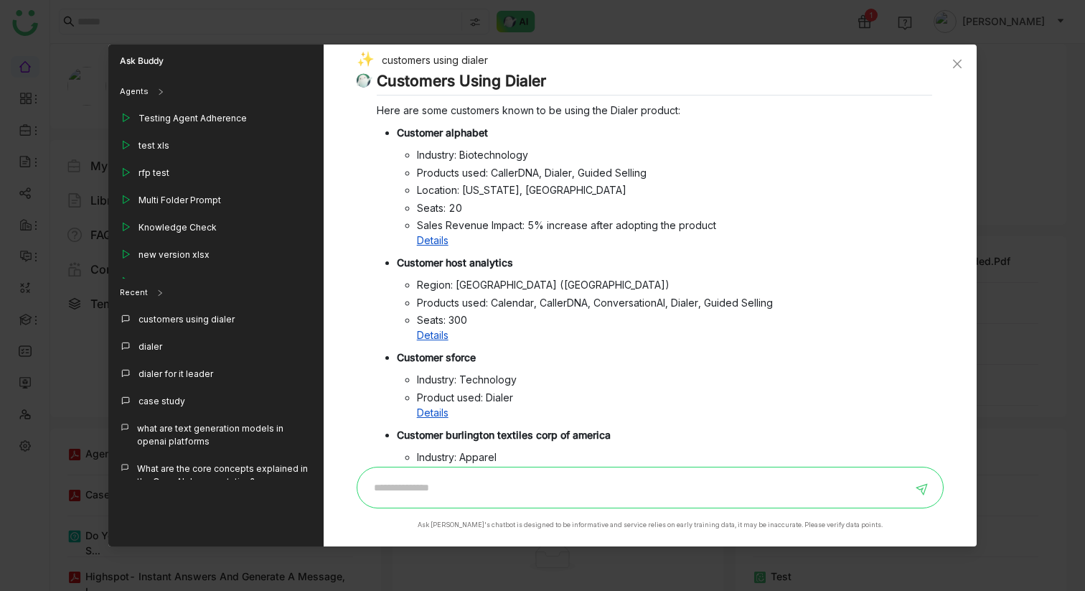
click at [393, 486] on input at bounding box center [639, 487] width 547 height 23
click at [471, 57] on div "customers using dialer" at bounding box center [645, 62] width 576 height 20
copy div "dialer"
click at [494, 488] on input "**********" at bounding box center [639, 487] width 547 height 23
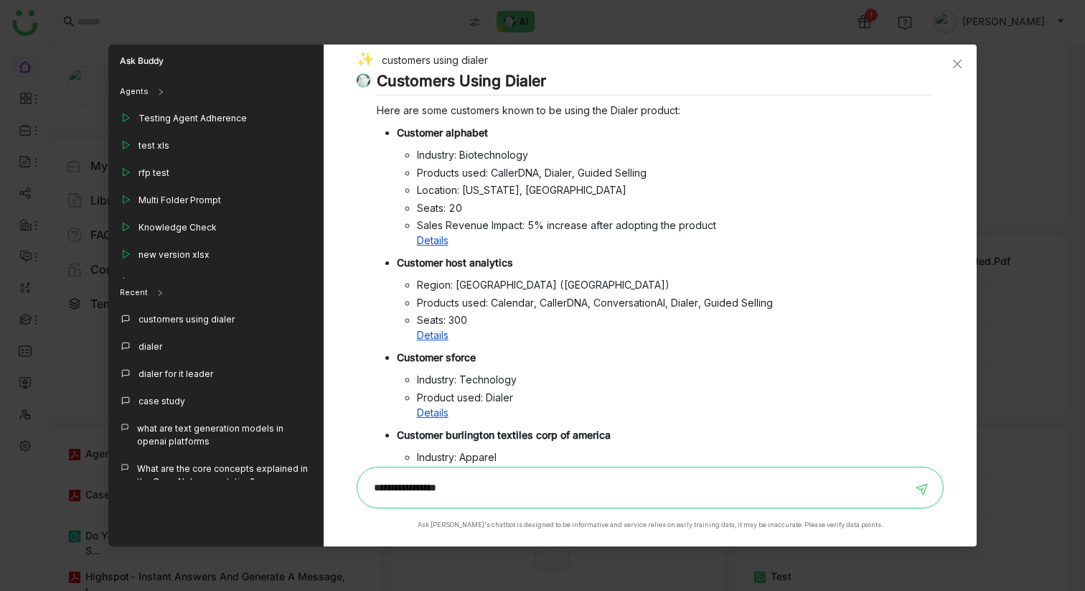
paste input "*******"
type input "**********"
click at [494, 75] on h2 "Customers Using Dialer" at bounding box center [655, 84] width 556 height 24
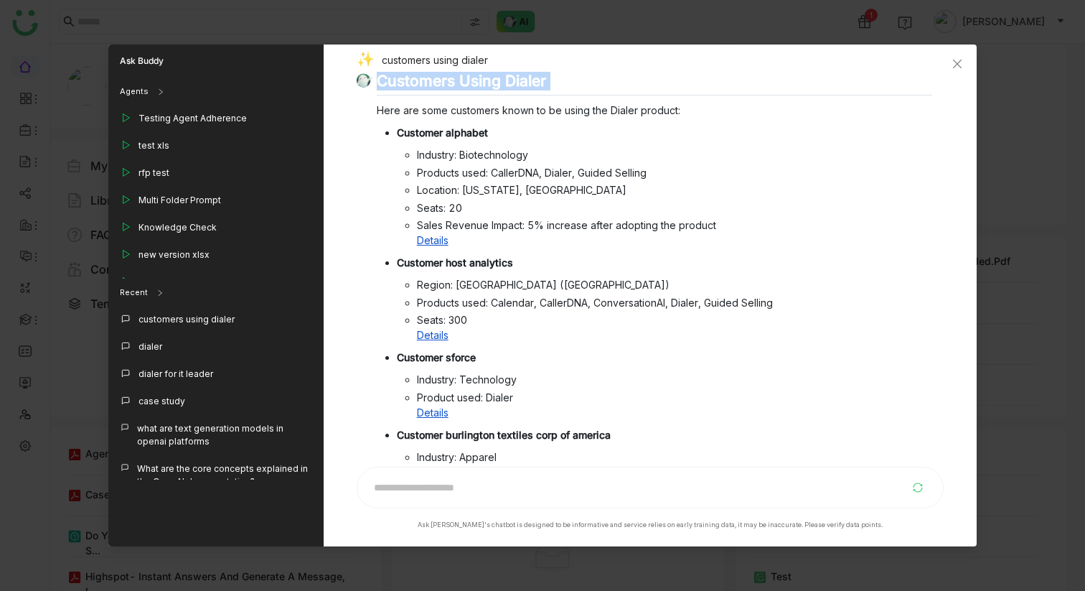
copy div "Customers Using Dialer"
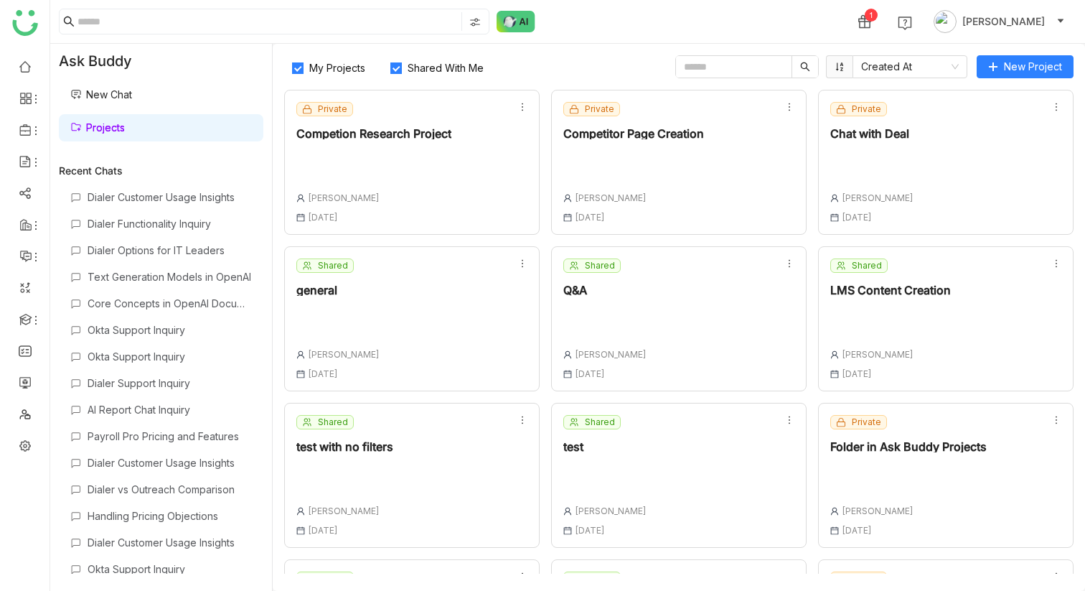
click at [132, 92] on link "New Chat" at bounding box center [101, 94] width 62 height 12
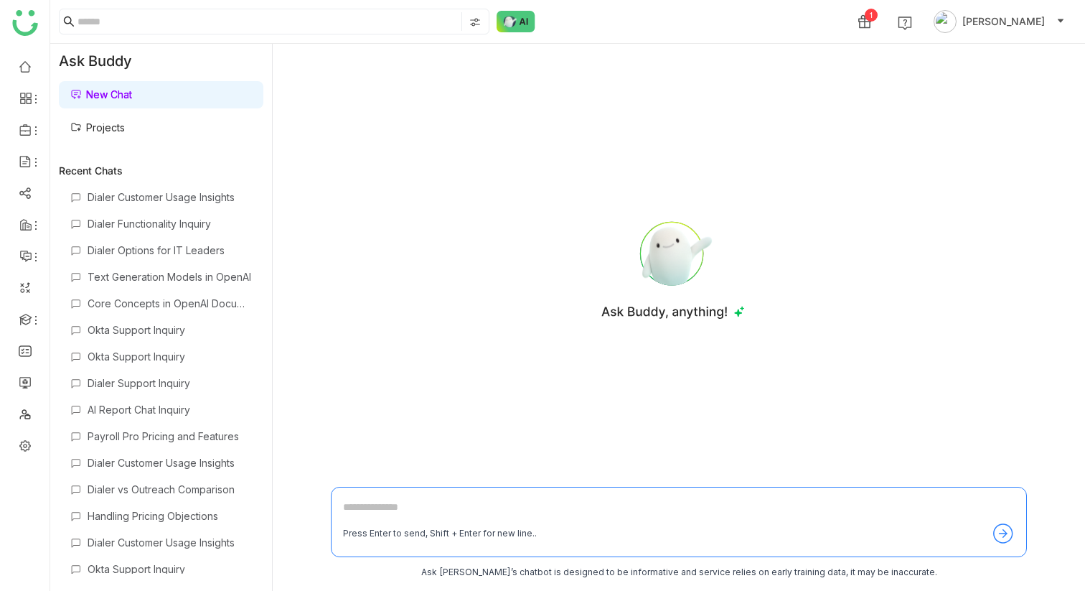
click at [388, 517] on textarea at bounding box center [679, 510] width 672 height 23
paste textarea "**********"
type textarea "**********"
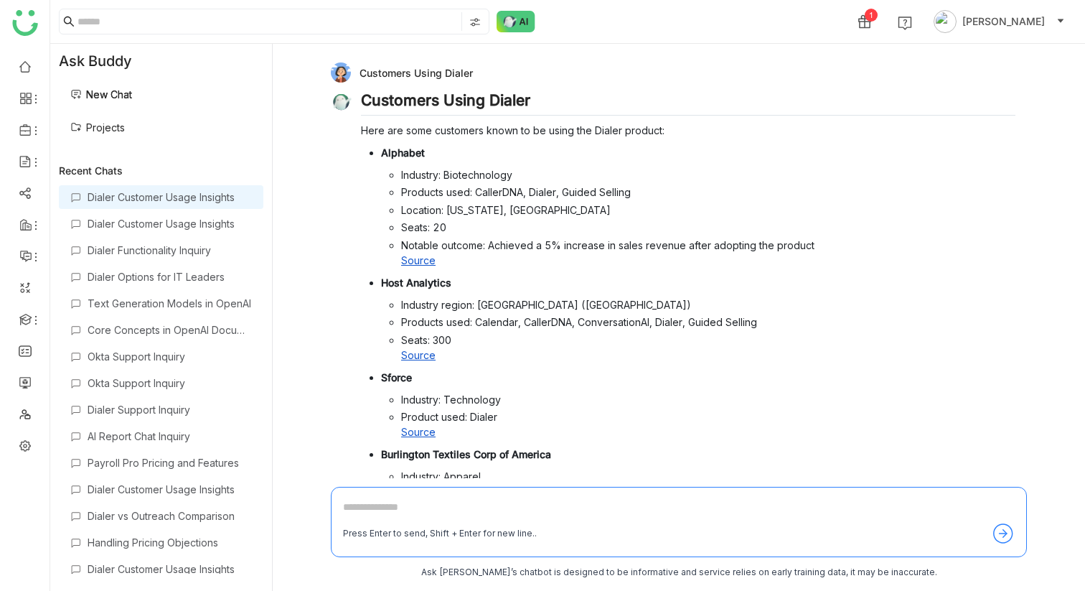
scroll to position [352, 0]
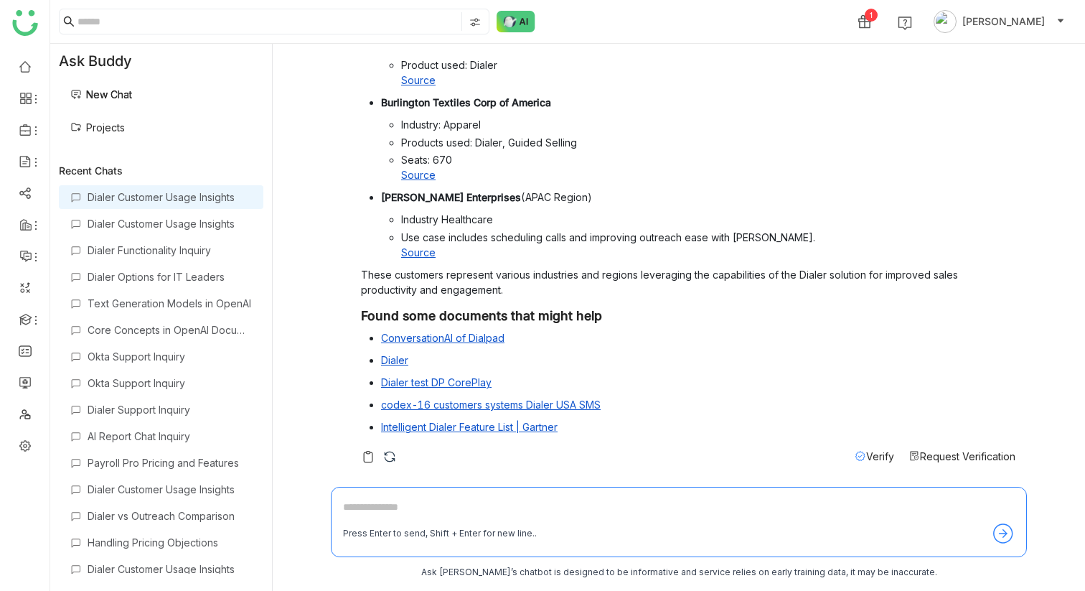
click at [512, 517] on textarea at bounding box center [679, 510] width 672 height 23
type textarea "**********"
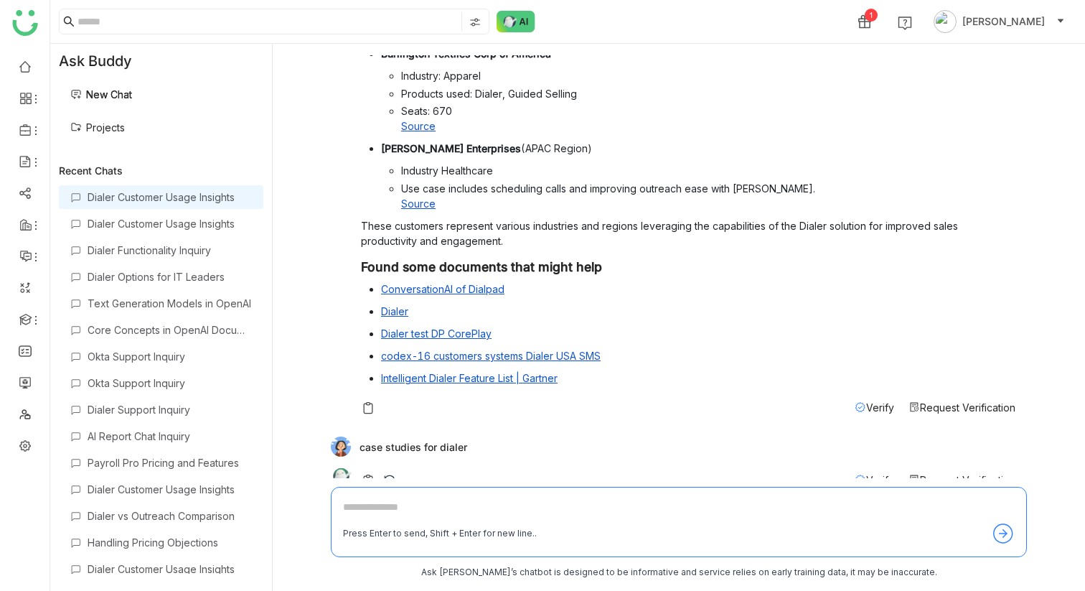
scroll to position [424, 0]
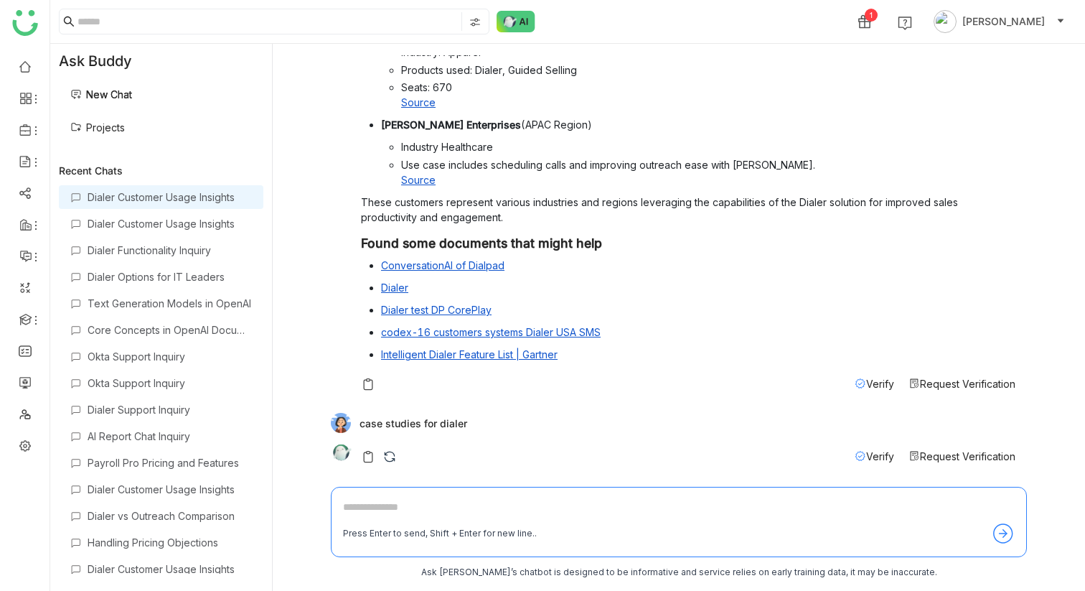
click at [394, 424] on div "case studies for dialer" at bounding box center [673, 423] width 685 height 20
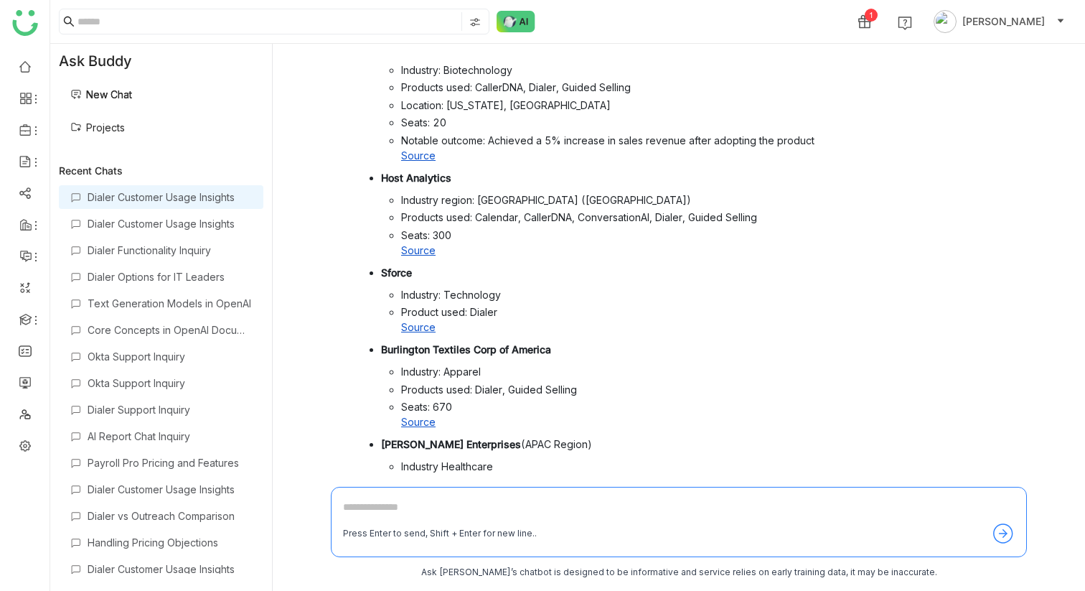
scroll to position [0, 0]
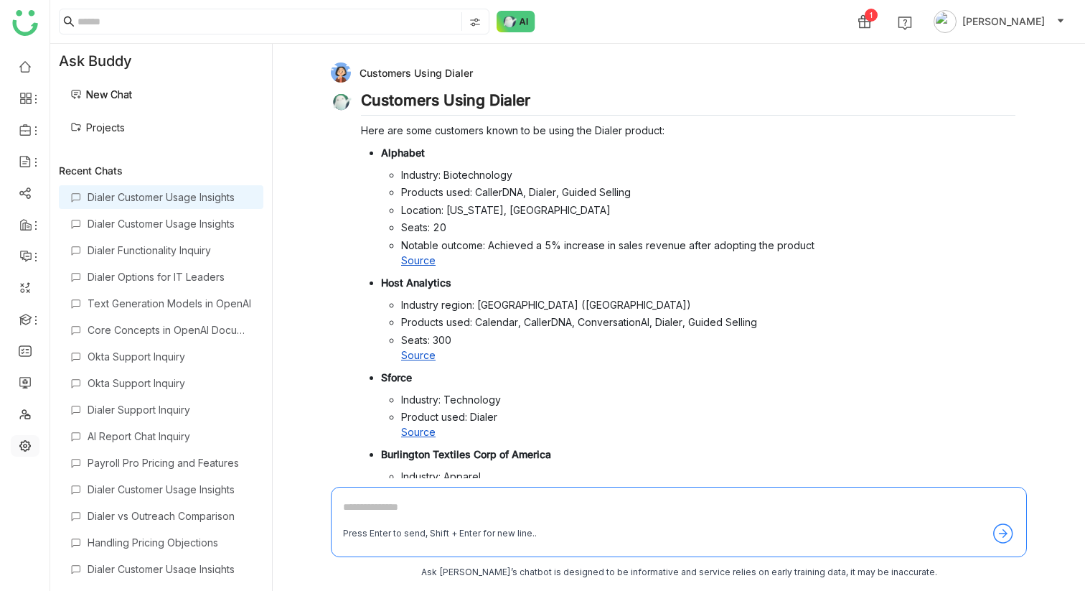
click at [22, 438] on link at bounding box center [25, 444] width 13 height 12
click at [22, 446] on link at bounding box center [25, 444] width 13 height 12
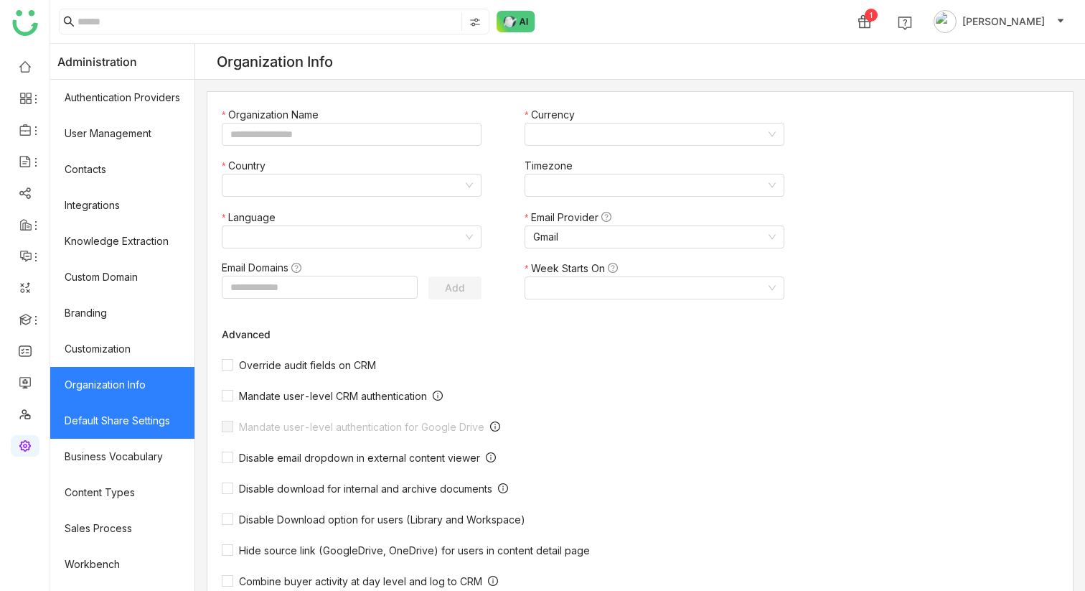
scroll to position [171, 0]
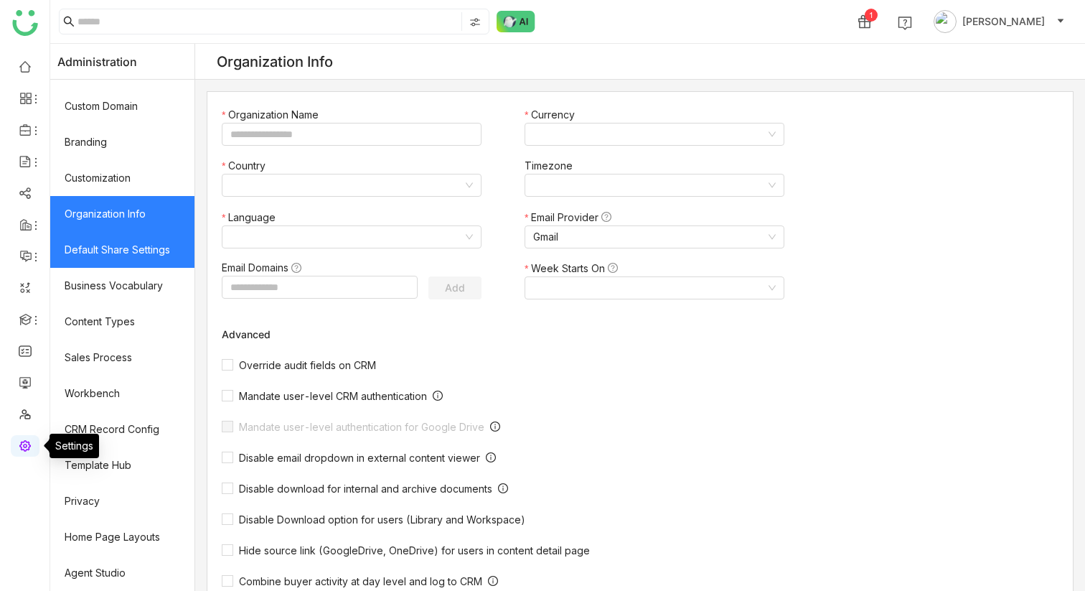
type input "*******"
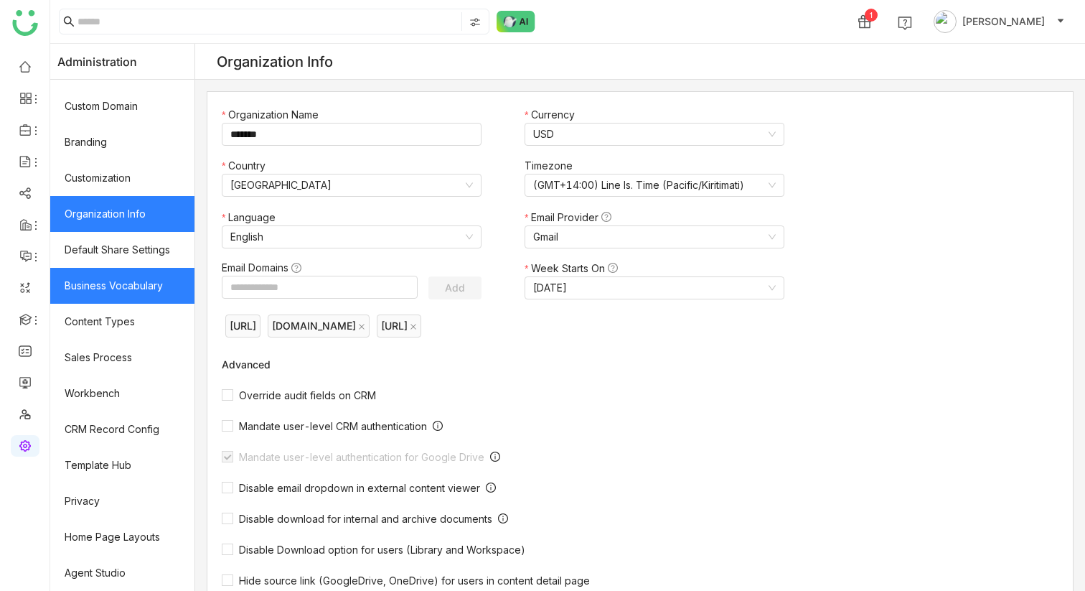
click at [153, 300] on link "Business Vocabulary" at bounding box center [122, 286] width 144 height 36
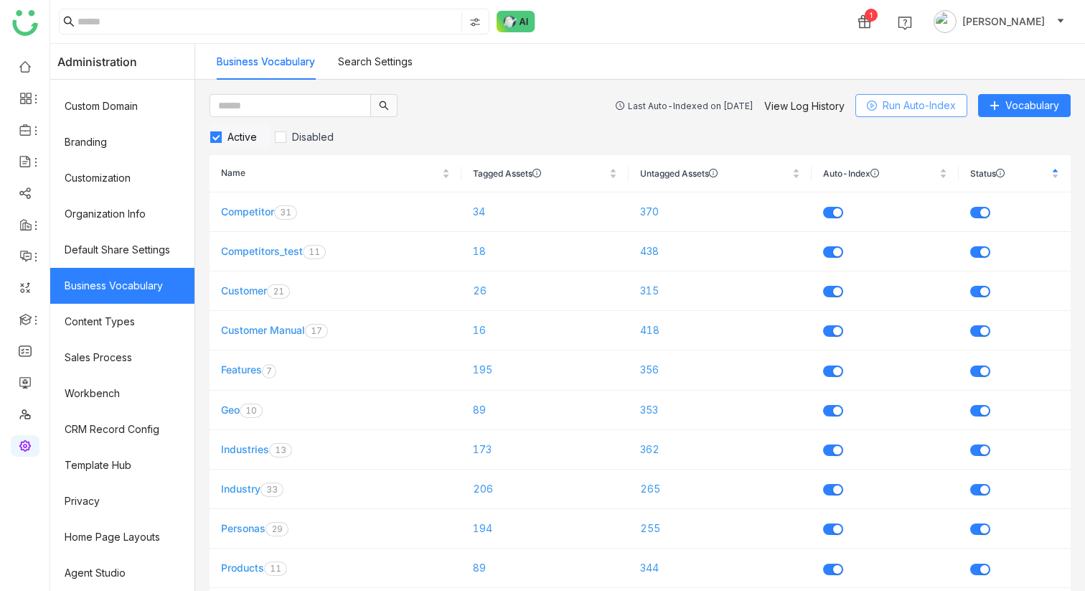
click at [889, 105] on span "Run Auto-Index" at bounding box center [919, 106] width 73 height 16
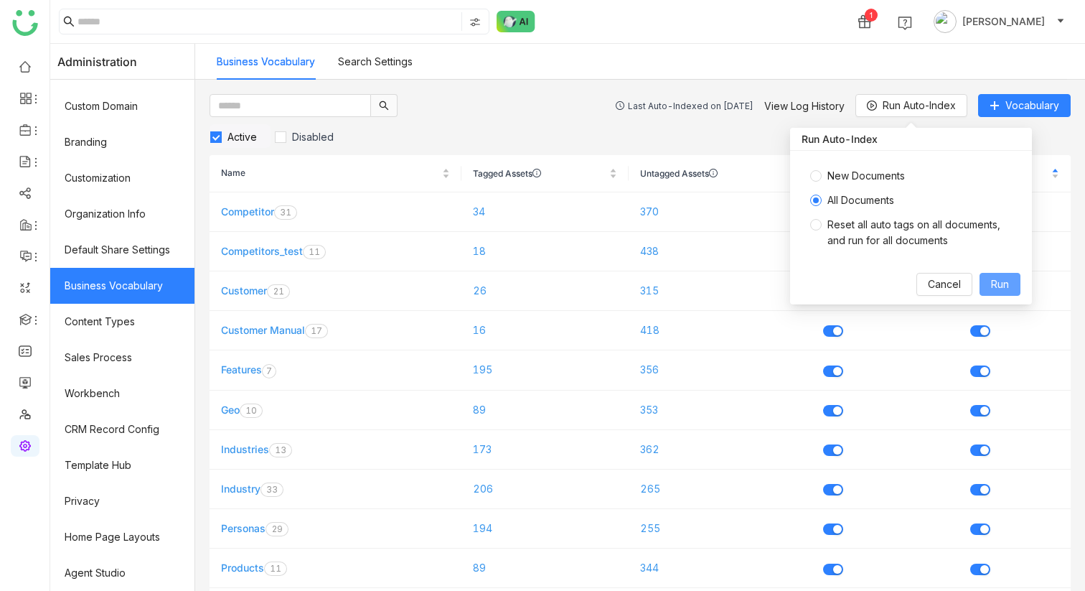
click at [1006, 291] on span "Run" at bounding box center [1000, 284] width 18 height 16
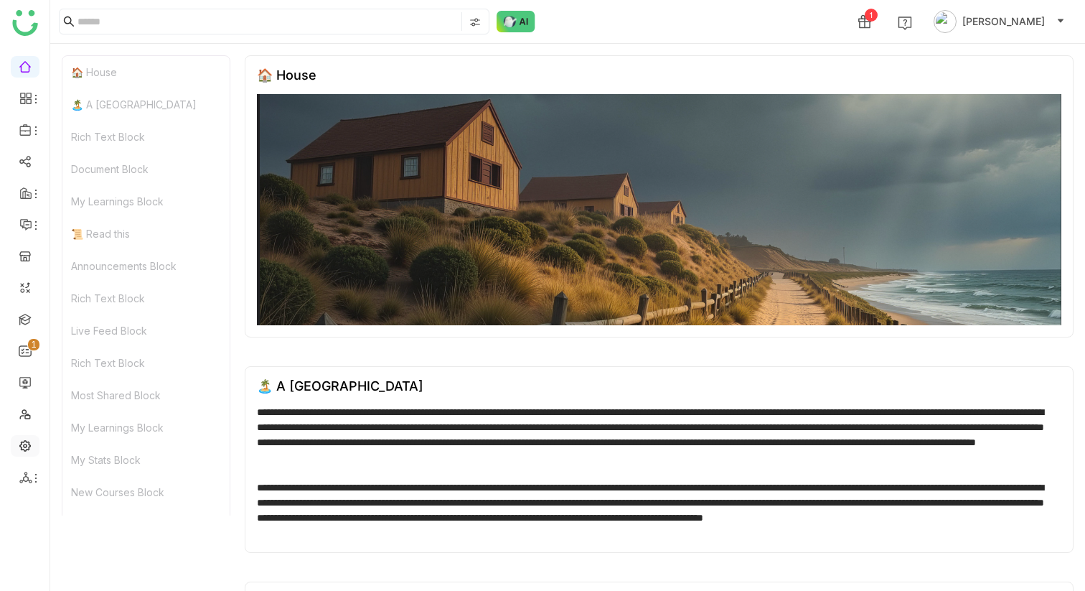
click at [27, 439] on link at bounding box center [25, 444] width 13 height 12
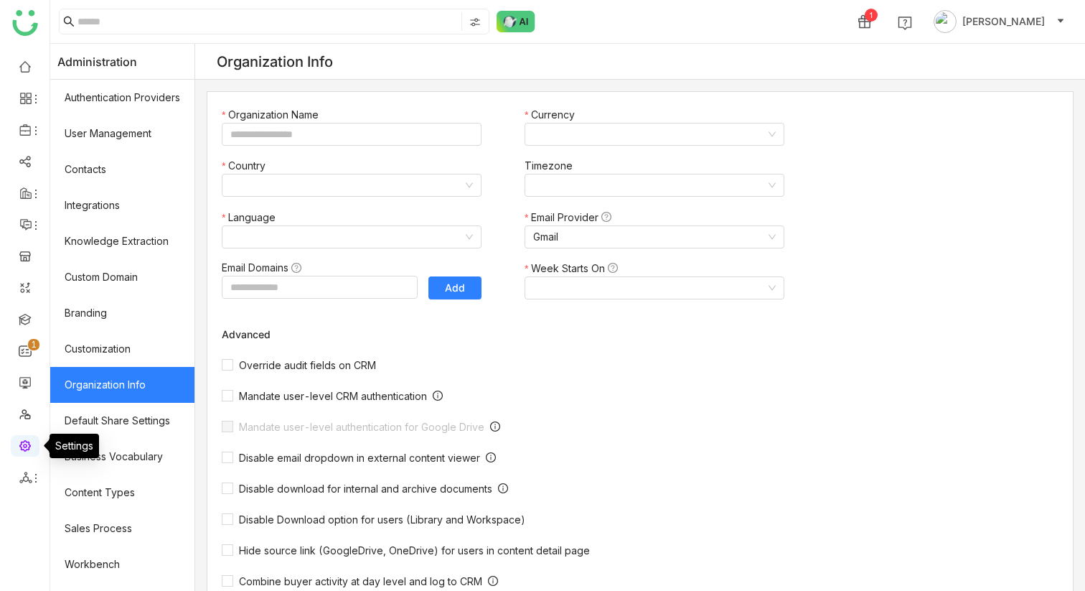
type input "*******"
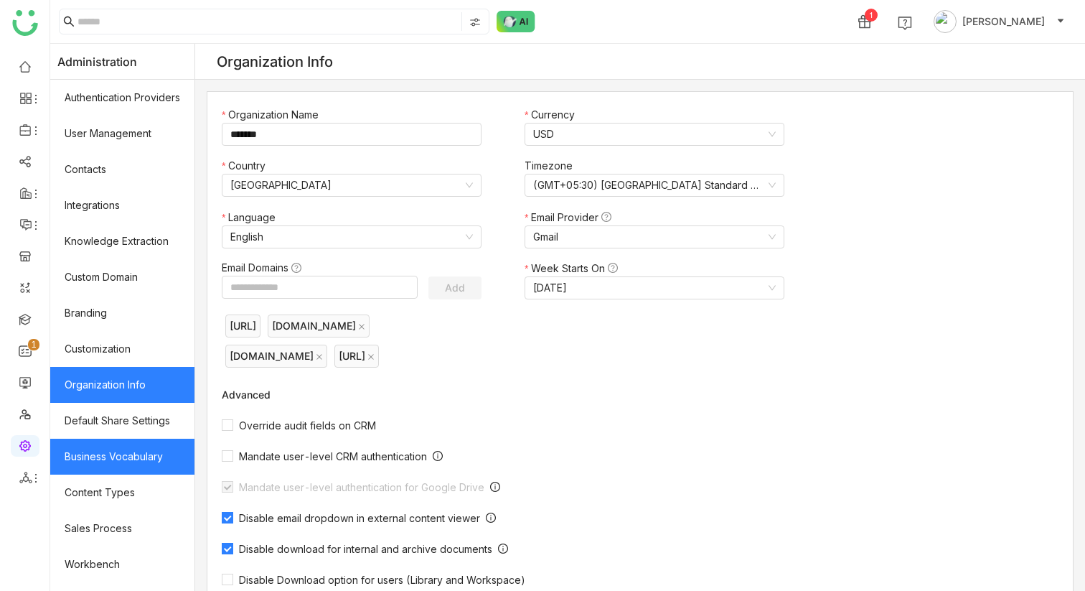
click at [167, 448] on link "Business Vocabulary" at bounding box center [122, 456] width 144 height 36
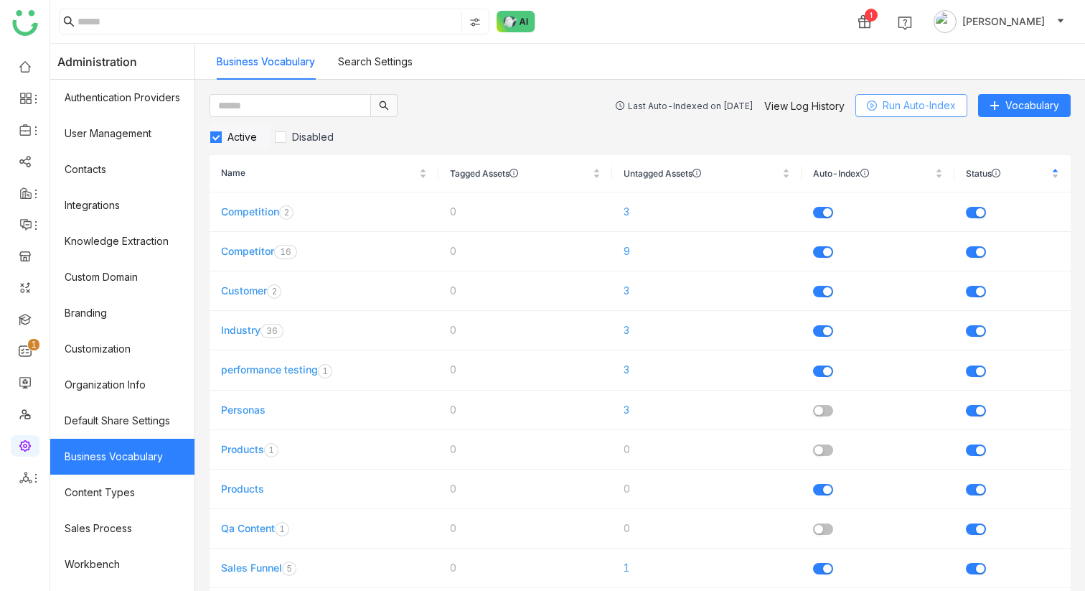
click at [898, 103] on span "Run Auto-Index" at bounding box center [919, 106] width 73 height 16
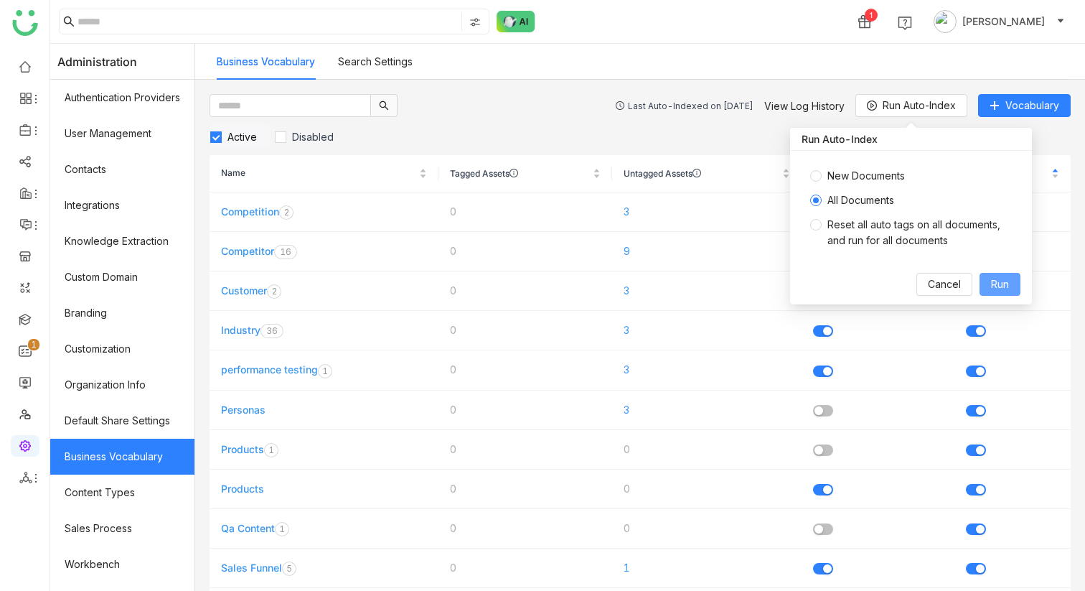
click at [1006, 291] on span "Run" at bounding box center [1000, 284] width 18 height 16
